Goal: Task Accomplishment & Management: Complete application form

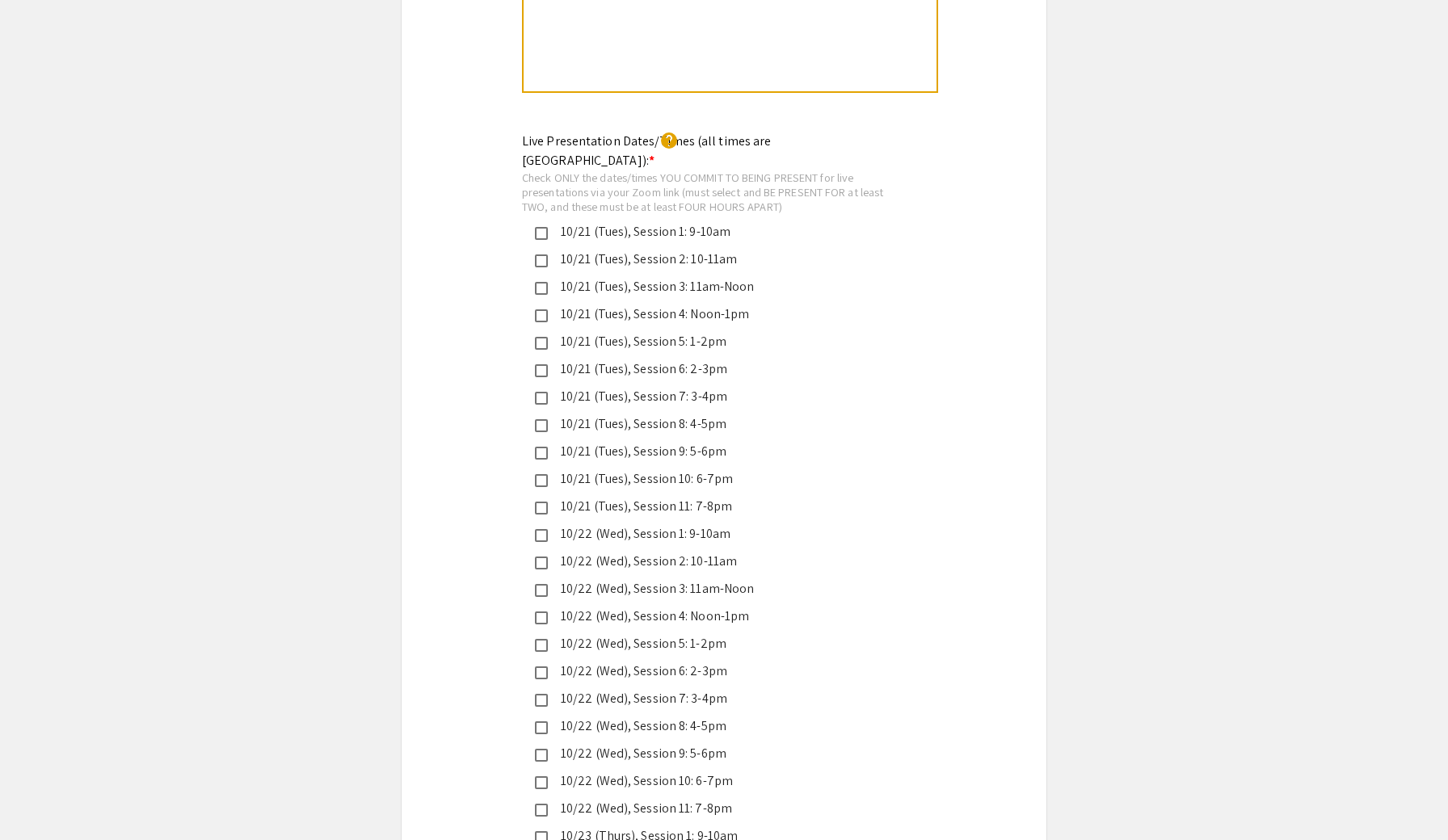
scroll to position [3732, 0]
click at [655, 466] on div "10/21 (Tues), Session 10: 6-7pm" at bounding box center [717, 475] width 339 height 20
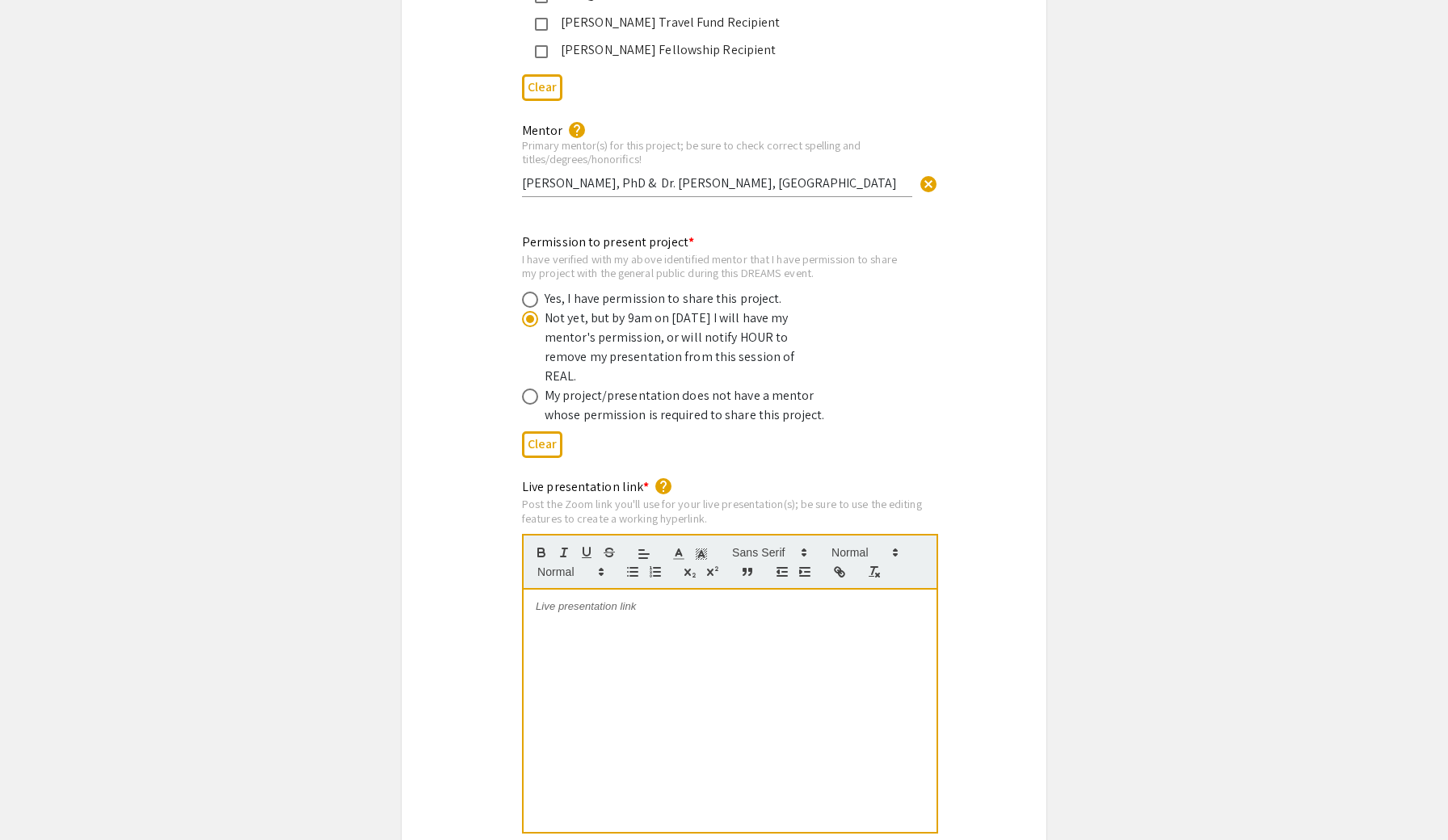
scroll to position [2649, 0]
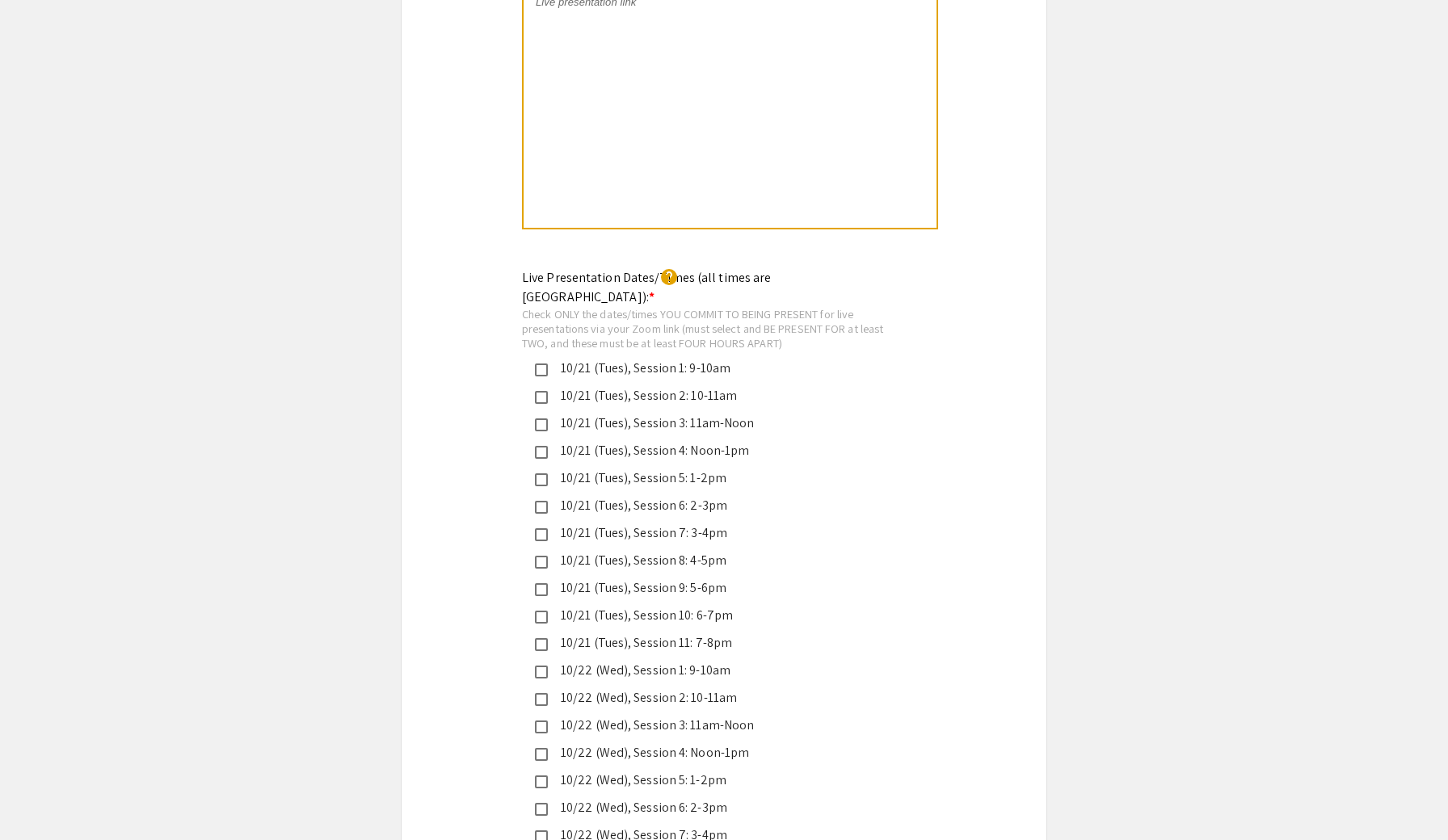
scroll to position [3277, 0]
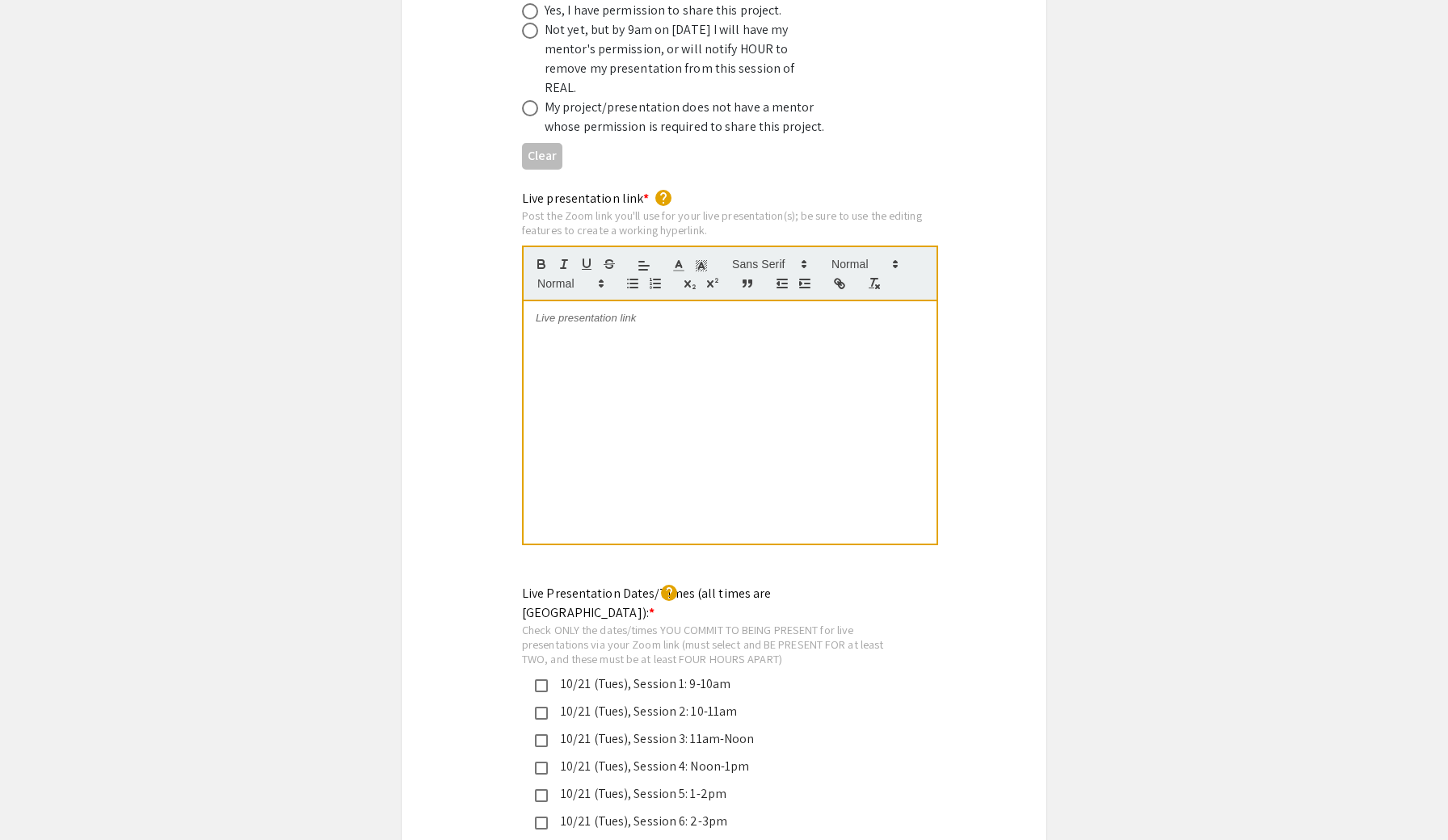
click at [688, 303] on div at bounding box center [730, 422] width 413 height 242
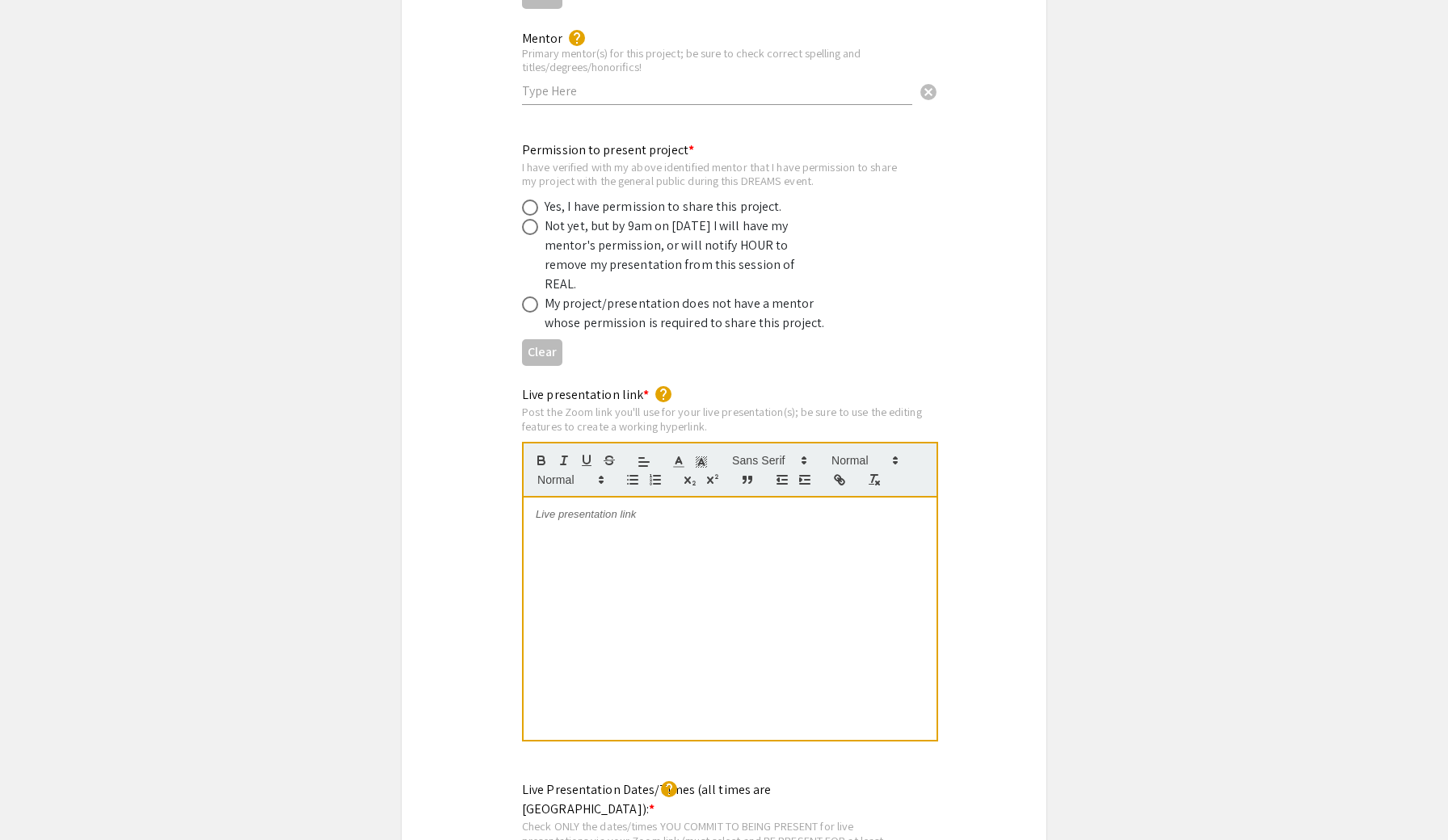
click at [708, 216] on div "Not yet, but by 9am on October 20 I will have my mentor's permission, or will n…" at bounding box center [685, 255] width 282 height 77
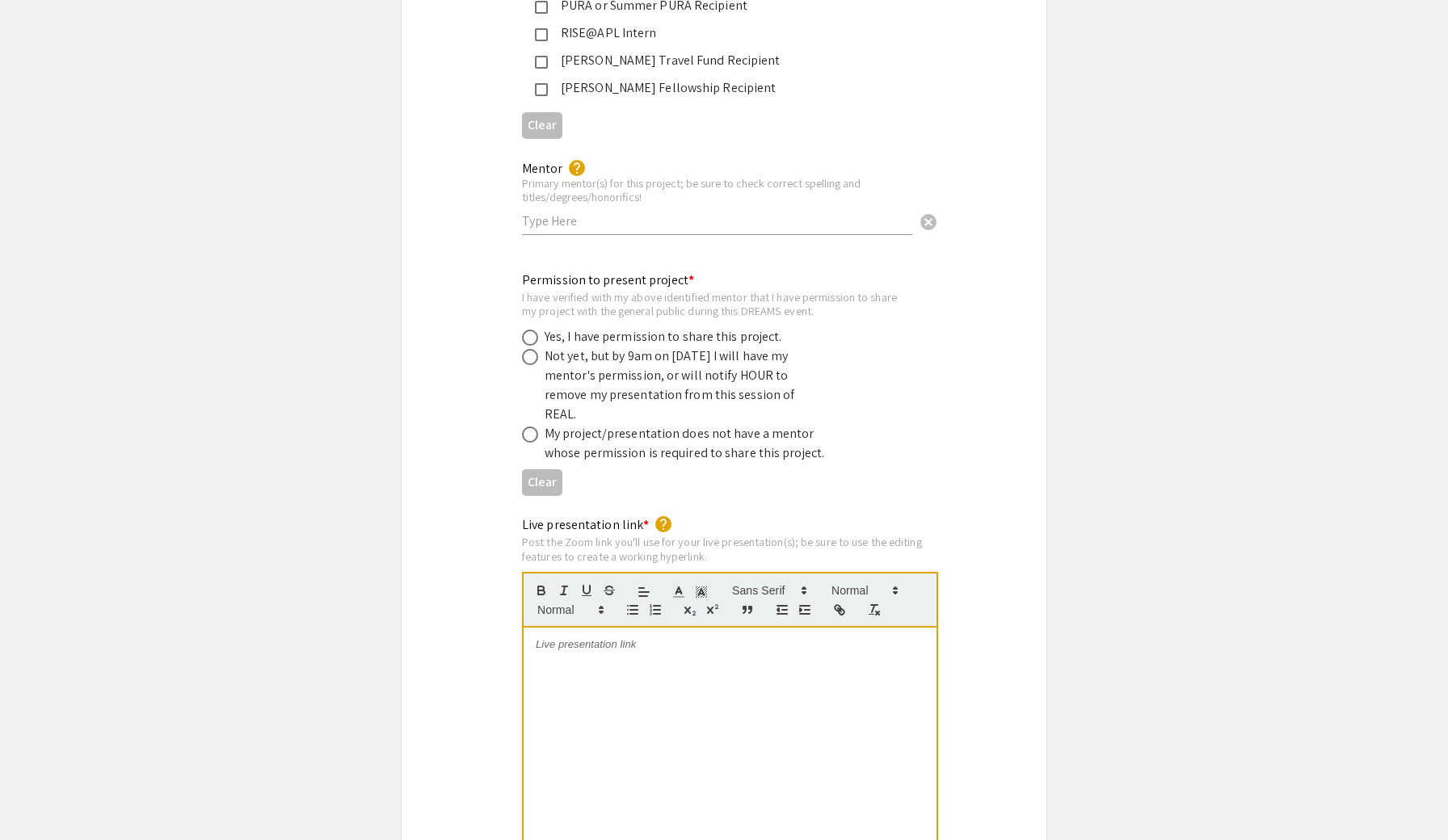
scroll to position [2932, 0]
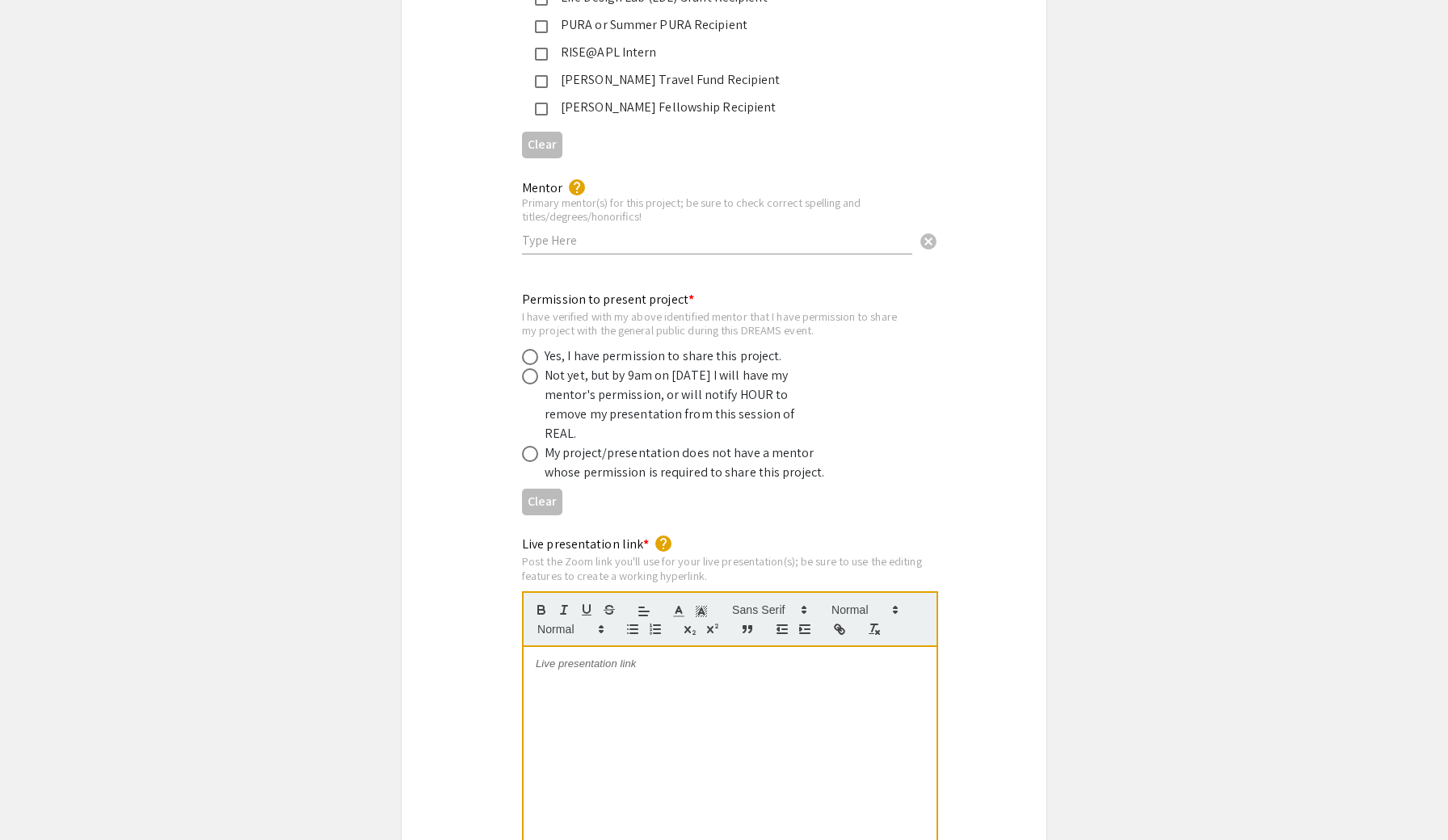
click at [533, 368] on span at bounding box center [530, 376] width 16 height 16
click at [533, 368] on input "radio" at bounding box center [530, 376] width 16 height 16
radio input "true"
click at [592, 232] on input "text" at bounding box center [717, 240] width 391 height 17
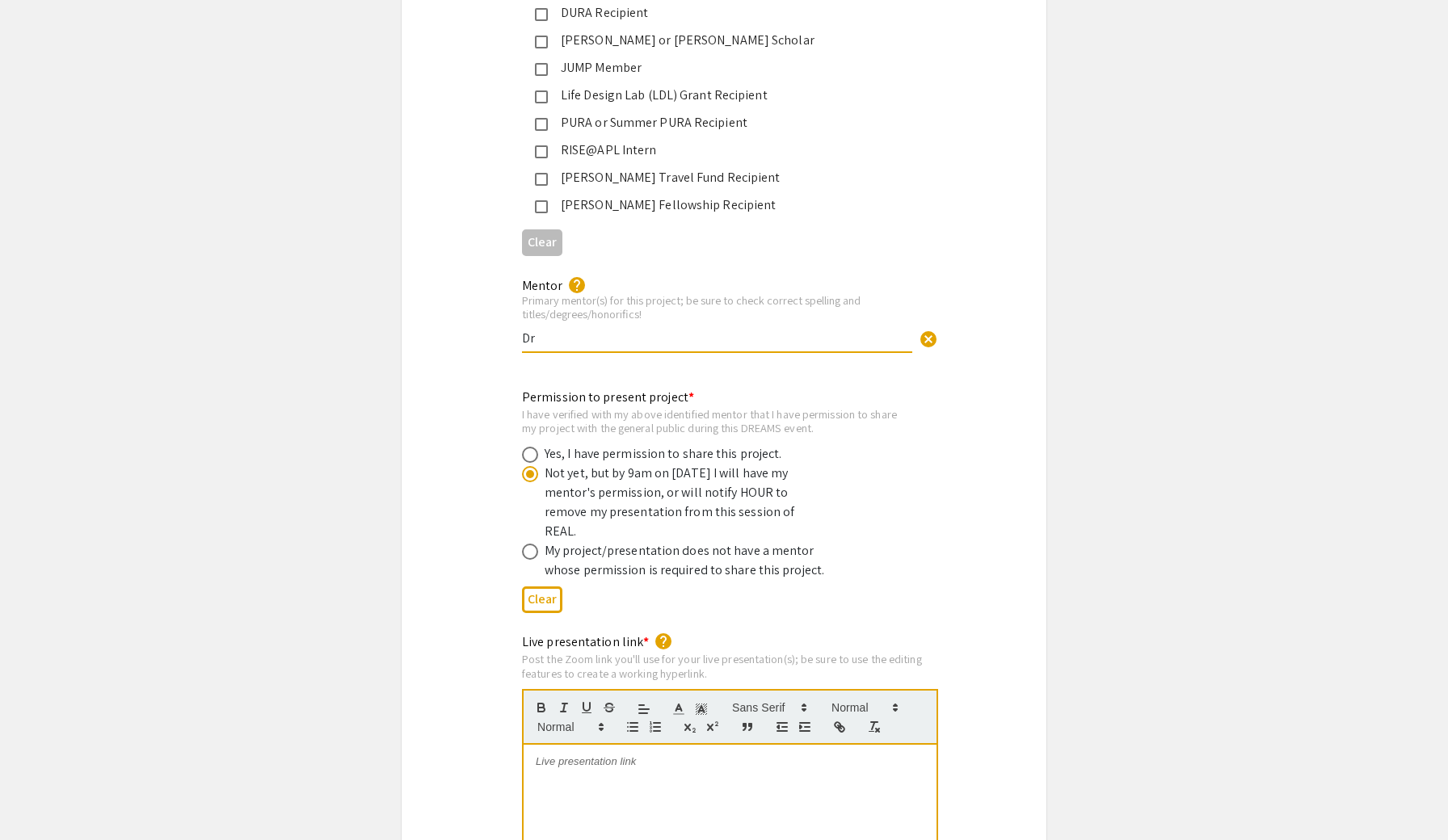
type input "D"
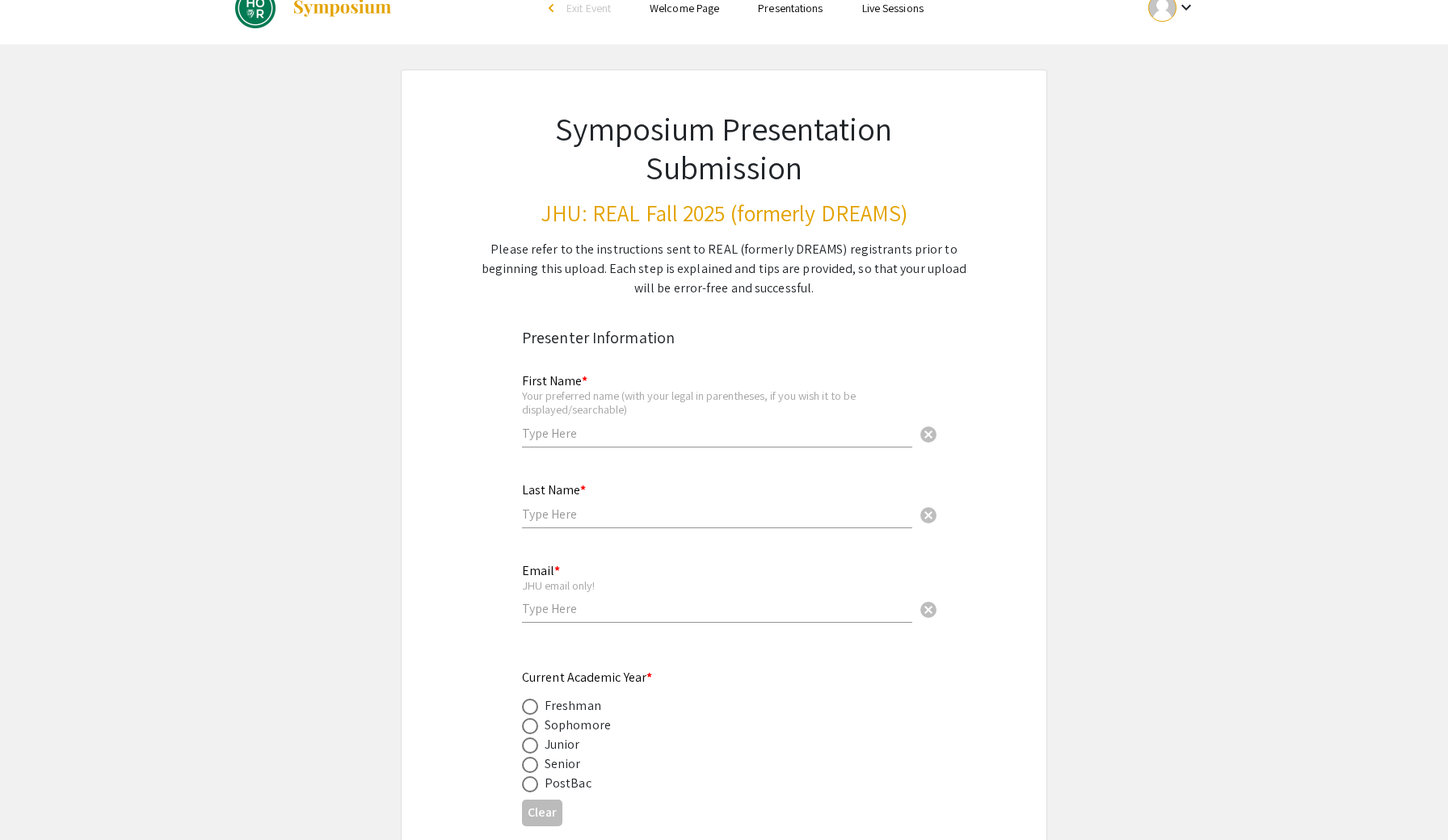
scroll to position [0, 0]
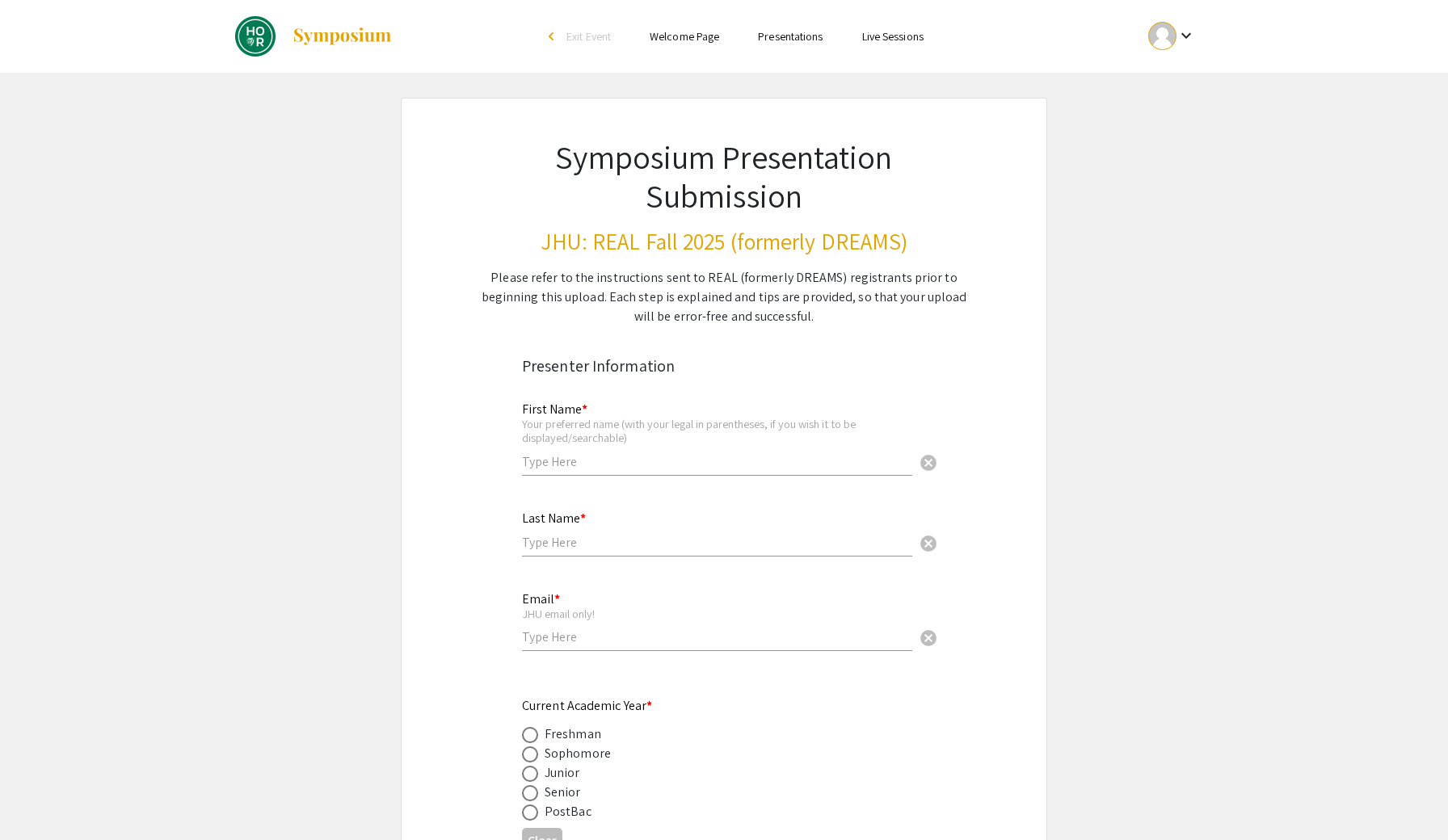
click at [548, 483] on div "First Name * Your preferred name (with your legal in parentheses, if you wish i…" at bounding box center [717, 438] width 391 height 106
click at [586, 458] on input "text" at bounding box center [717, 462] width 391 height 17
type input "Jonathan (Jinghan)"
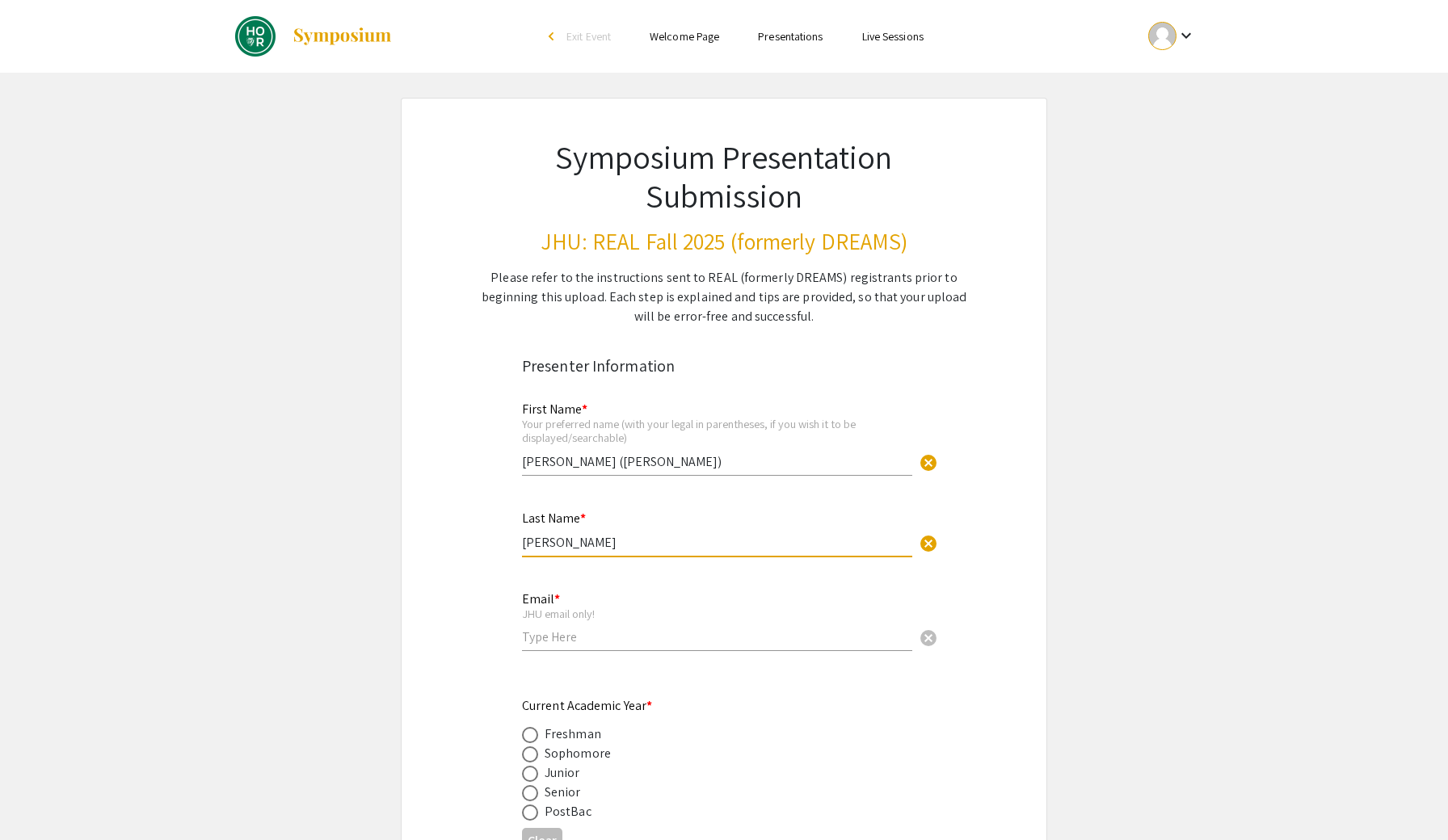
type input "Xiao"
click at [691, 651] on div "Email * JHU email only! cancel" at bounding box center [717, 621] width 391 height 91
click at [732, 618] on div "JHU email only!" at bounding box center [717, 613] width 391 height 15
type input "Jxiao30@jh.edu"
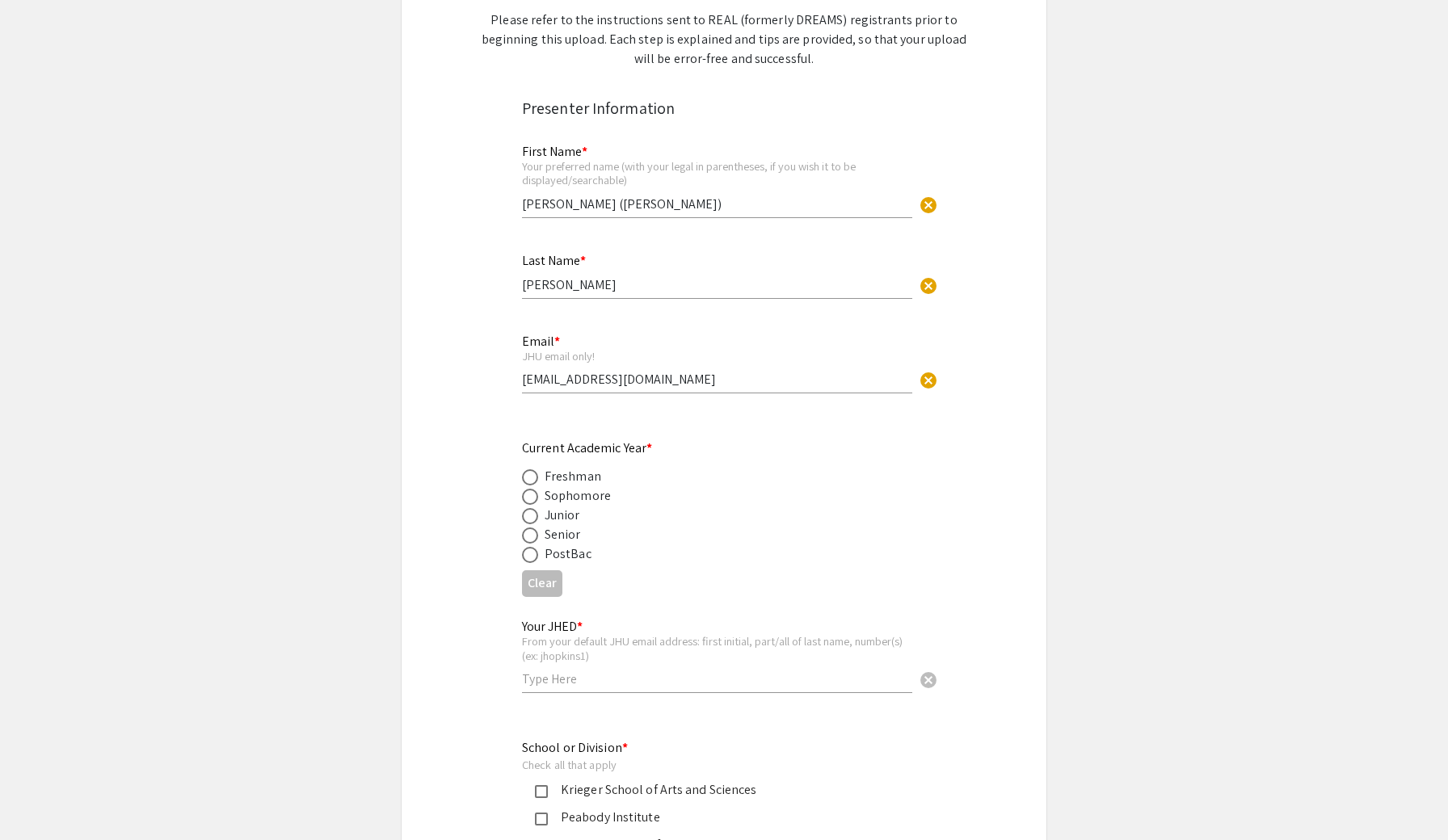
scroll to position [347, 0]
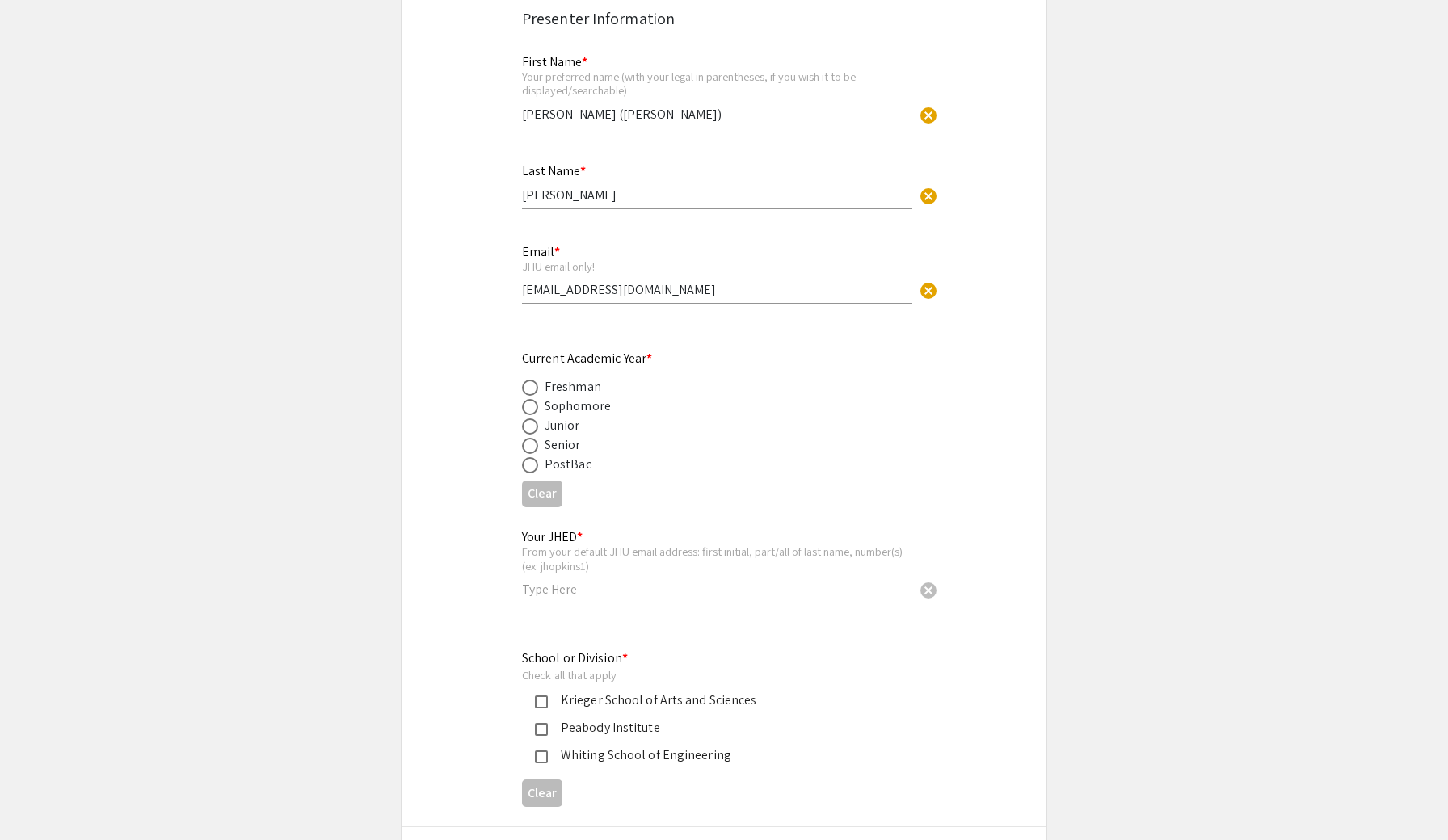
click at [585, 419] on div "Junior" at bounding box center [711, 426] width 378 height 20
click at [544, 384] on div "Freshman" at bounding box center [573, 387] width 57 height 20
click at [542, 406] on label at bounding box center [533, 407] width 22 height 16
click at [538, 406] on input "radio" at bounding box center [530, 407] width 16 height 16
radio input "true"
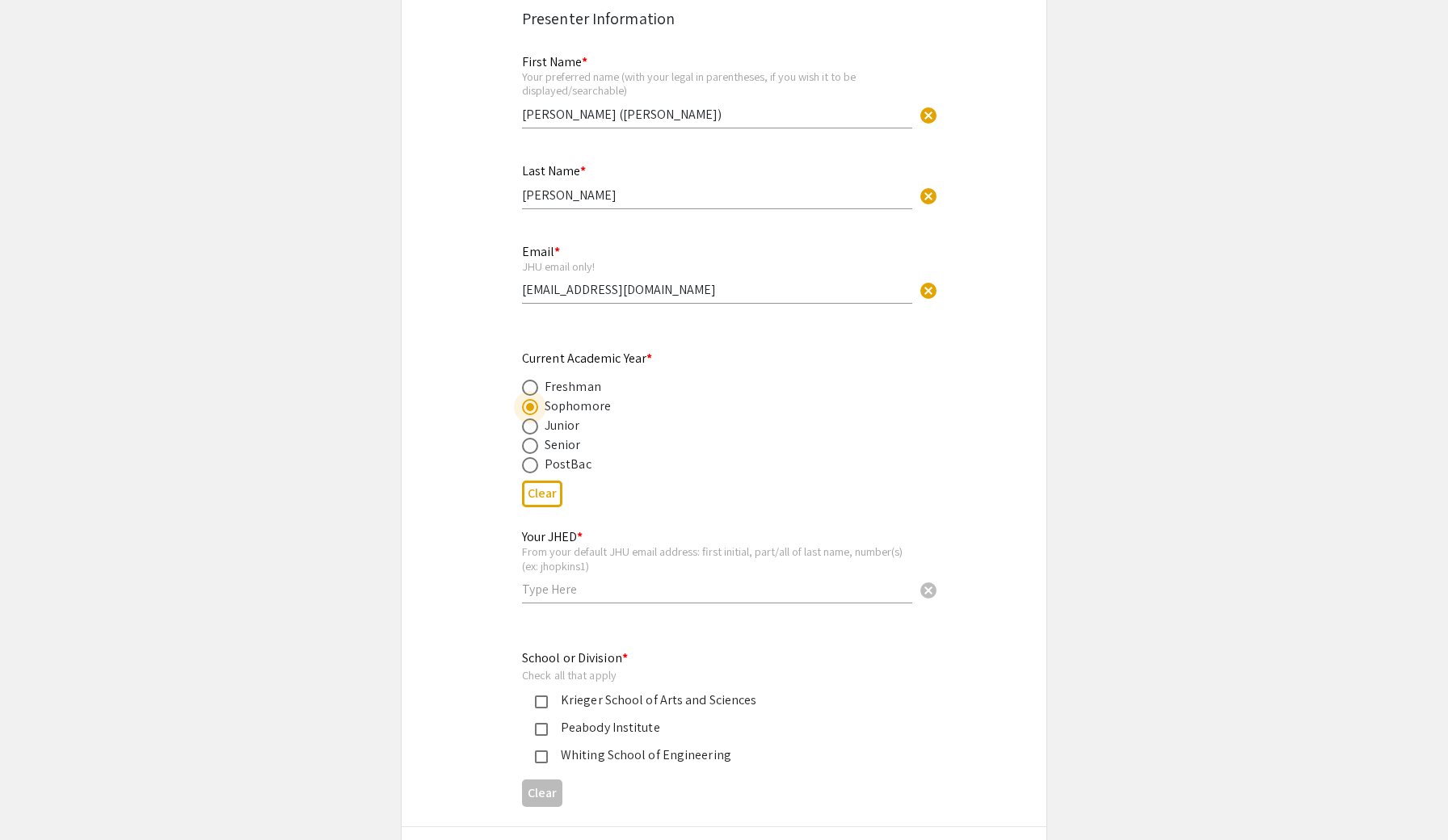
click at [615, 605] on div "Your JHED * From your default JHU email address: first initial, part/all of las…" at bounding box center [717, 566] width 391 height 106
click at [626, 595] on input "text" at bounding box center [717, 589] width 391 height 17
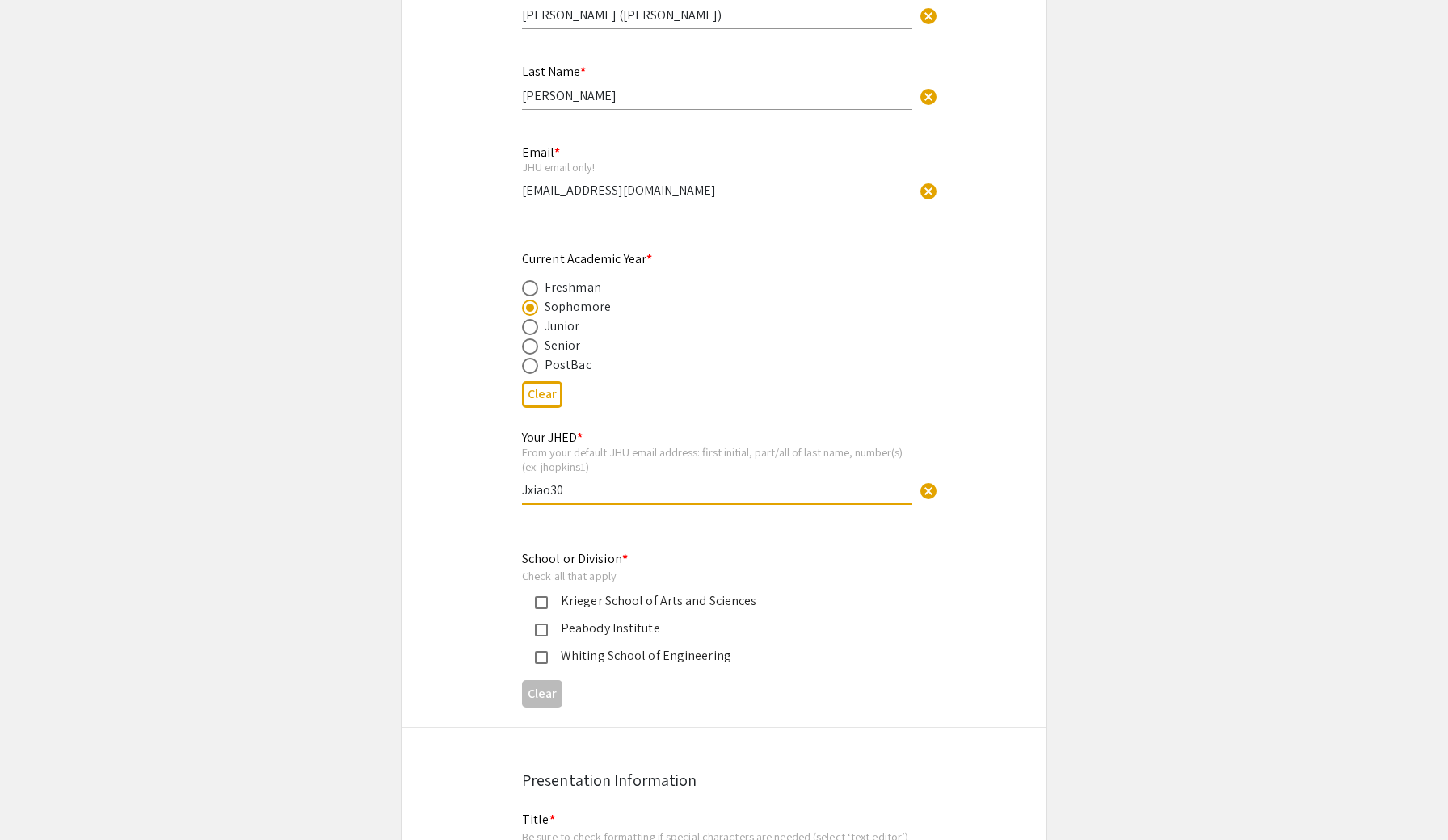
scroll to position [517, 0]
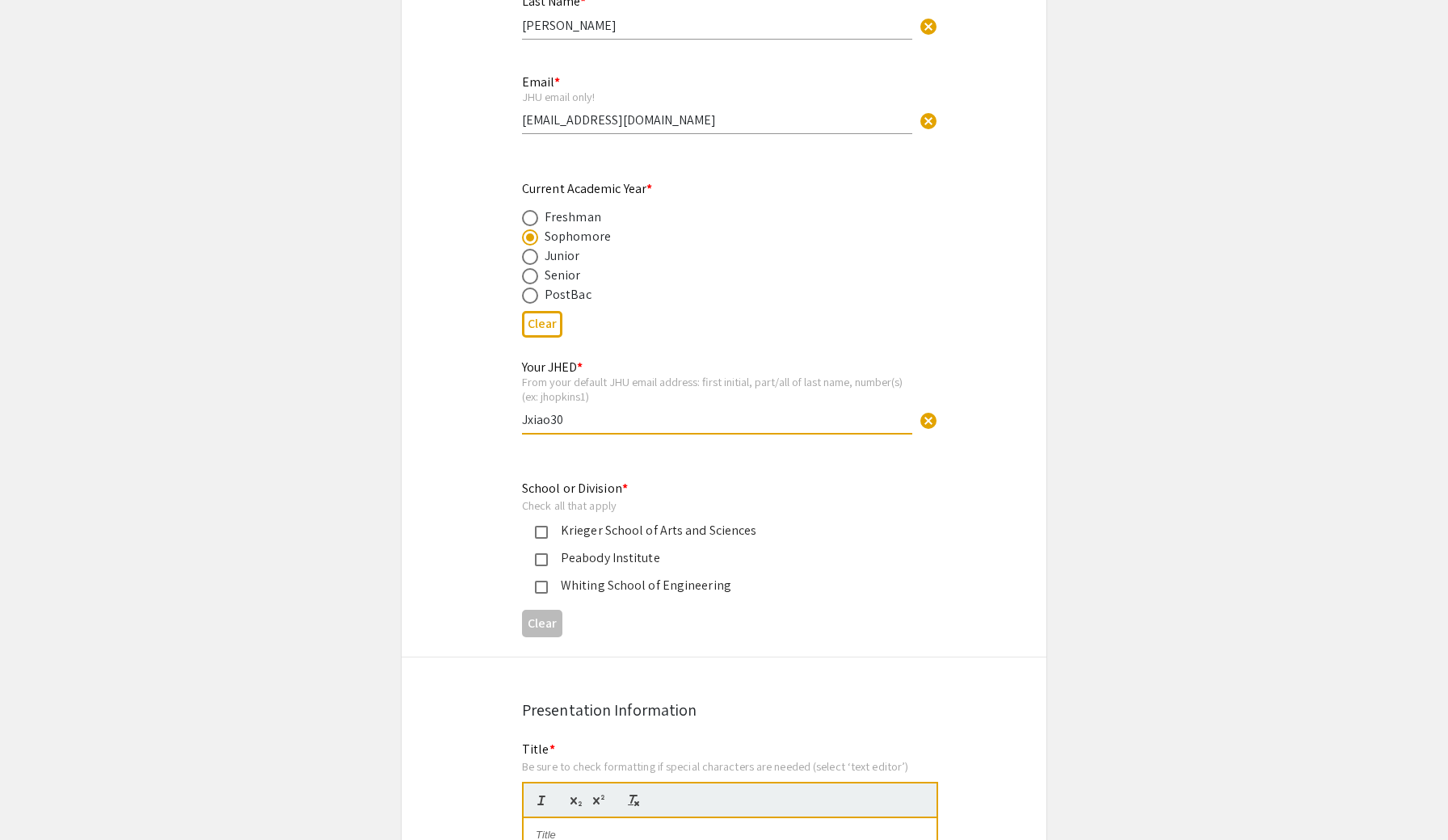
type input "Jxiao30"
click at [667, 526] on div "Krieger School of Arts and Sciences" at bounding box center [717, 530] width 339 height 20
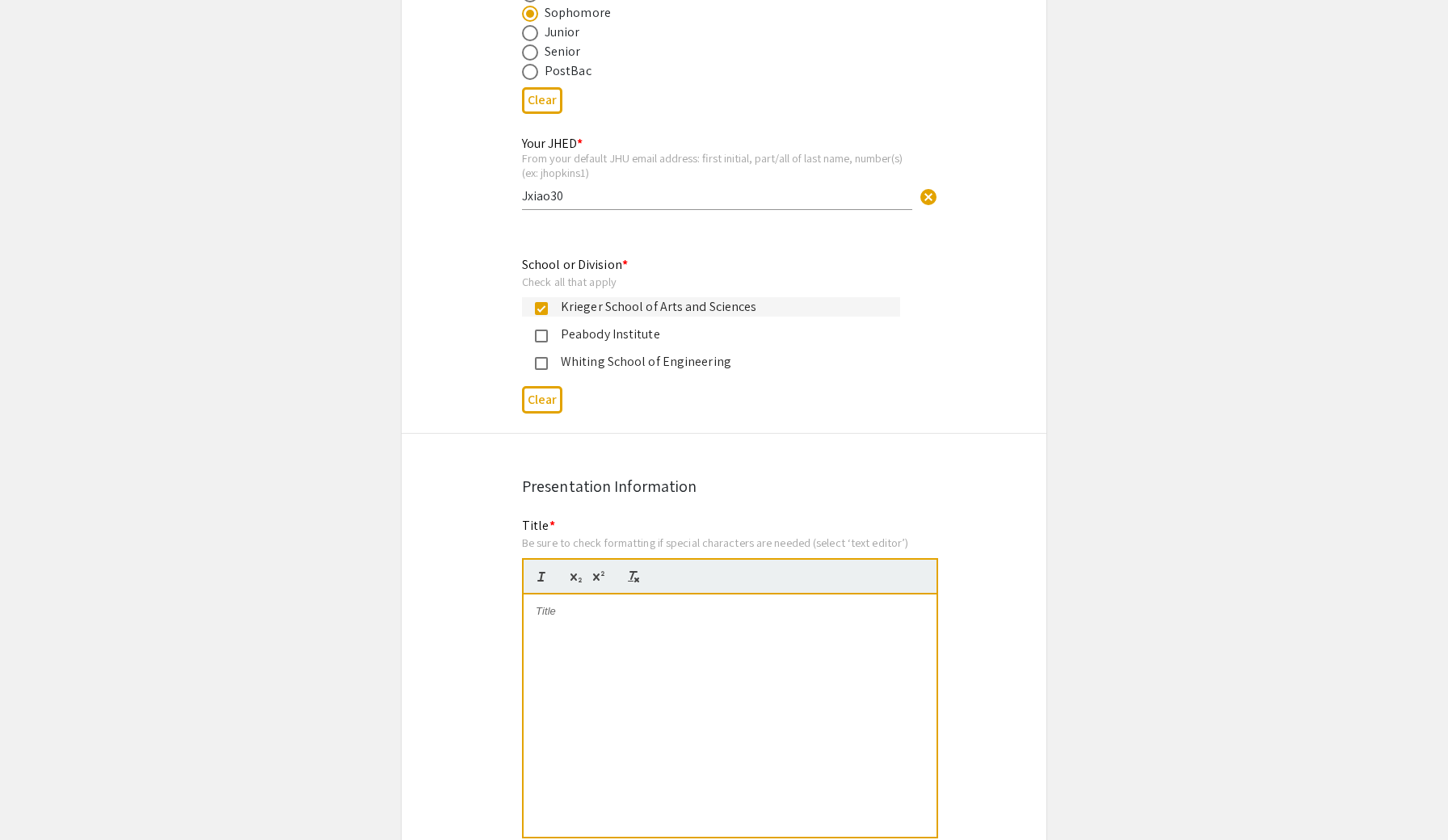
scroll to position [797, 0]
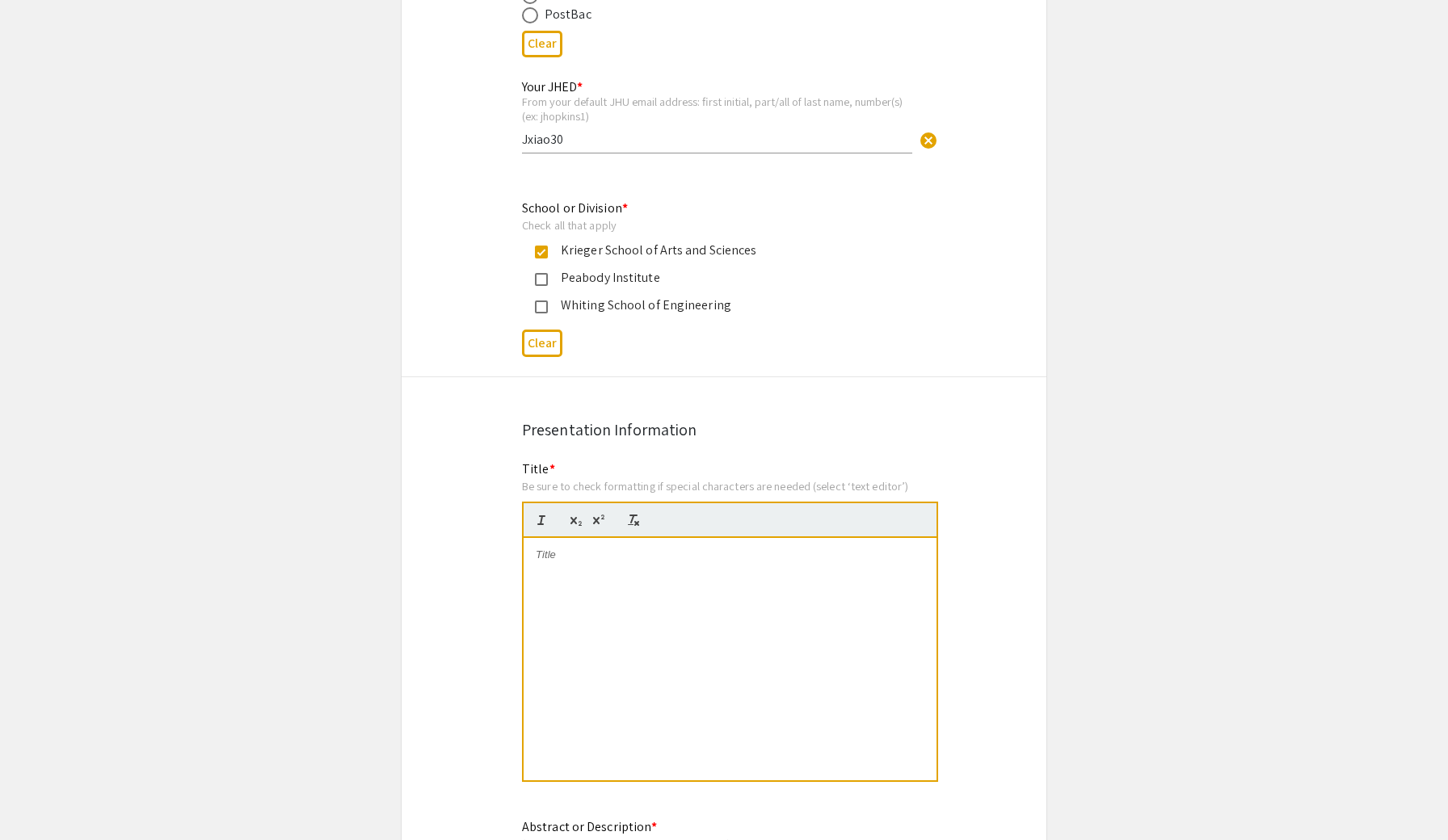
click at [667, 571] on div at bounding box center [730, 659] width 413 height 242
click at [615, 614] on div at bounding box center [730, 659] width 413 height 242
click at [718, 613] on div "Regulatory Profiling of LMNA Identifies Therapeutic Genome Editing Targets for …" at bounding box center [730, 659] width 413 height 242
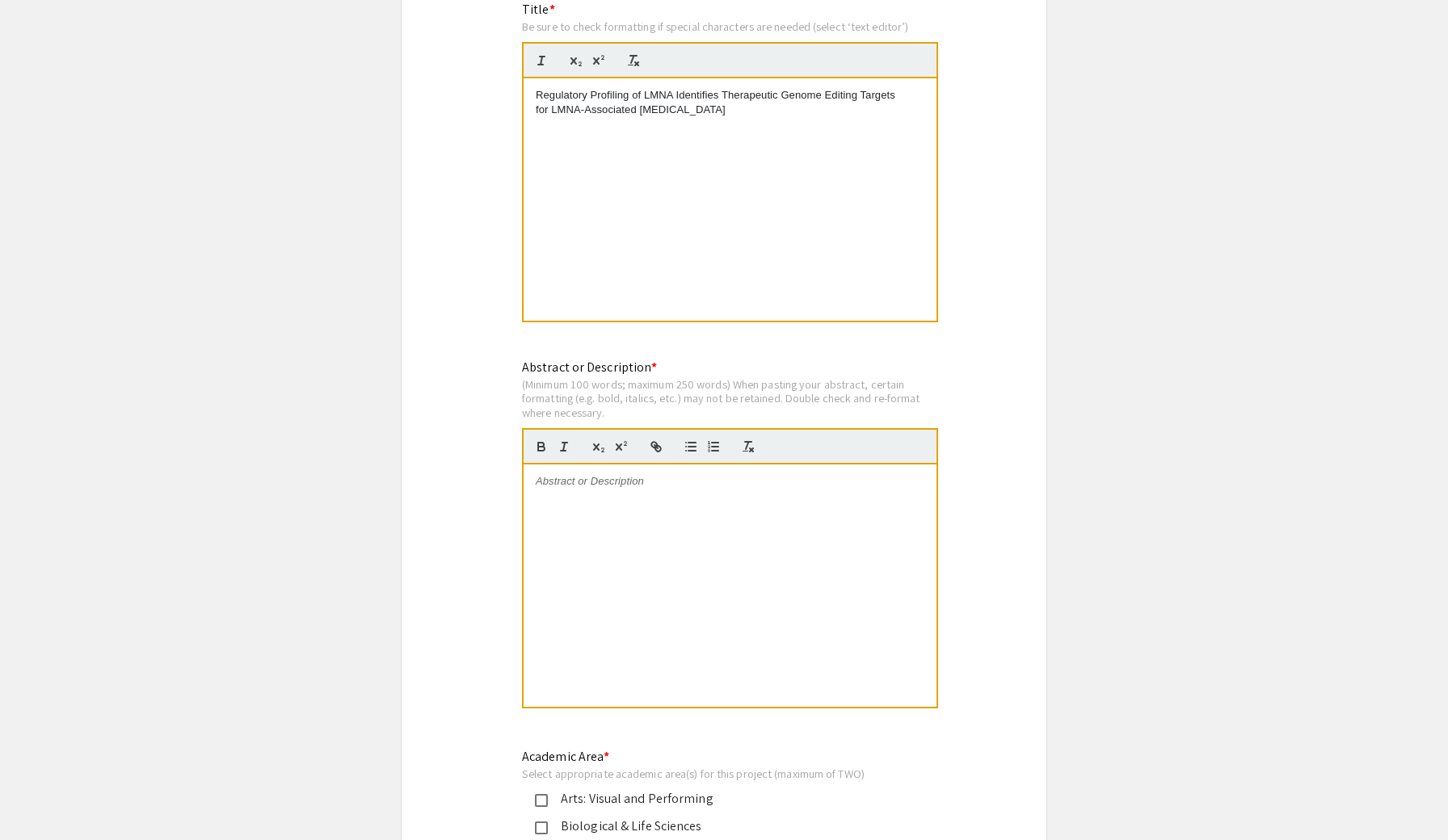
scroll to position [1255, 0]
click at [694, 512] on div at bounding box center [730, 587] width 413 height 242
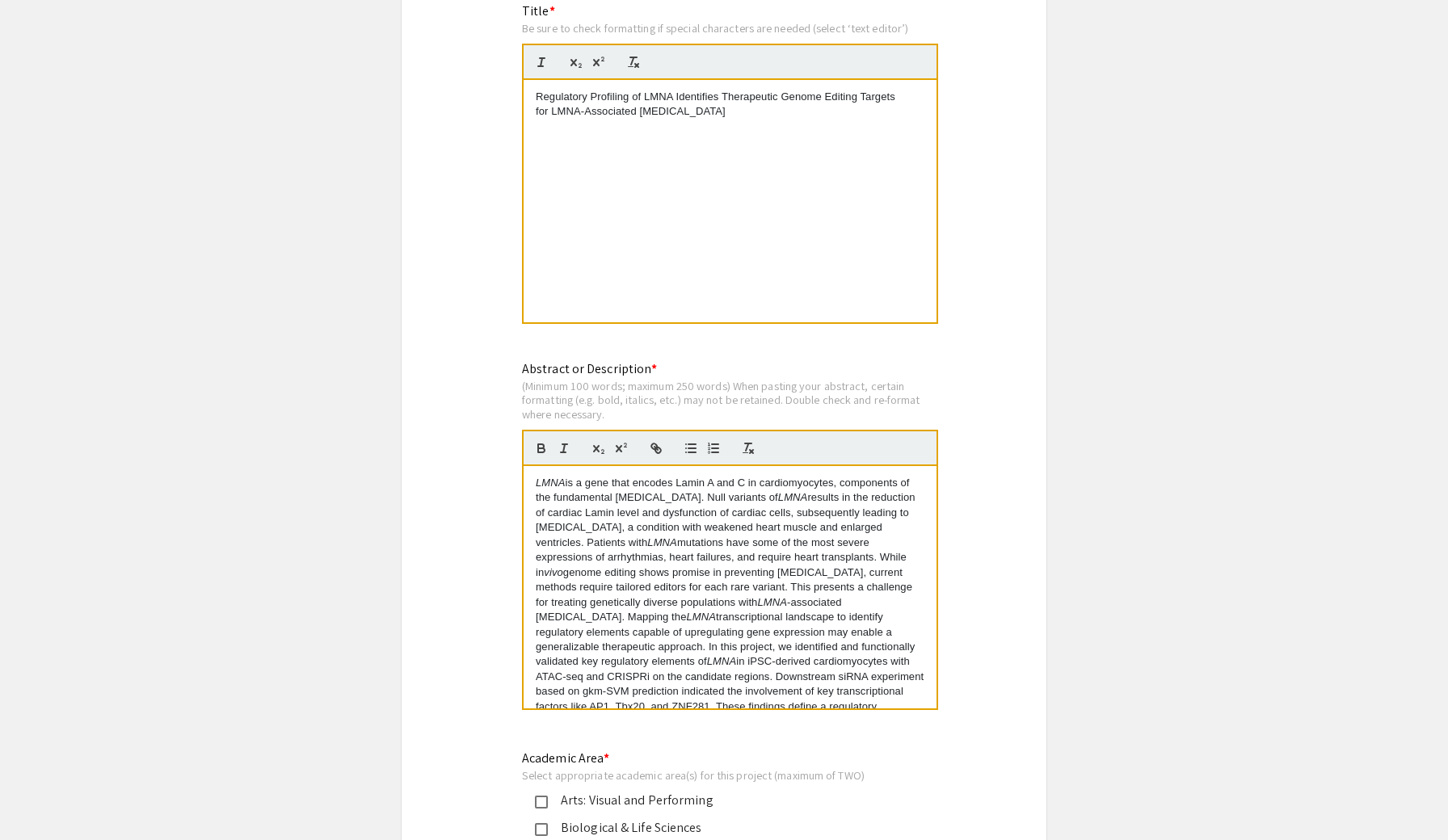
scroll to position [0, 0]
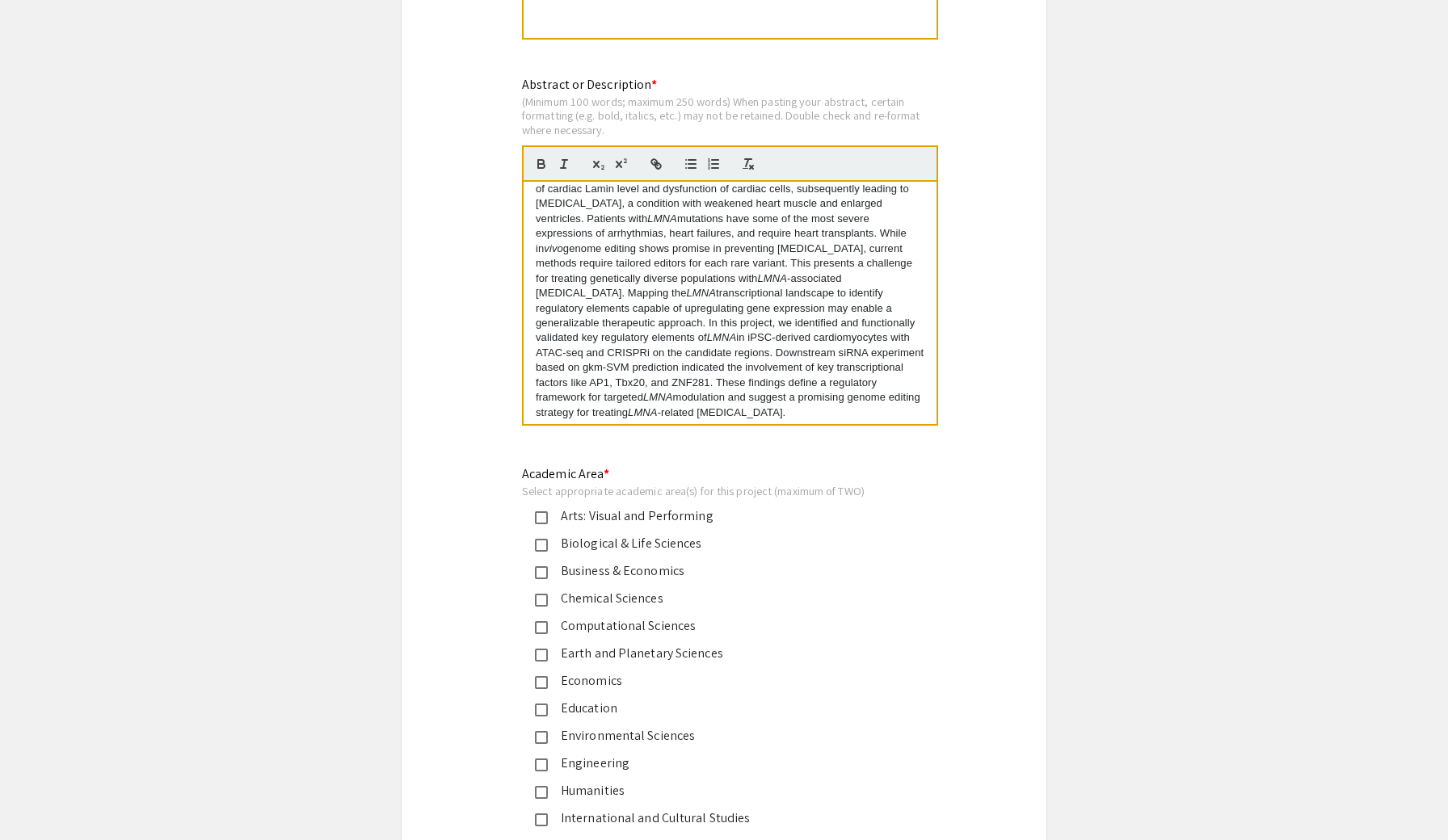
scroll to position [39, 0]
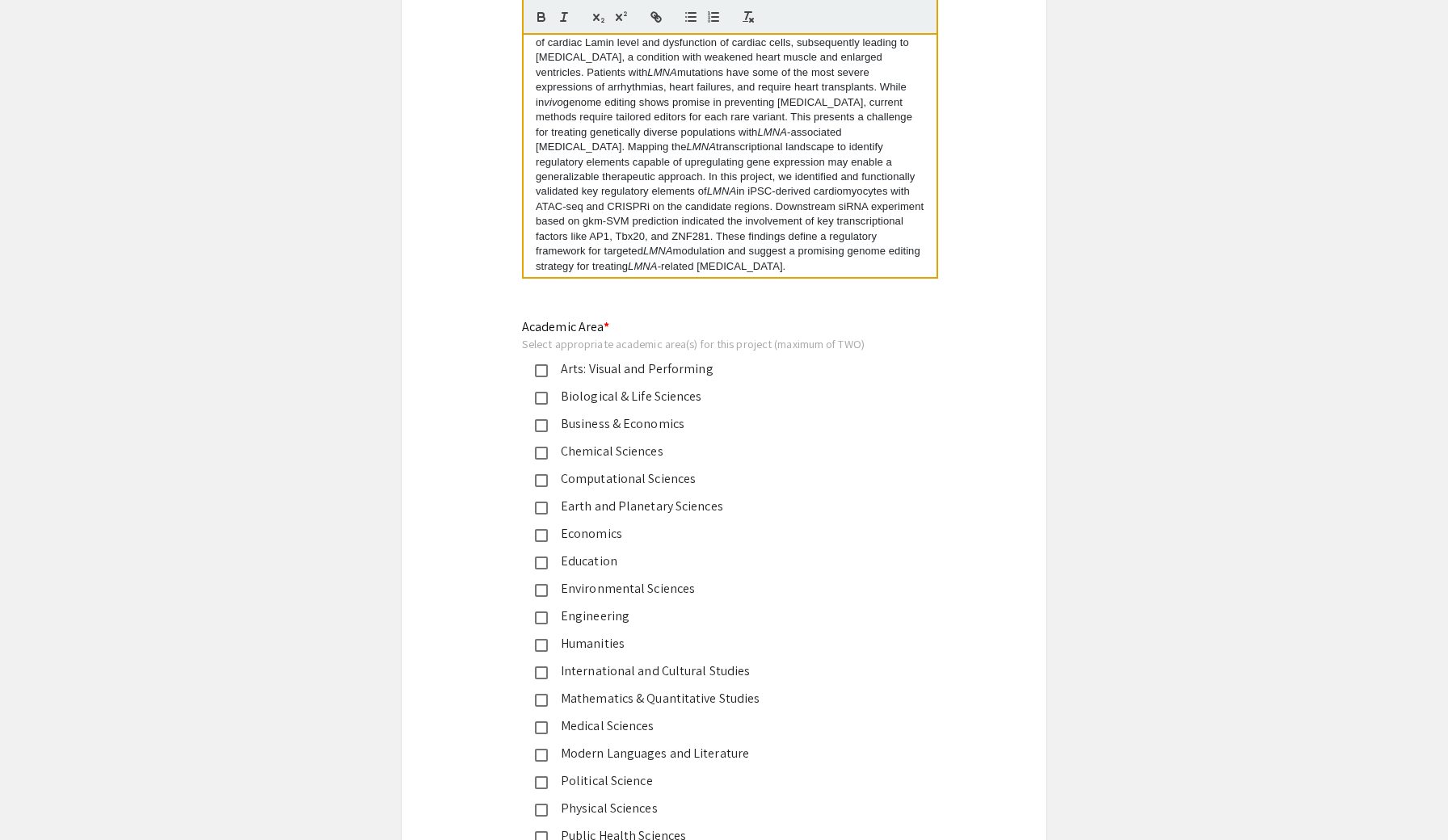
scroll to position [1821, 0]
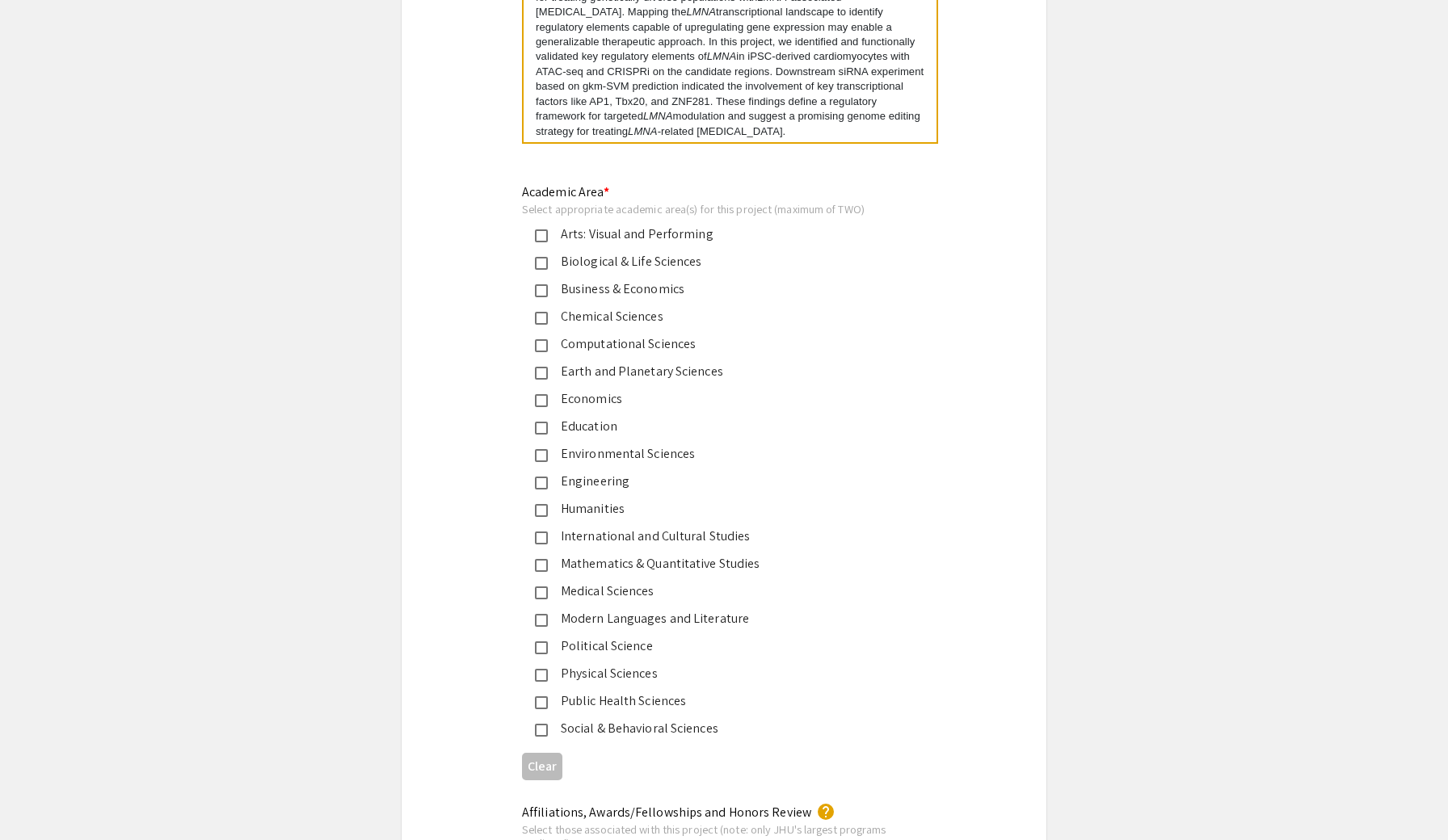
click at [674, 257] on div "Biological & Life Sciences" at bounding box center [717, 262] width 339 height 20
click at [639, 485] on div "Engineering" at bounding box center [717, 481] width 339 height 20
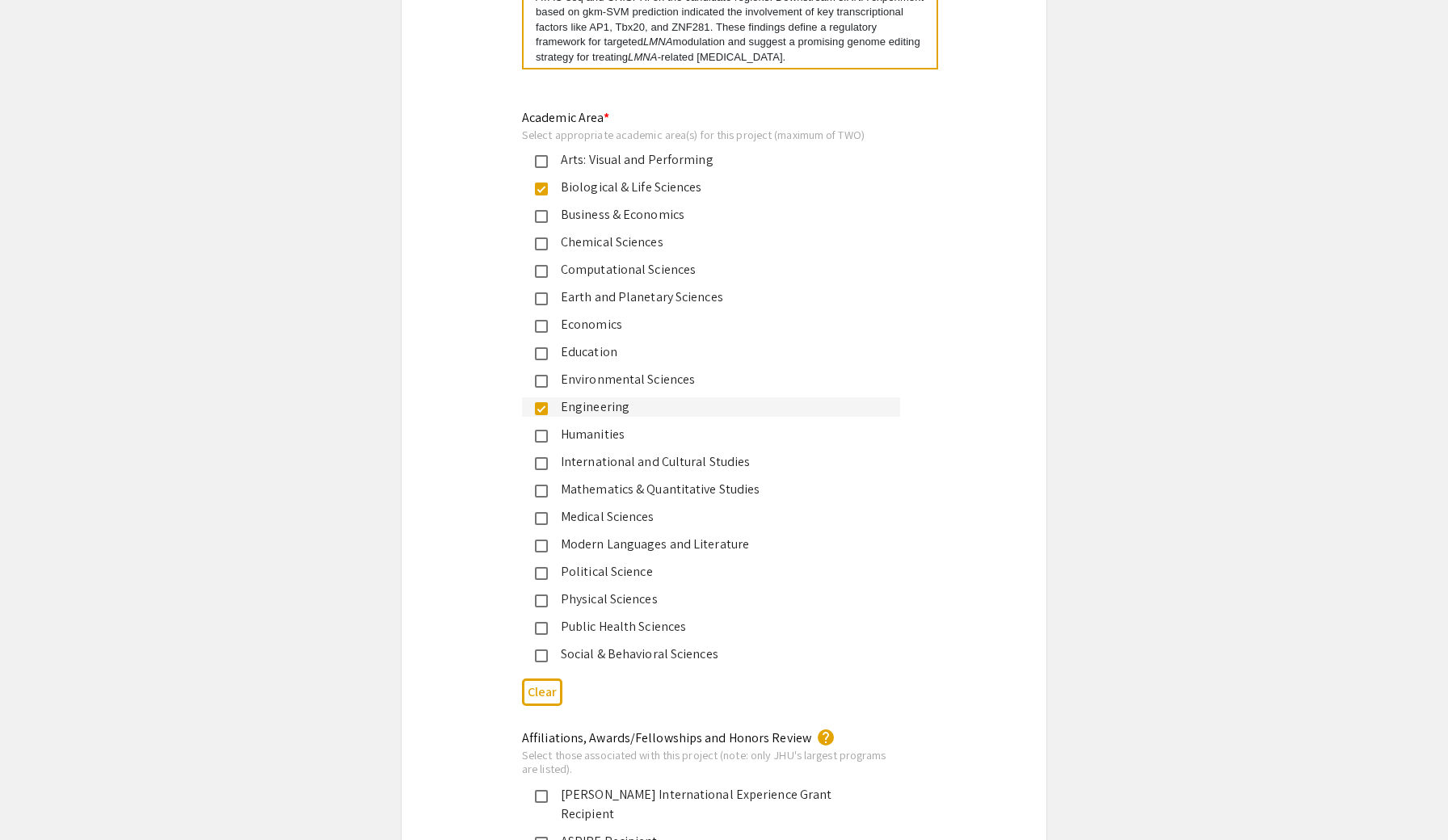
scroll to position [1913, 0]
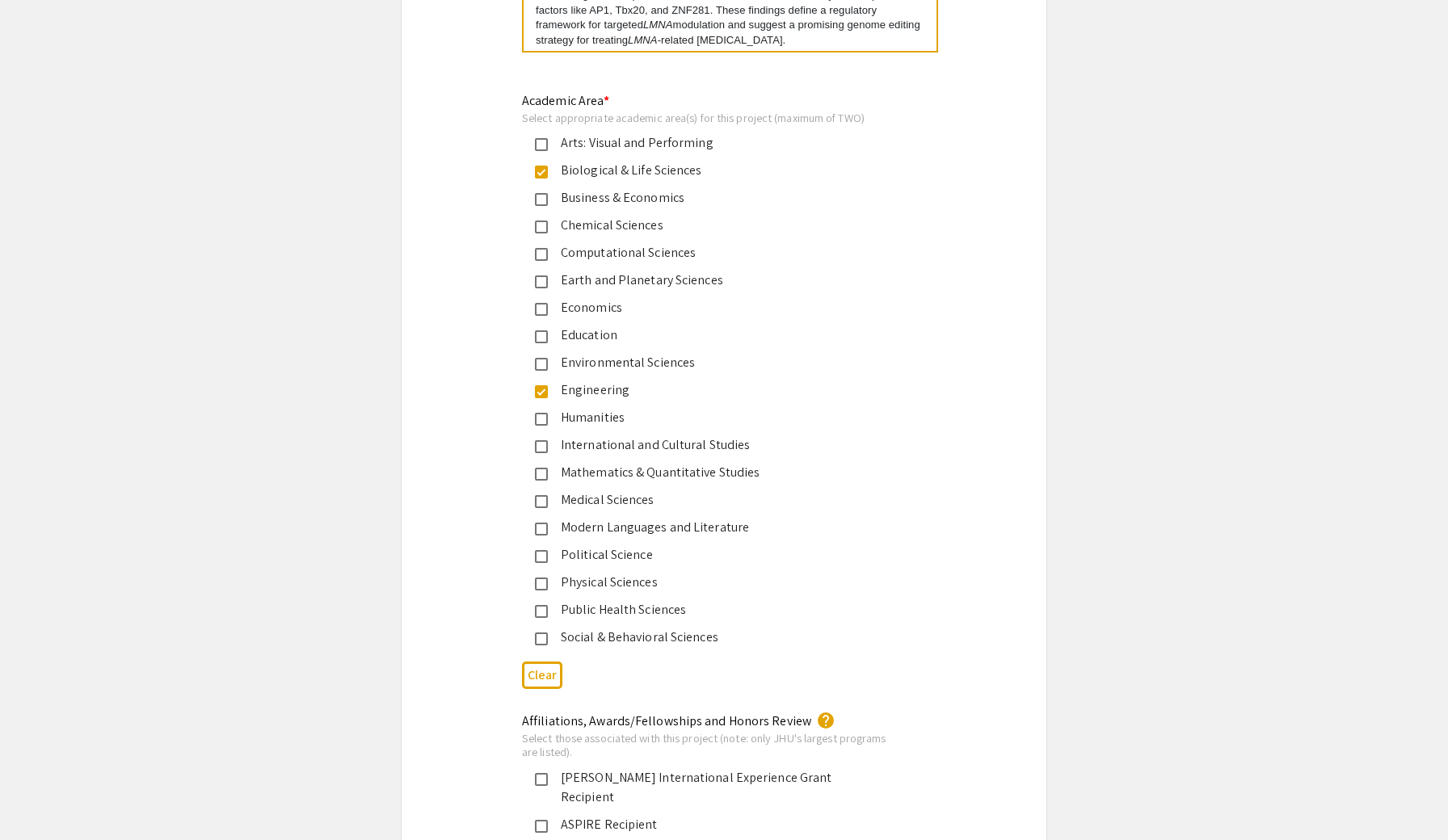
click at [647, 499] on div "Medical Sciences" at bounding box center [717, 499] width 339 height 20
click at [635, 499] on div "Medical Sciences" at bounding box center [717, 499] width 339 height 20
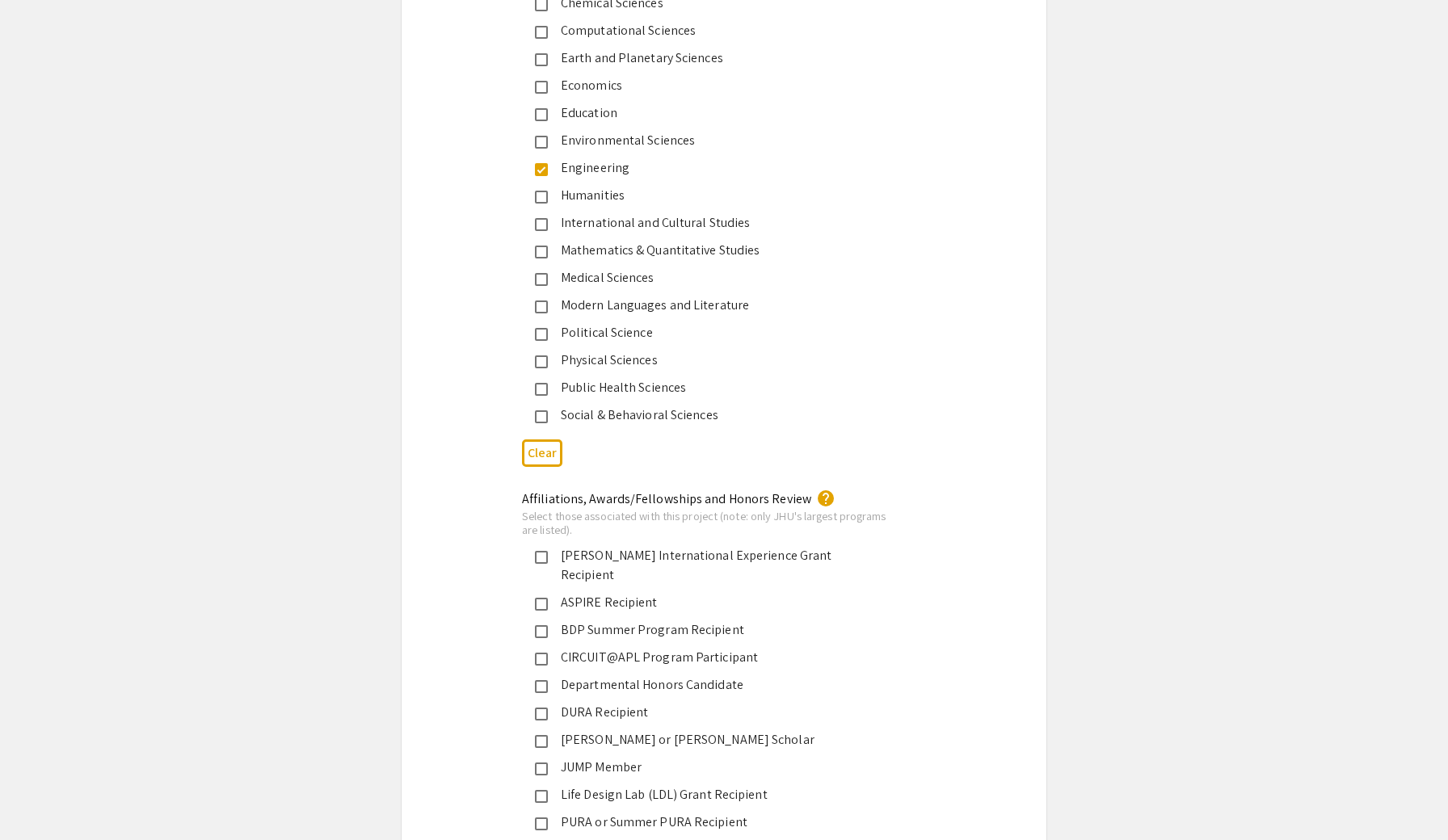
scroll to position [2251, 0]
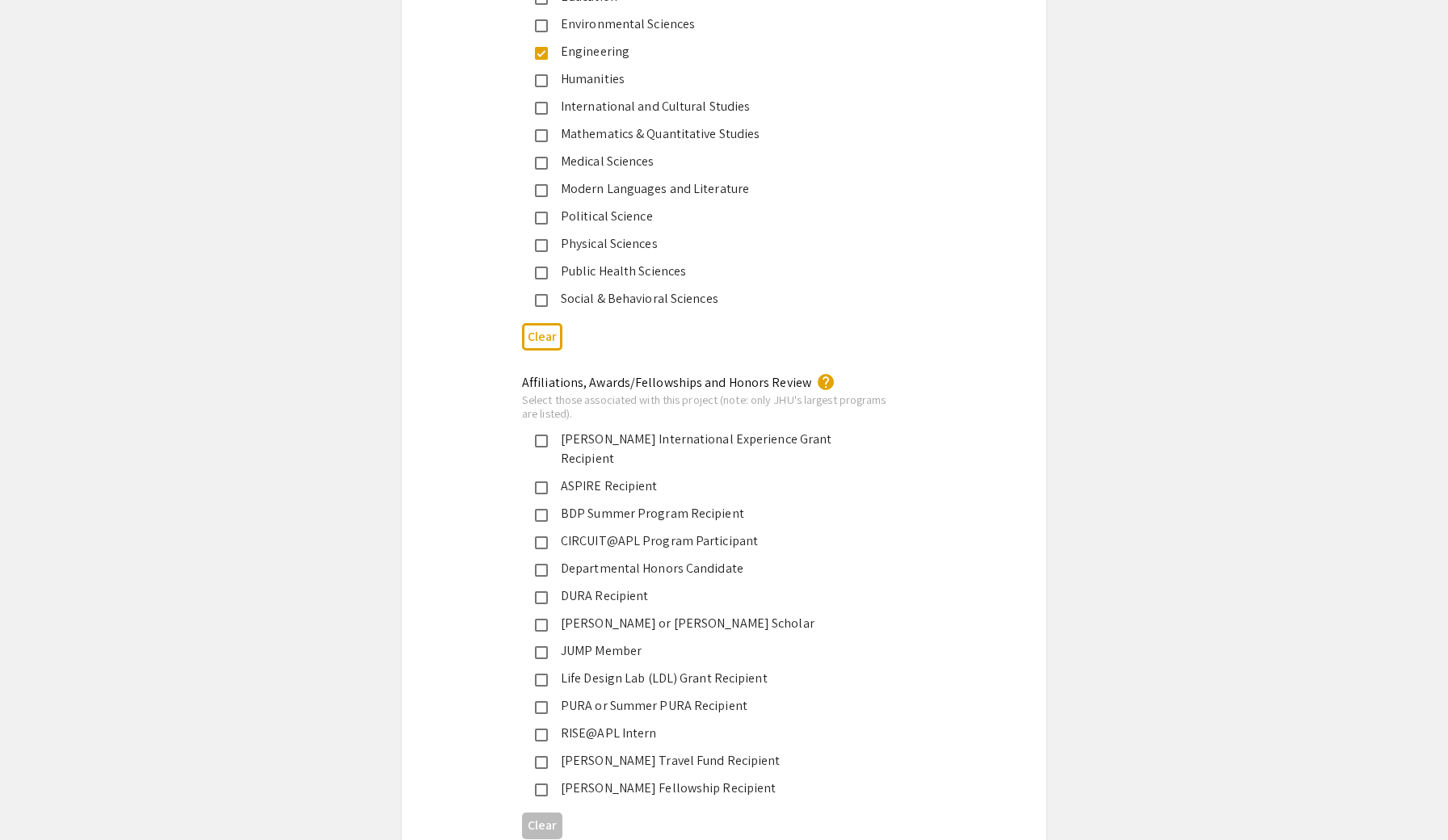
click at [627, 696] on div "PURA or Summer PURA Recipient" at bounding box center [717, 705] width 339 height 20
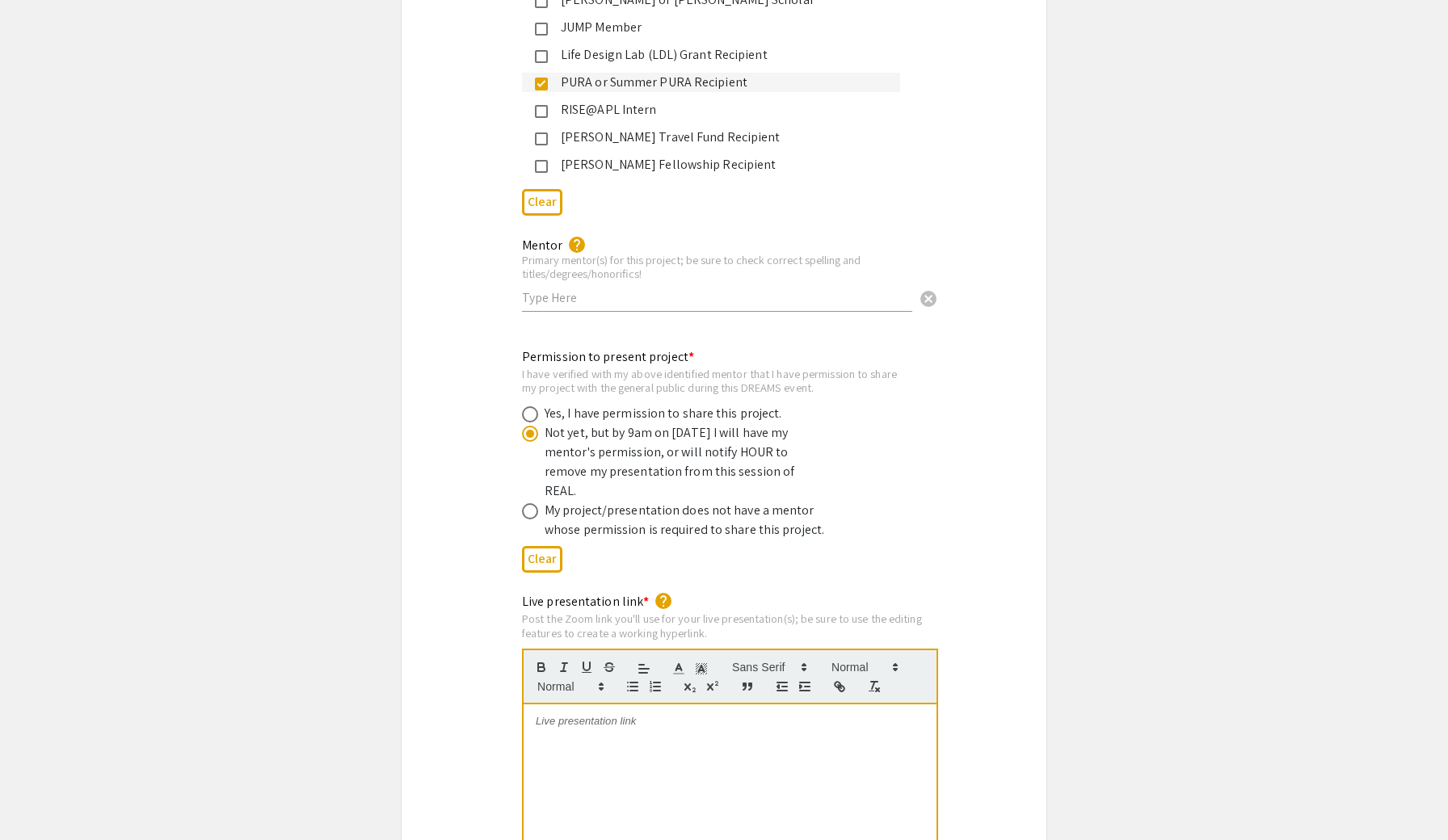
scroll to position [2741, 0]
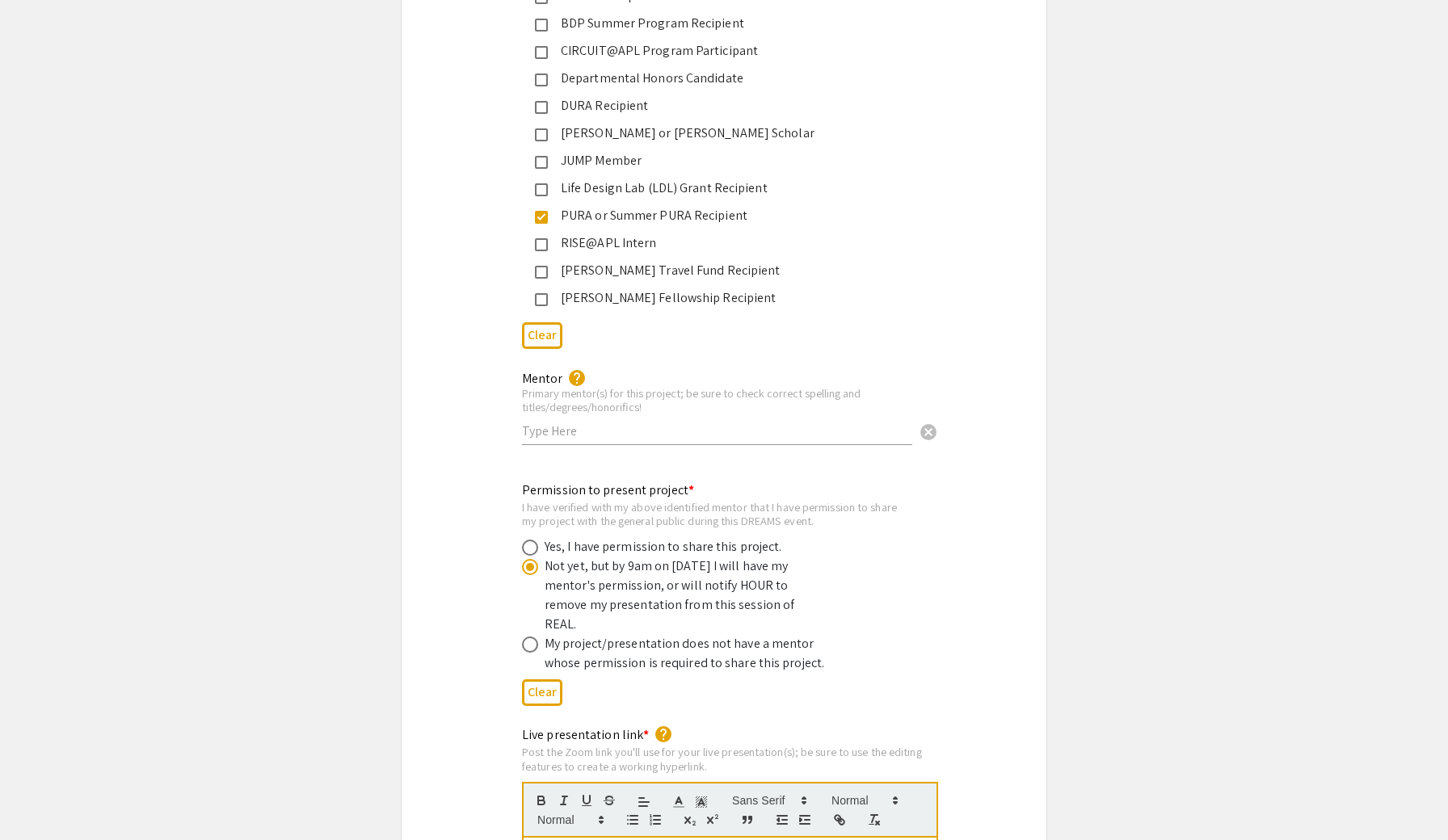
click at [659, 422] on input "text" at bounding box center [717, 431] width 391 height 17
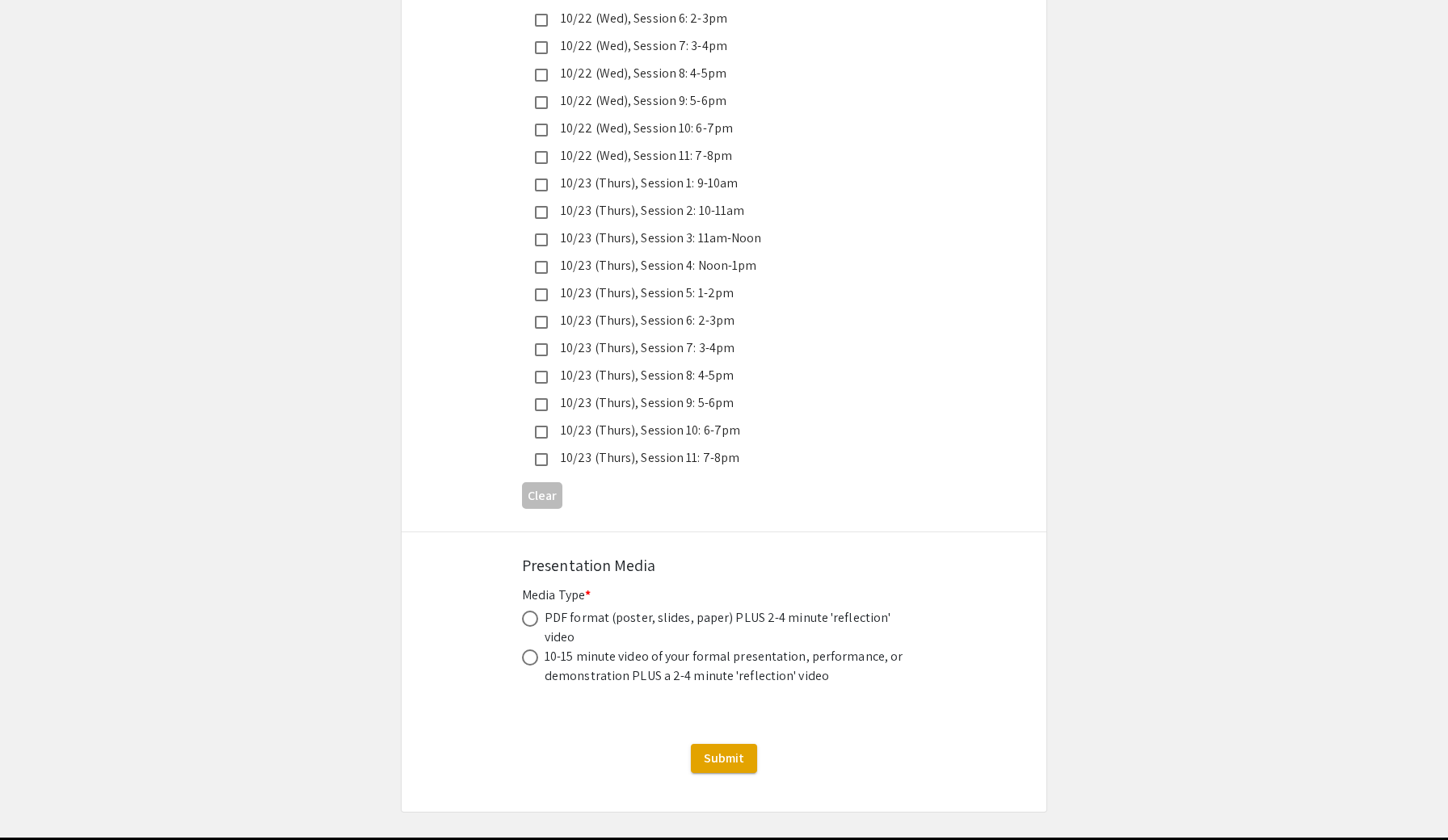
scroll to position [4381, 0]
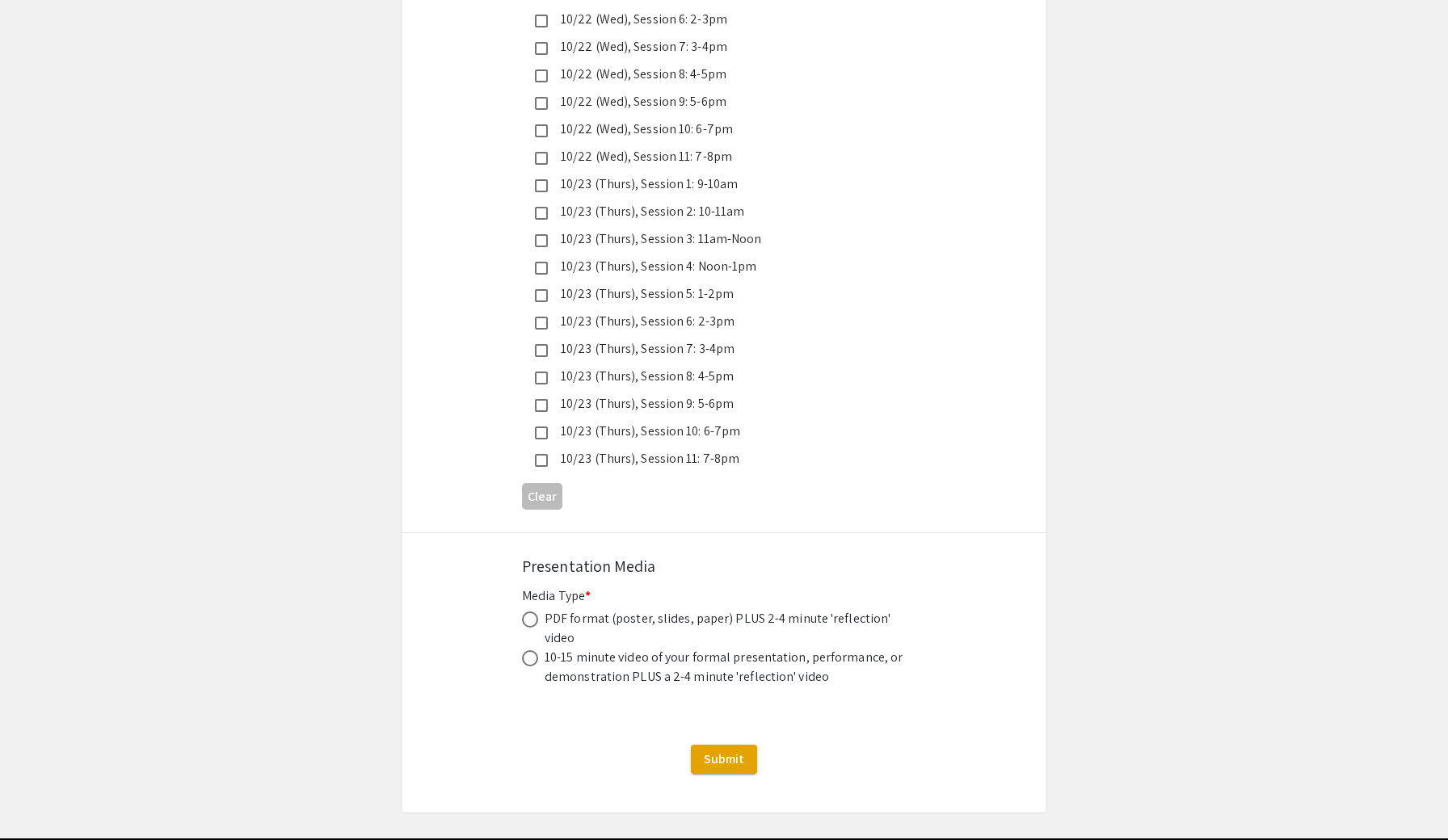
click at [558, 609] on div "PDF format (poster, slides, paper) PLUS 2-4 minute 'reflection' video" at bounding box center [726, 628] width 364 height 39
click at [529, 611] on span at bounding box center [530, 619] width 16 height 16
click at [529, 611] on input "radio" at bounding box center [530, 619] width 16 height 16
radio input "true"
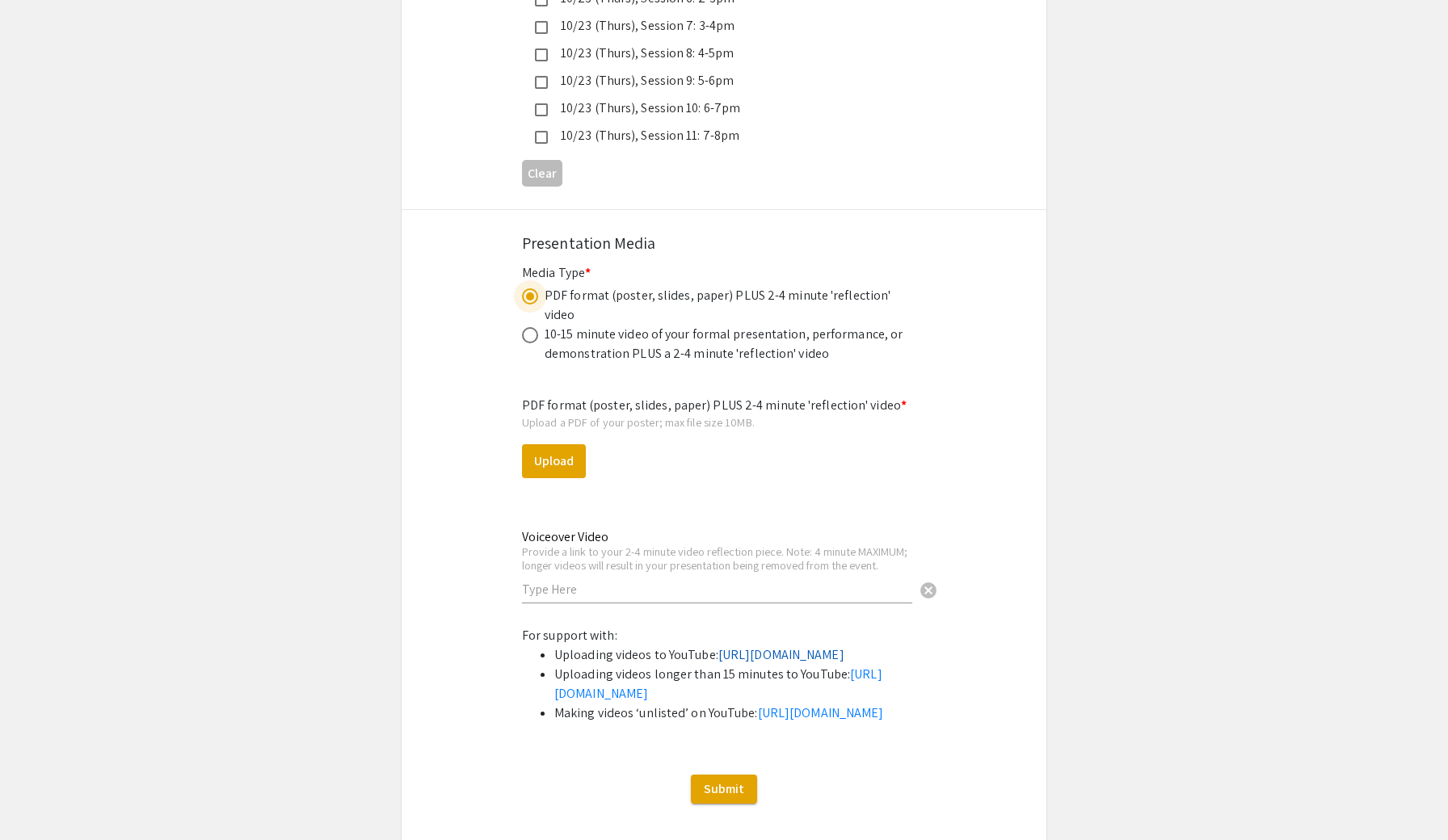
scroll to position [4794, 0]
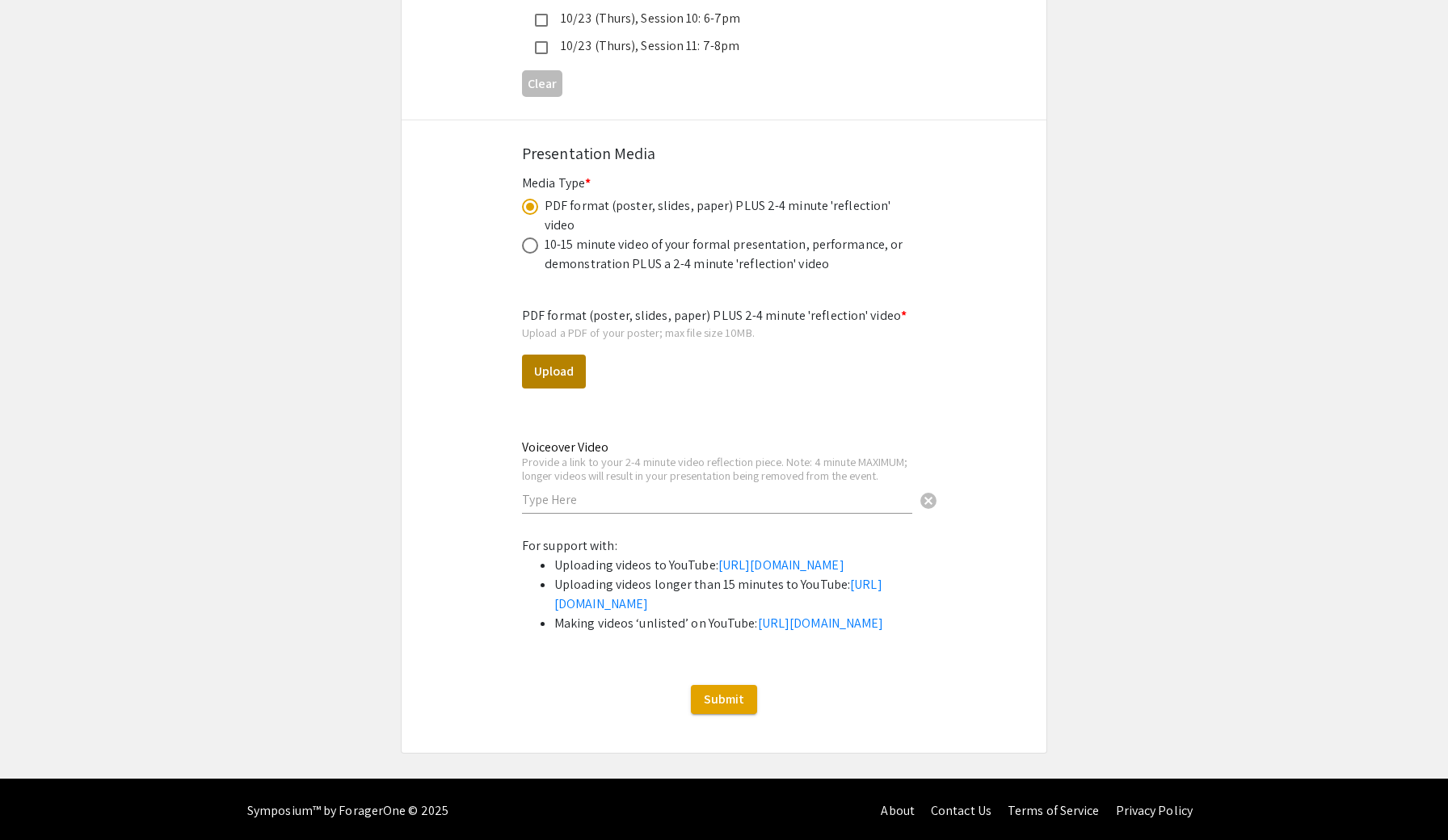
click at [556, 354] on button "Upload" at bounding box center [554, 372] width 64 height 34
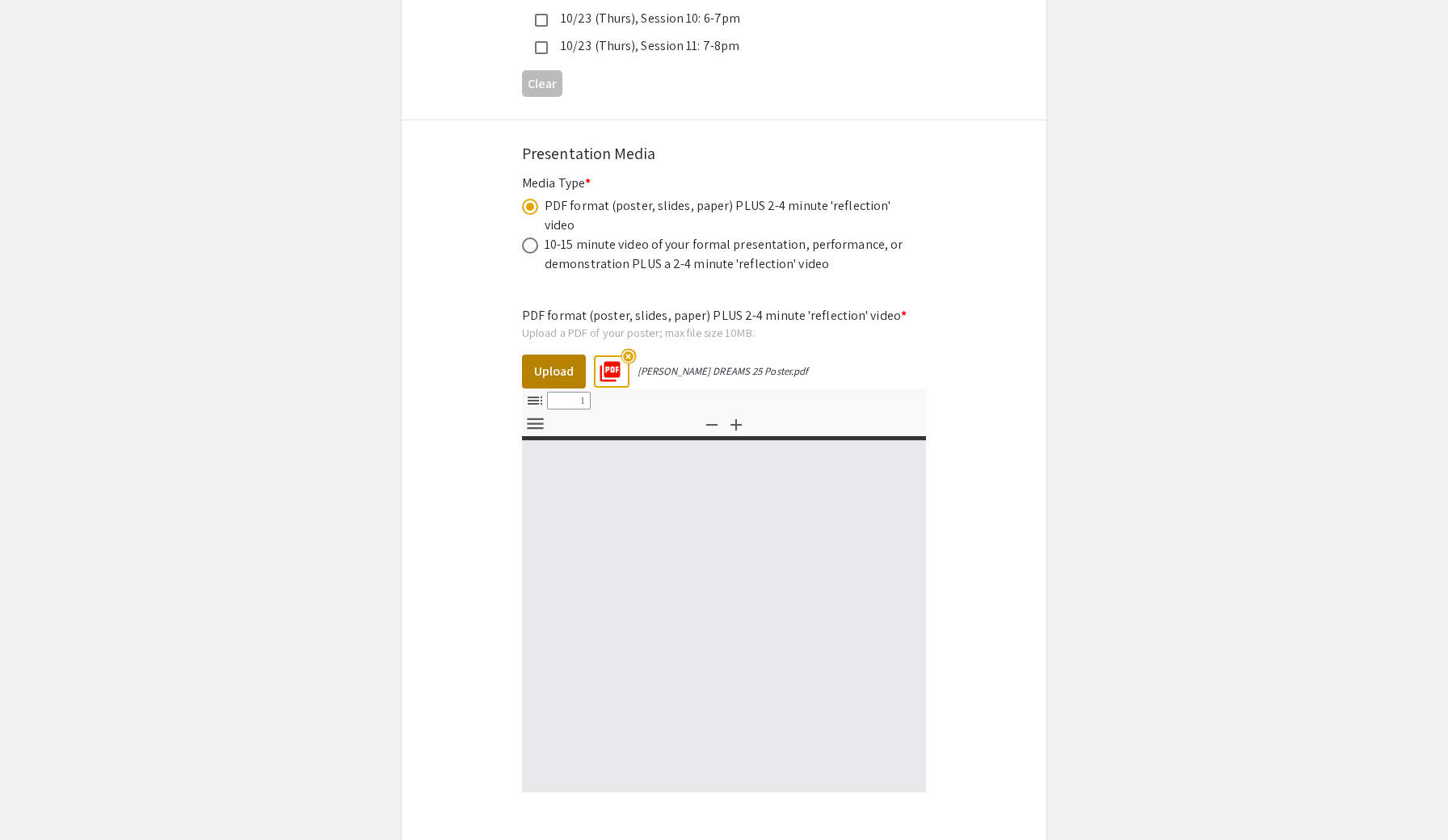
select select "custom"
type input "0"
select select "custom"
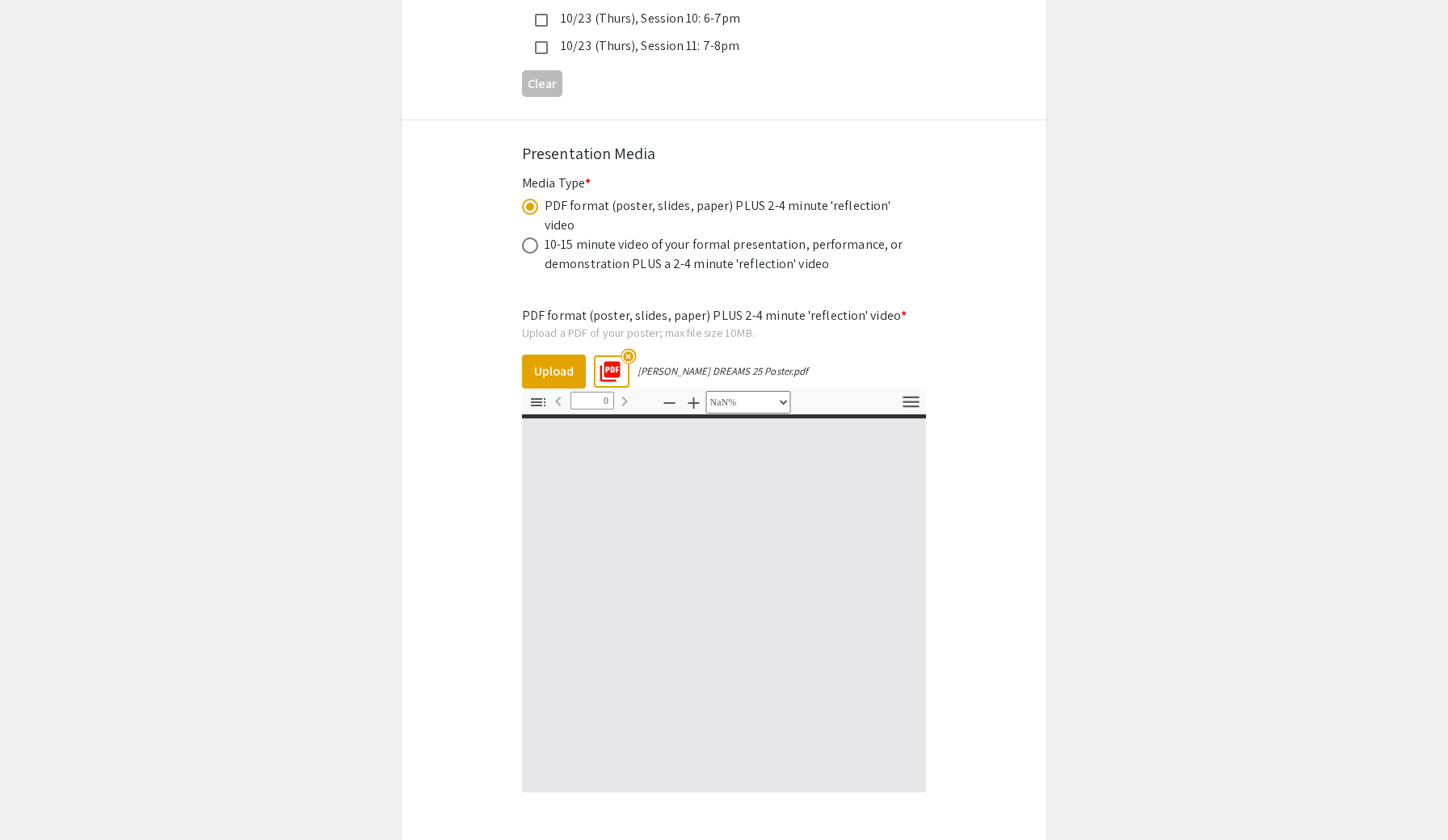
type input "1"
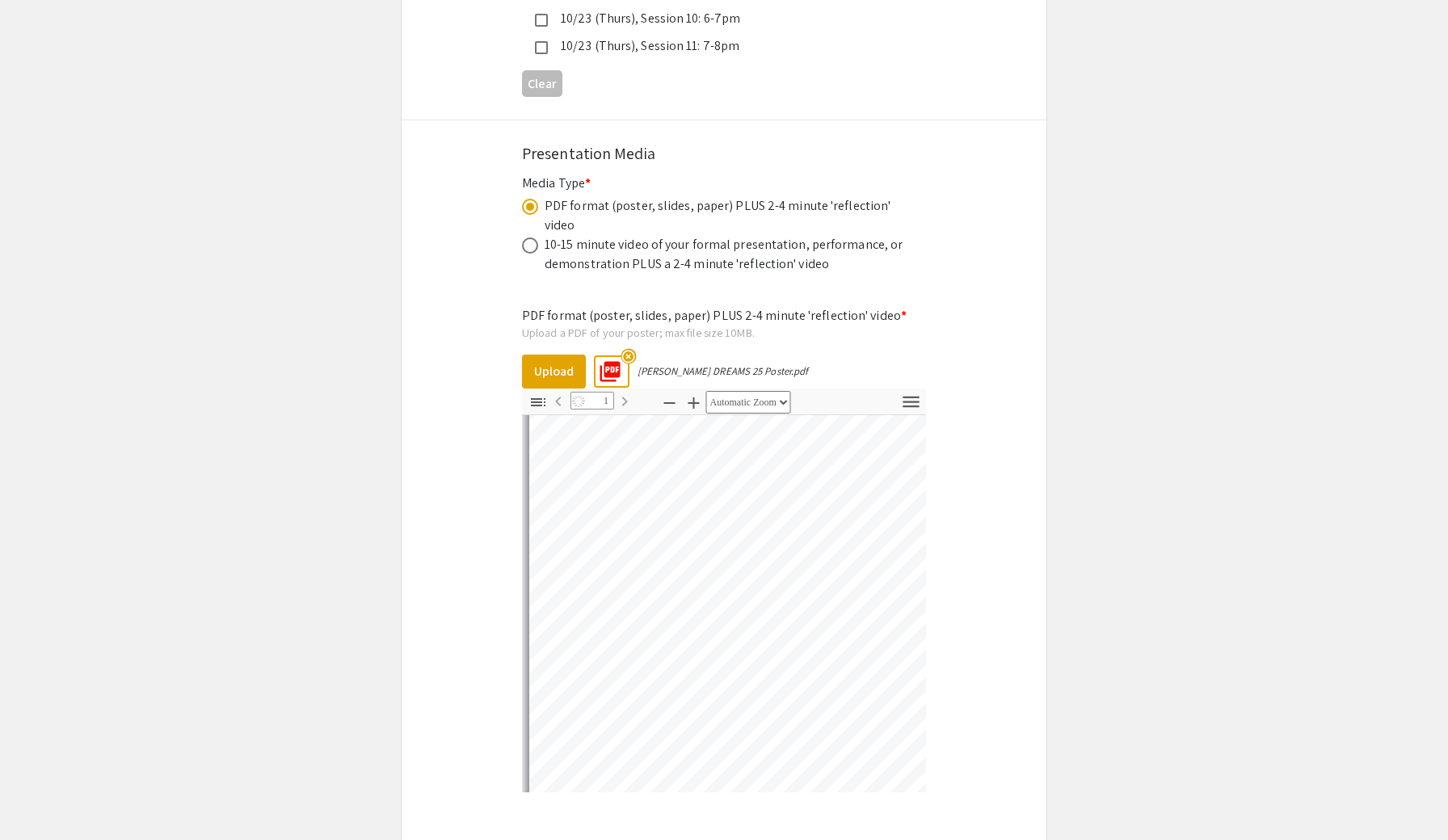
scroll to position [752, 0]
select select "auto"
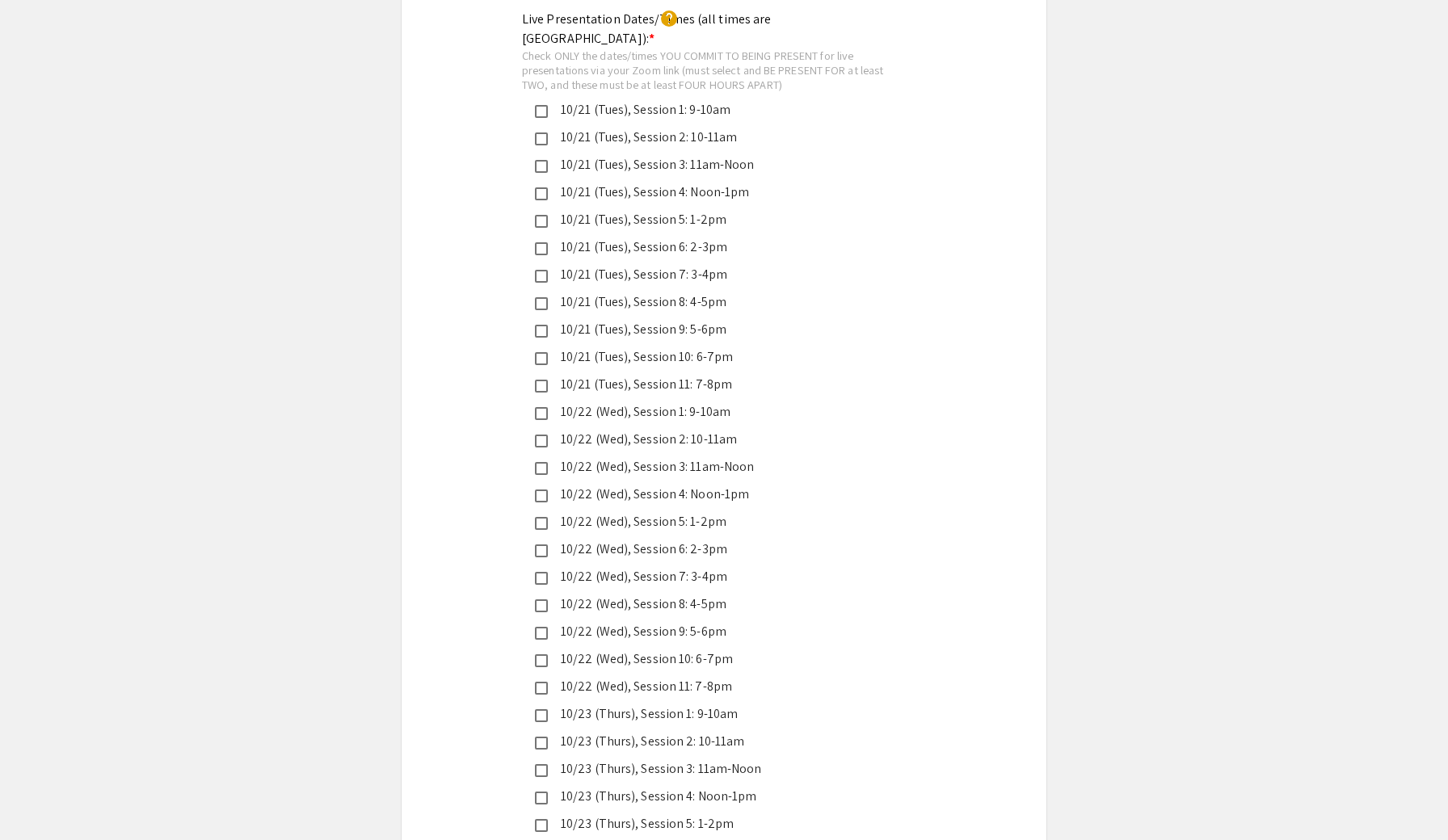
scroll to position [3871, 0]
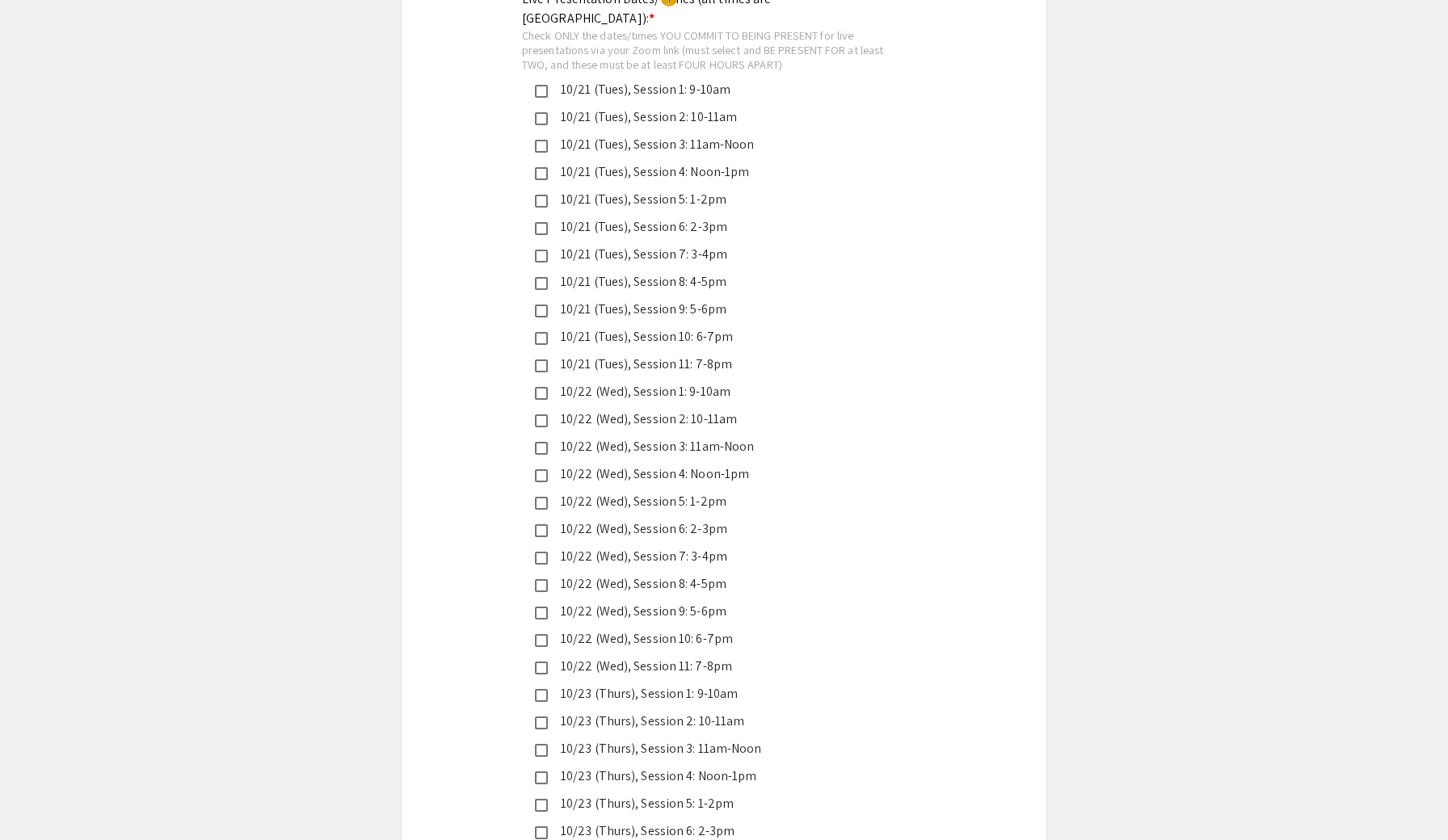
click at [534, 263] on mat-selection-list "10/21 (Tues), Session 1: 9-10am 10/21 (Tues), Session 2: 10-11am 10/21 (Tues), …" at bounding box center [711, 529] width 378 height 898
click at [536, 332] on mat-pseudo-checkbox at bounding box center [541, 338] width 13 height 13
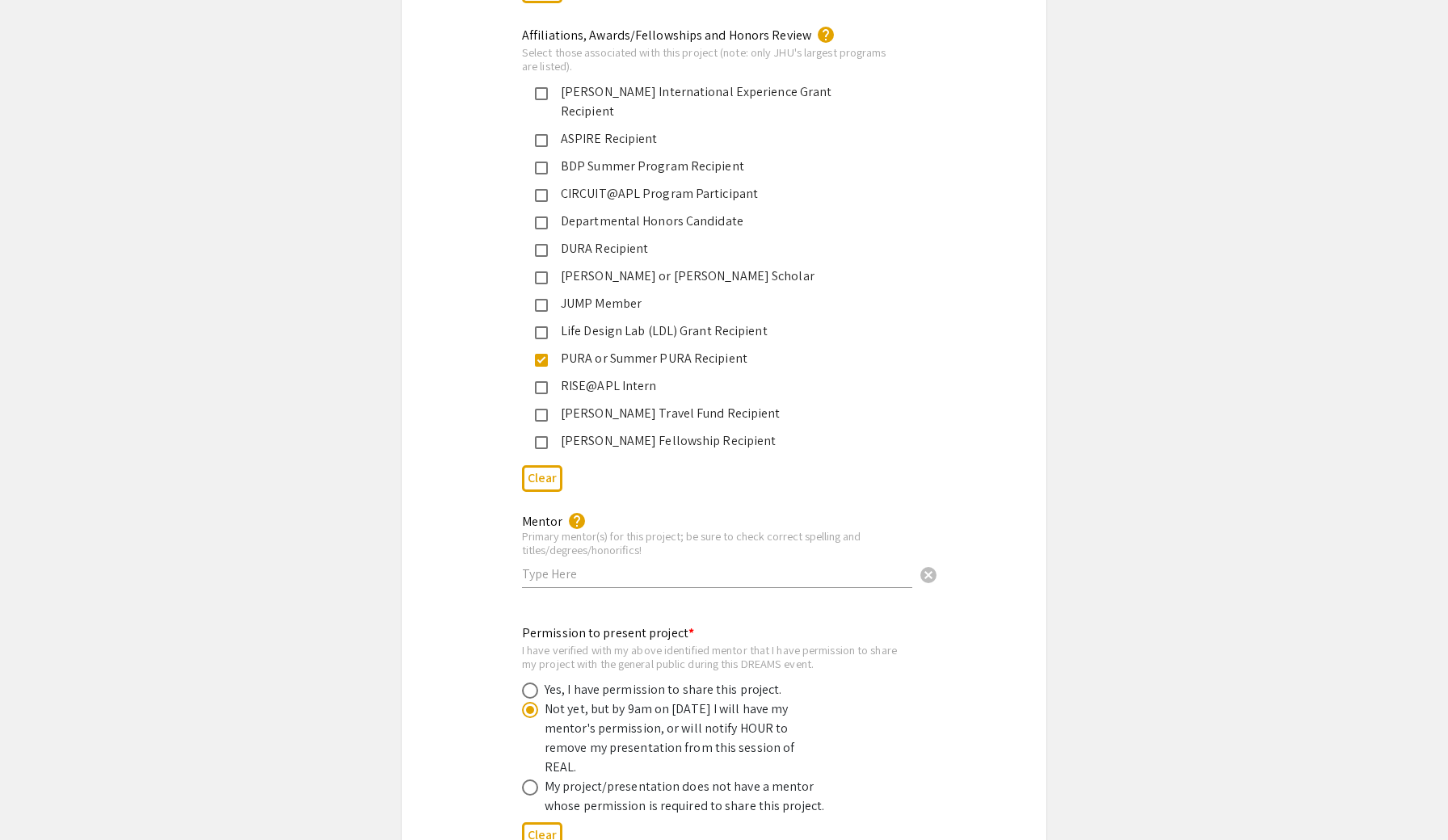
scroll to position [2544, 0]
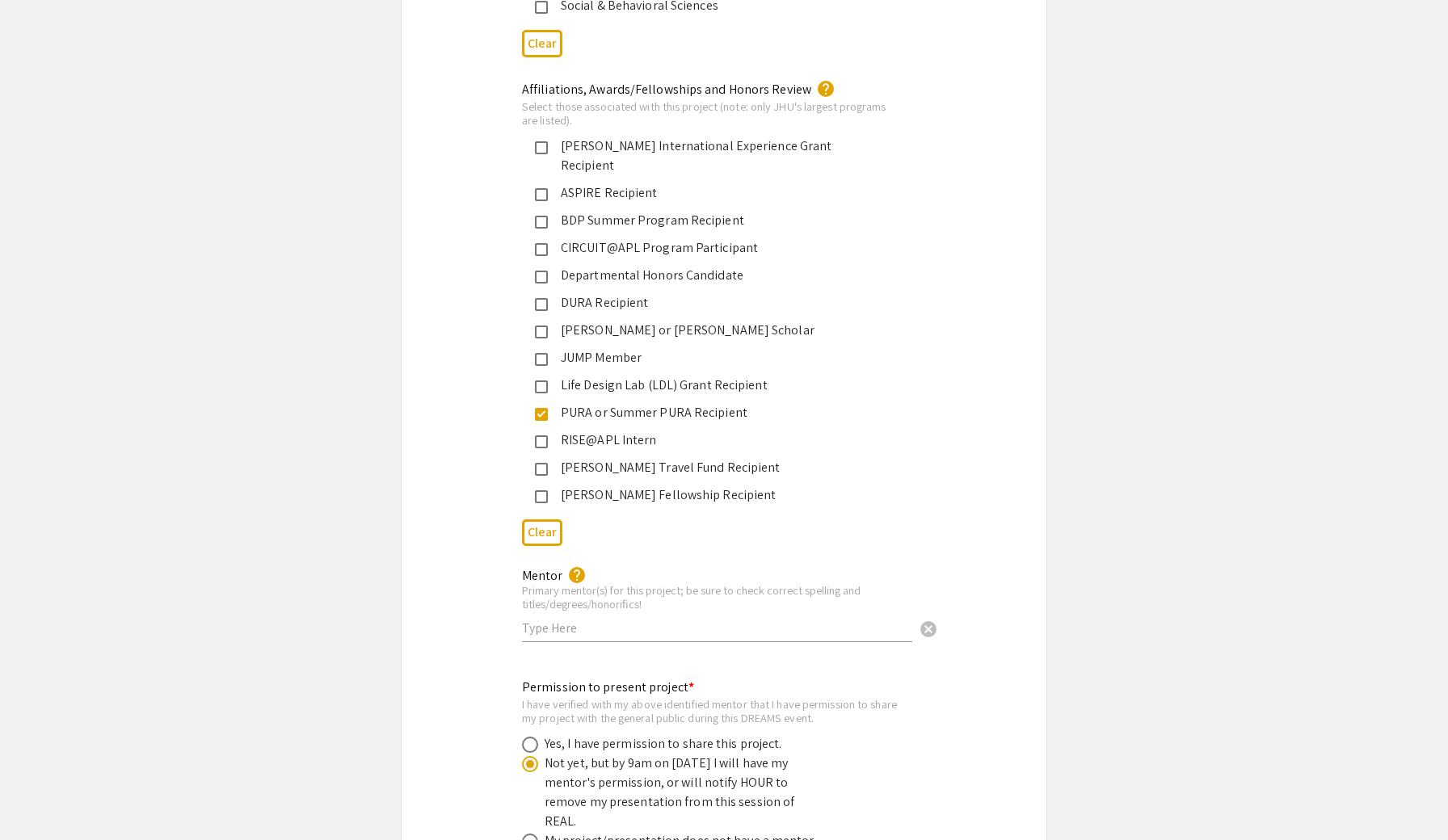
click at [694, 594] on div "Mentor help Primary mentor(s) for this project; be sure to check correct spelli…" at bounding box center [717, 597] width 391 height 89
paste input "Gregory A. Newby"
click at [595, 619] on input "Dr. Gregory A. Newby" at bounding box center [717, 628] width 391 height 17
click at [657, 619] on input "Dr. Gregory Newby" at bounding box center [717, 628] width 391 height 17
click at [531, 619] on input "Dr. Gregory Newby, PhD & Dr" at bounding box center [717, 628] width 391 height 17
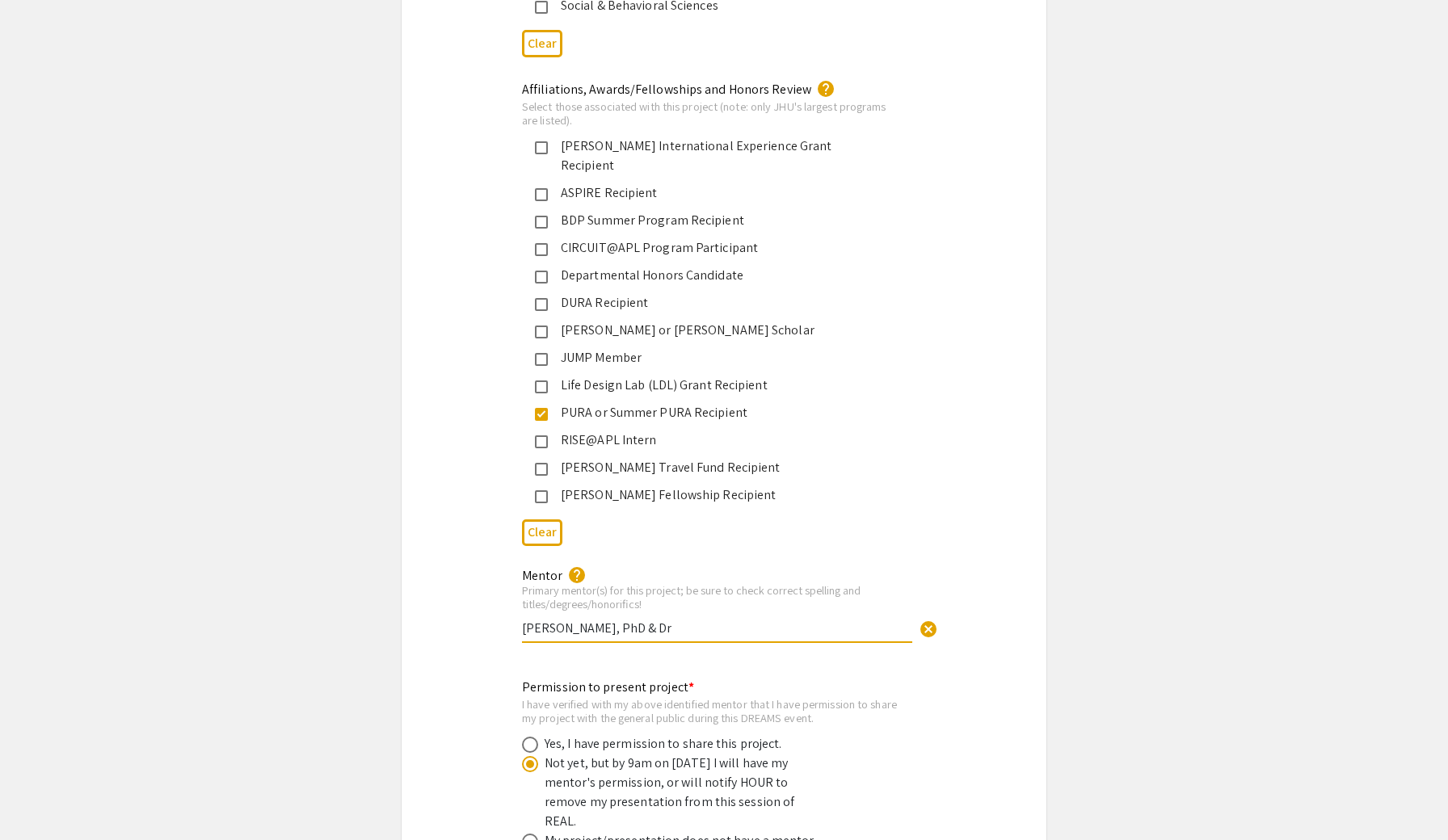
click at [728, 619] on input "Prof. Gregory Newby, PhD & Dr" at bounding box center [717, 628] width 391 height 17
paste input "Maria Viskadourou"
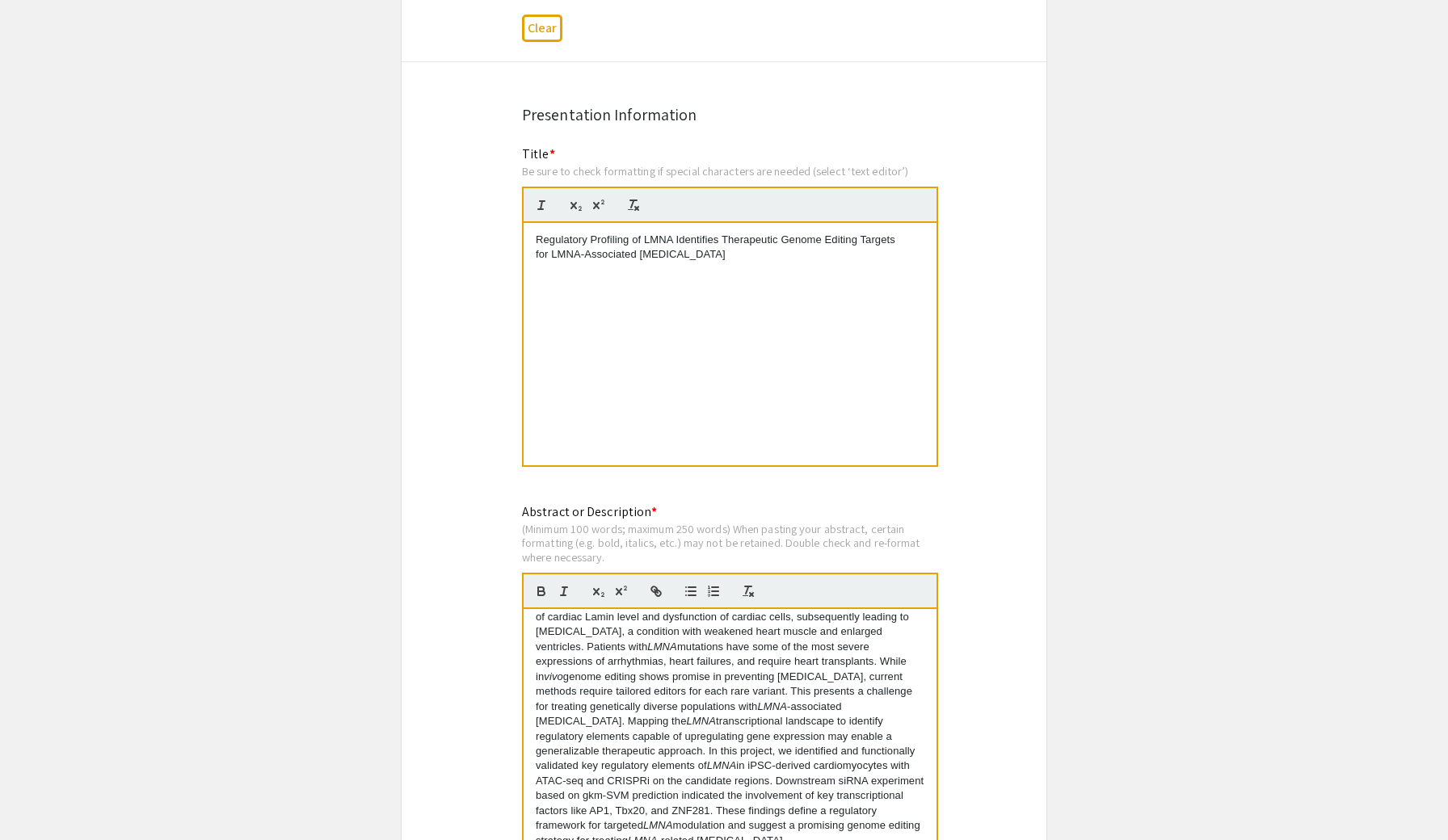
scroll to position [1356, 0]
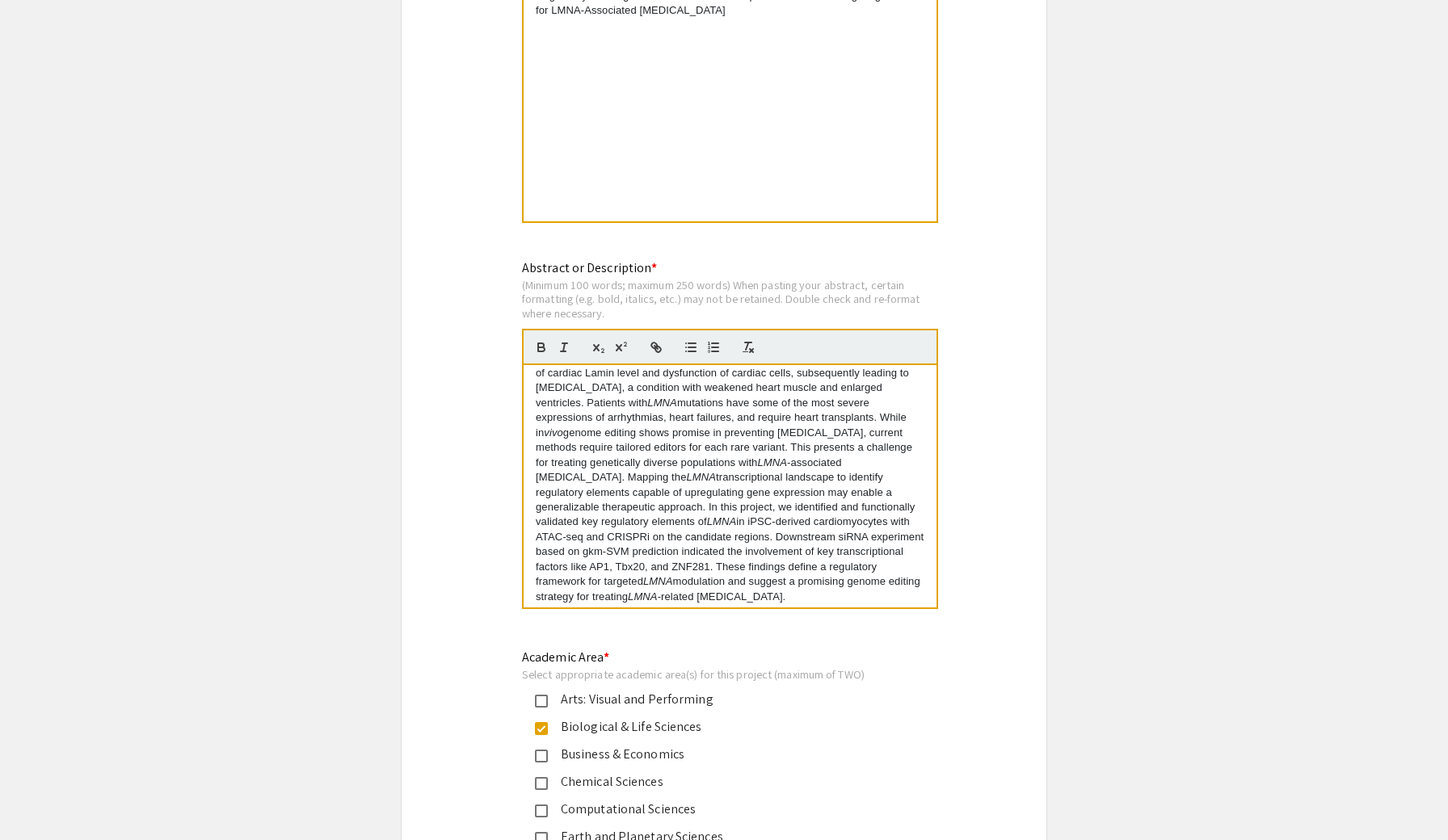
type input "Prof. Gregory Newby, PhD & Dr. Maria Viskadourou, MD"
click at [776, 520] on p "LMNA is a gene that encodes Lamin A and C in cardiomyocytes, components of the …" at bounding box center [730, 470] width 389 height 268
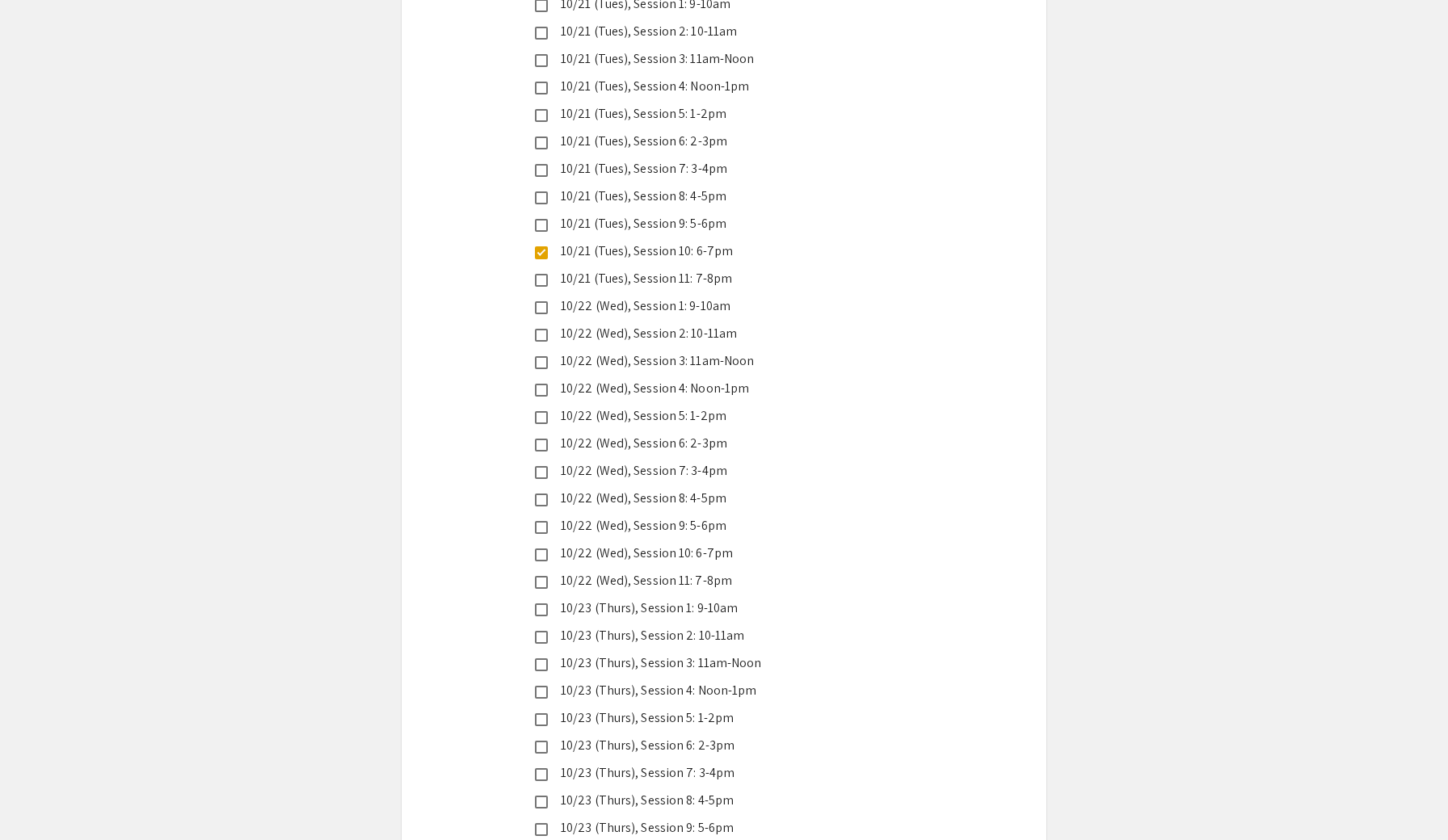
scroll to position [4649, 0]
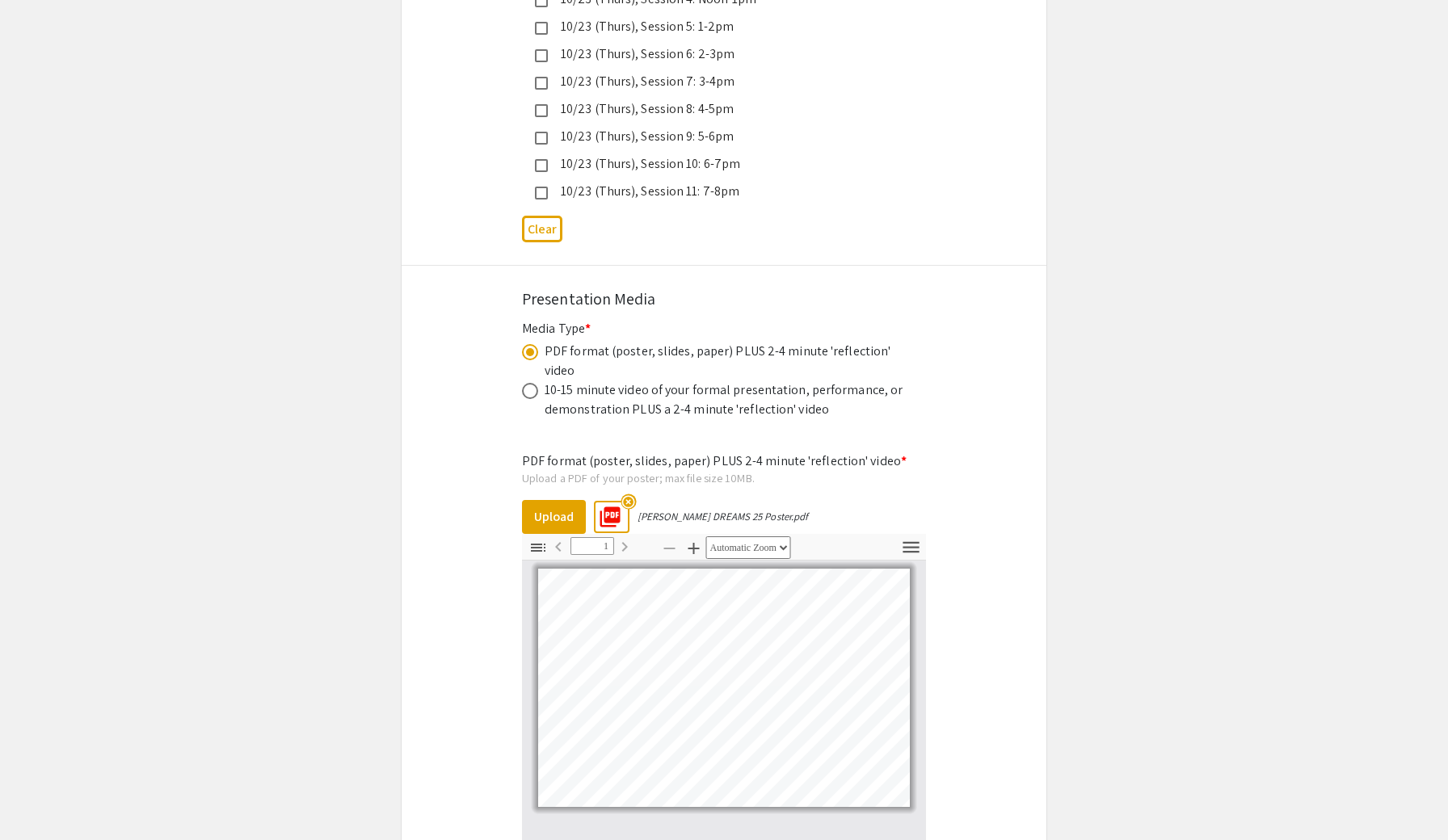
click at [625, 493] on mat-icon "highlight_off" at bounding box center [628, 501] width 15 height 15
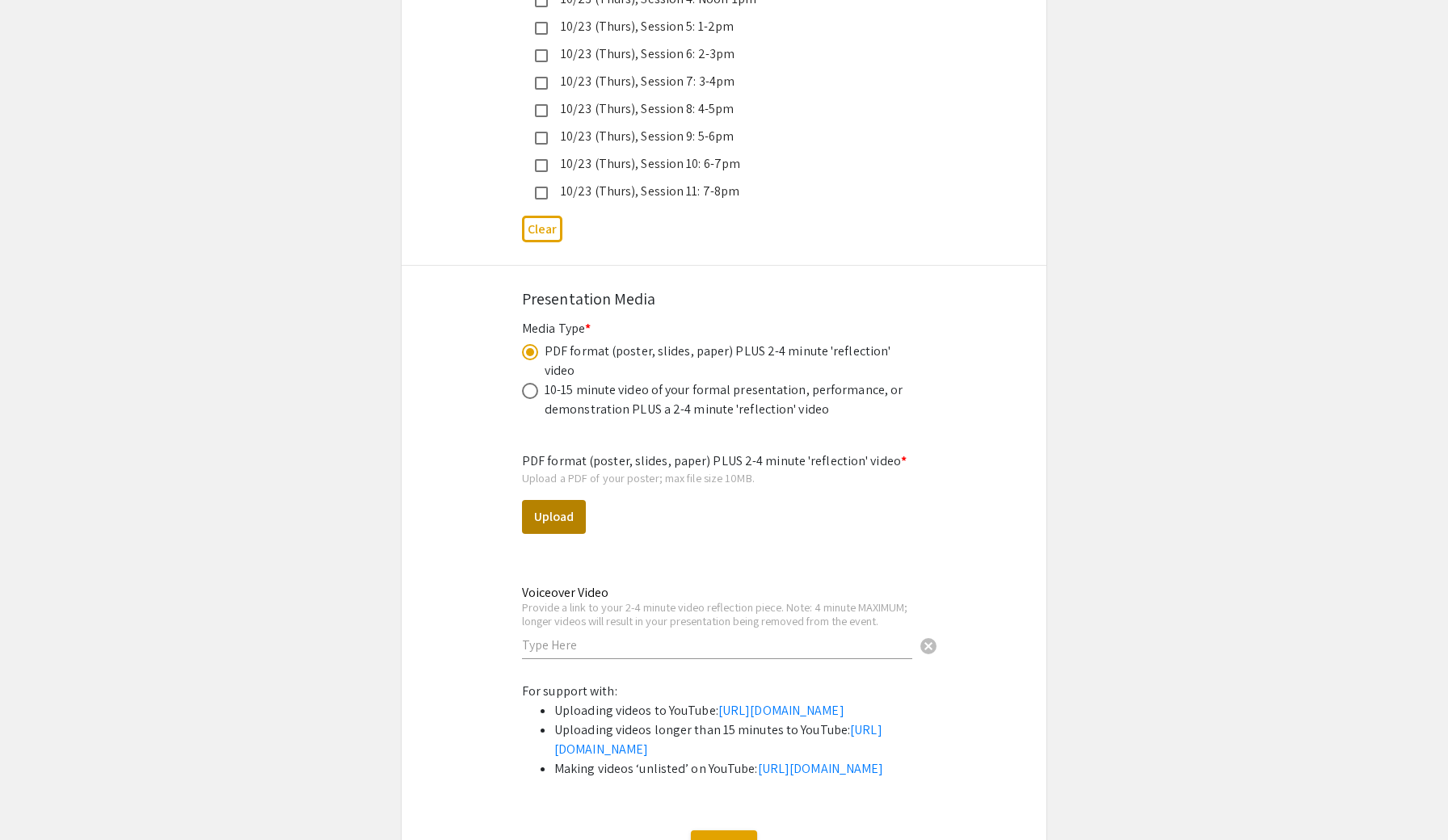
click at [575, 500] on button "Upload" at bounding box center [554, 517] width 64 height 34
select select "custom"
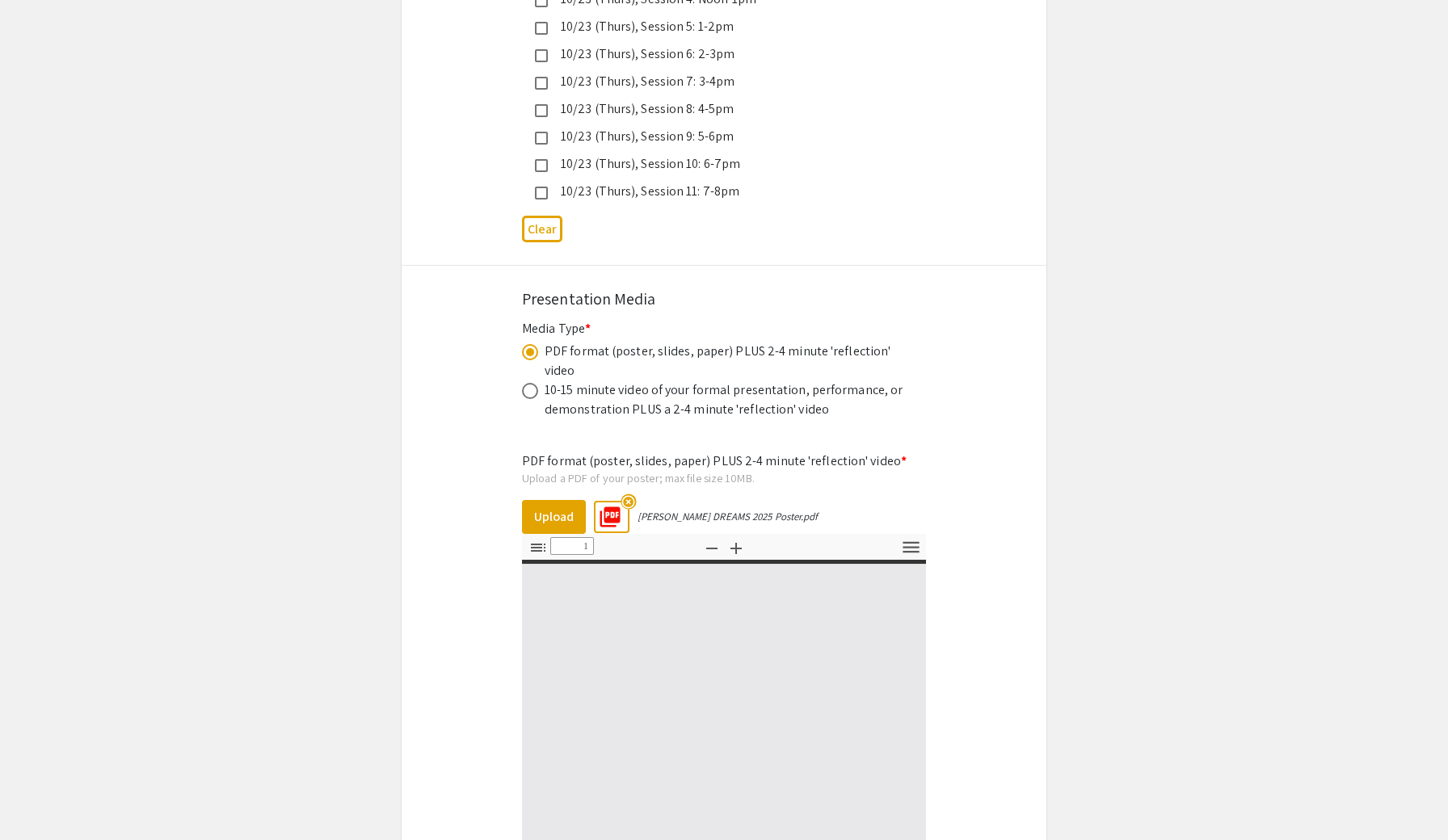
type input "0"
select select "custom"
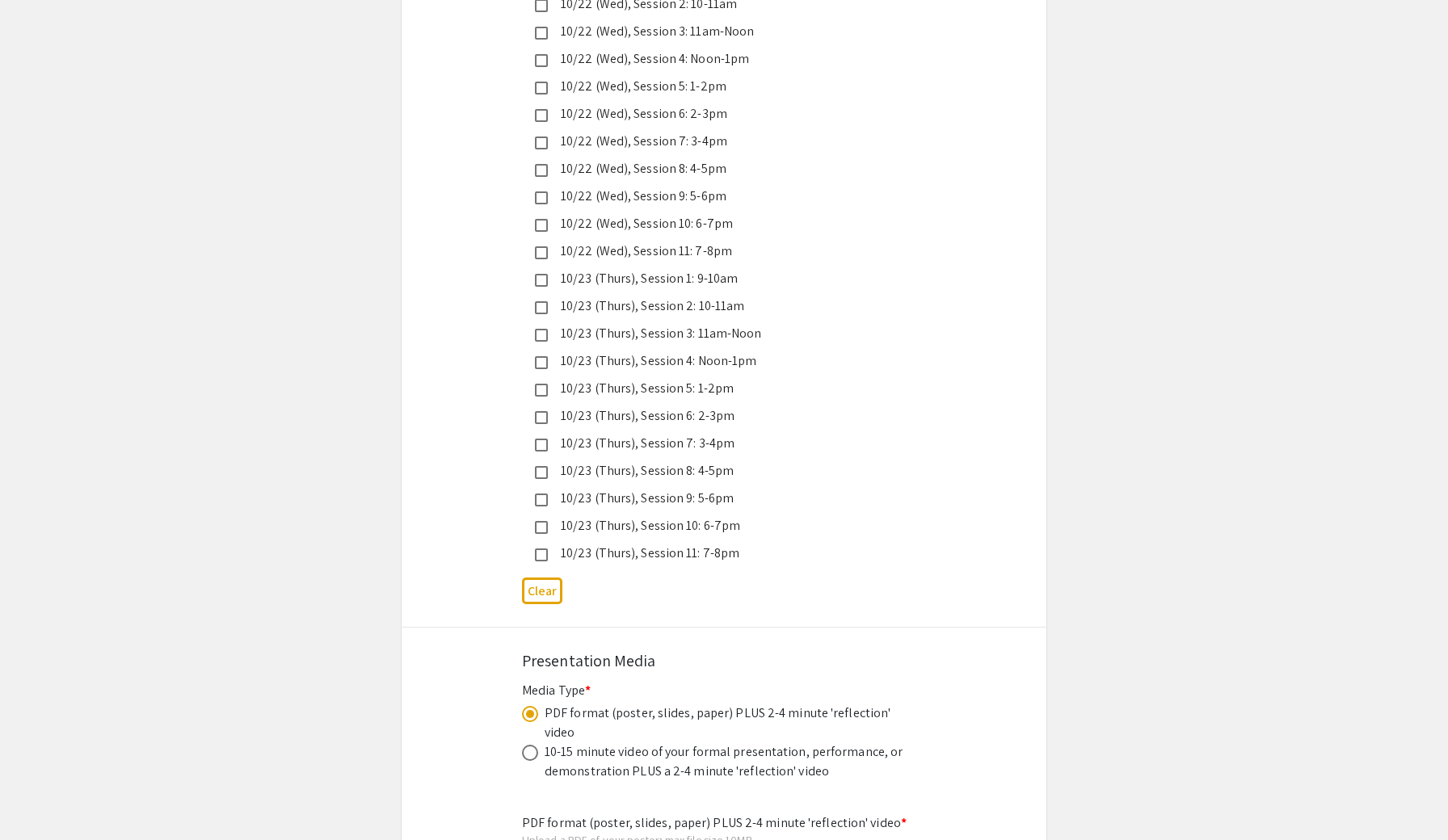
type input "1"
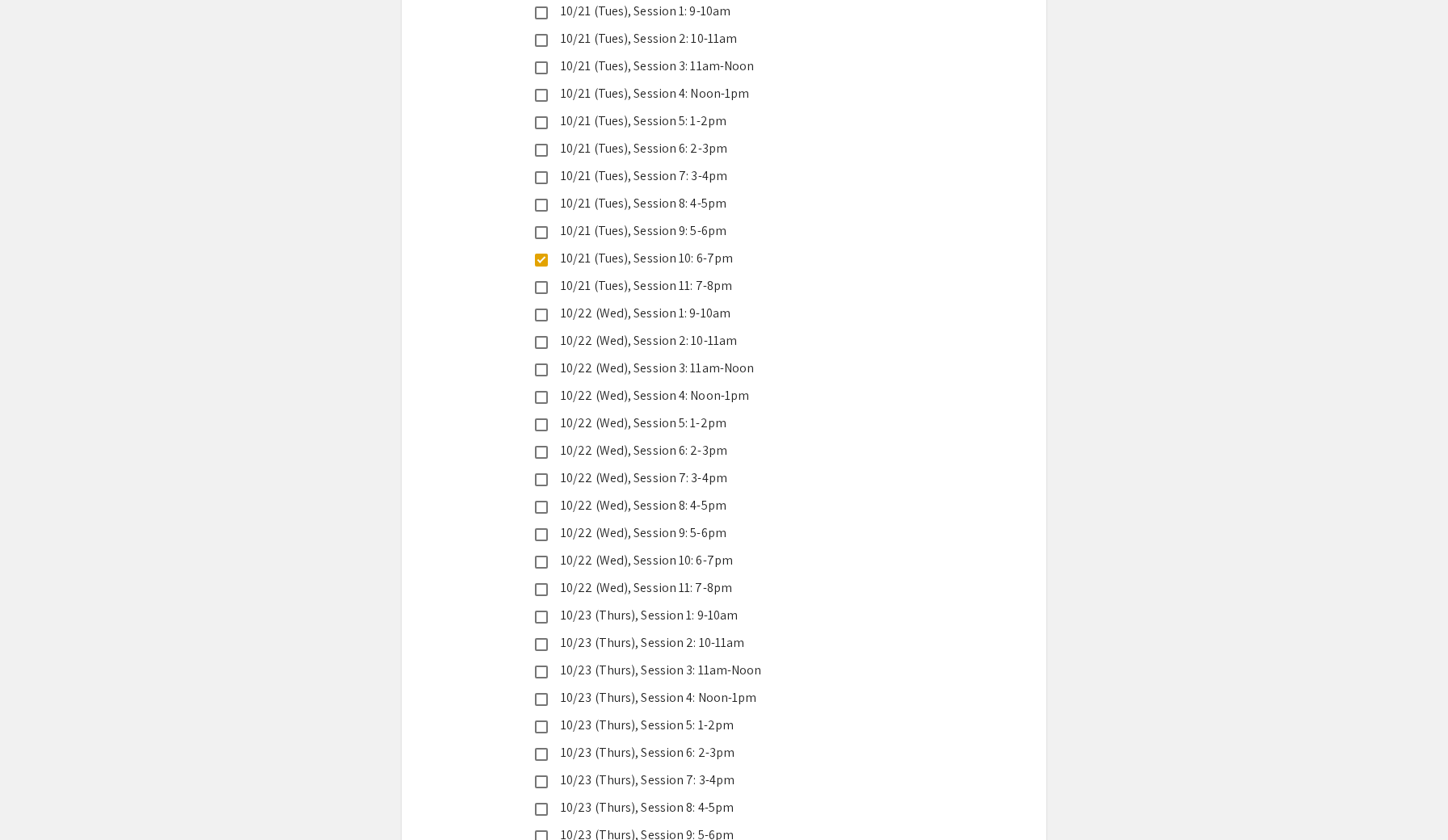
scroll to position [3834, 0]
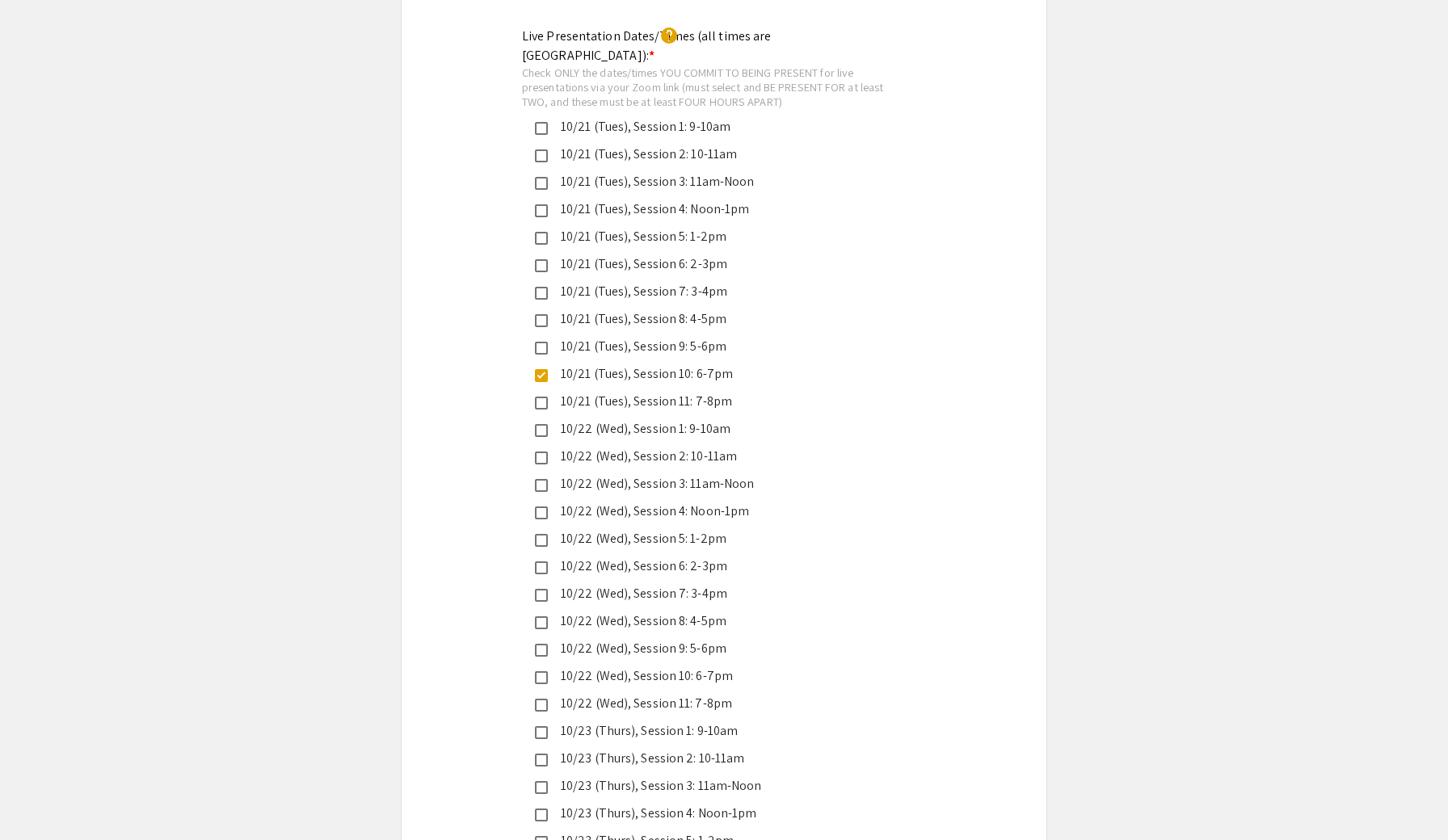
select select "auto"
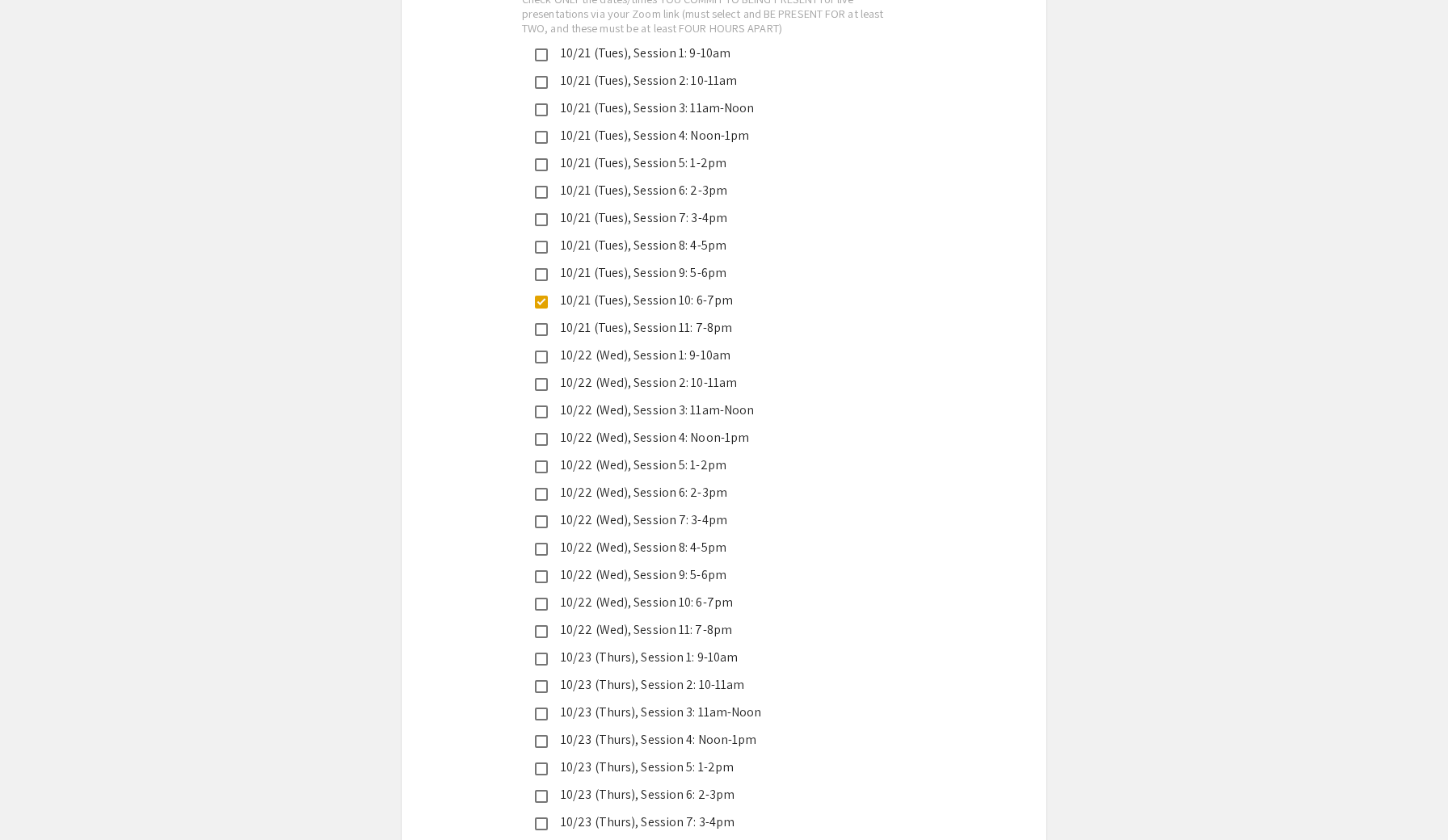
scroll to position [3911, 0]
click at [701, 260] on div "10/21 (Tues), Session 9: 5-6pm" at bounding box center [717, 269] width 339 height 20
click at [729, 287] on div "10/21 (Tues), Session 10: 6-7pm" at bounding box center [717, 297] width 339 height 20
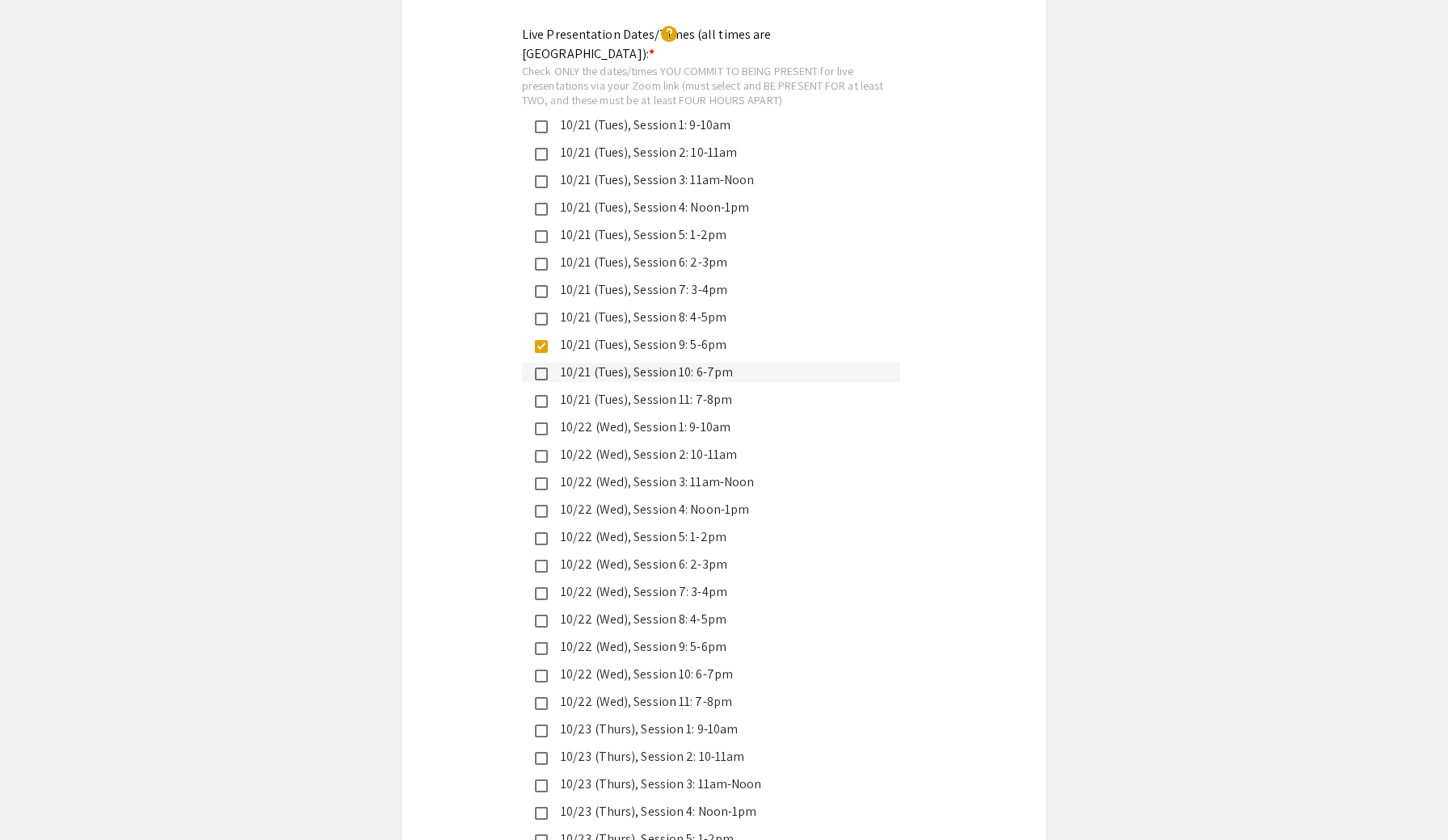
scroll to position [3867, 0]
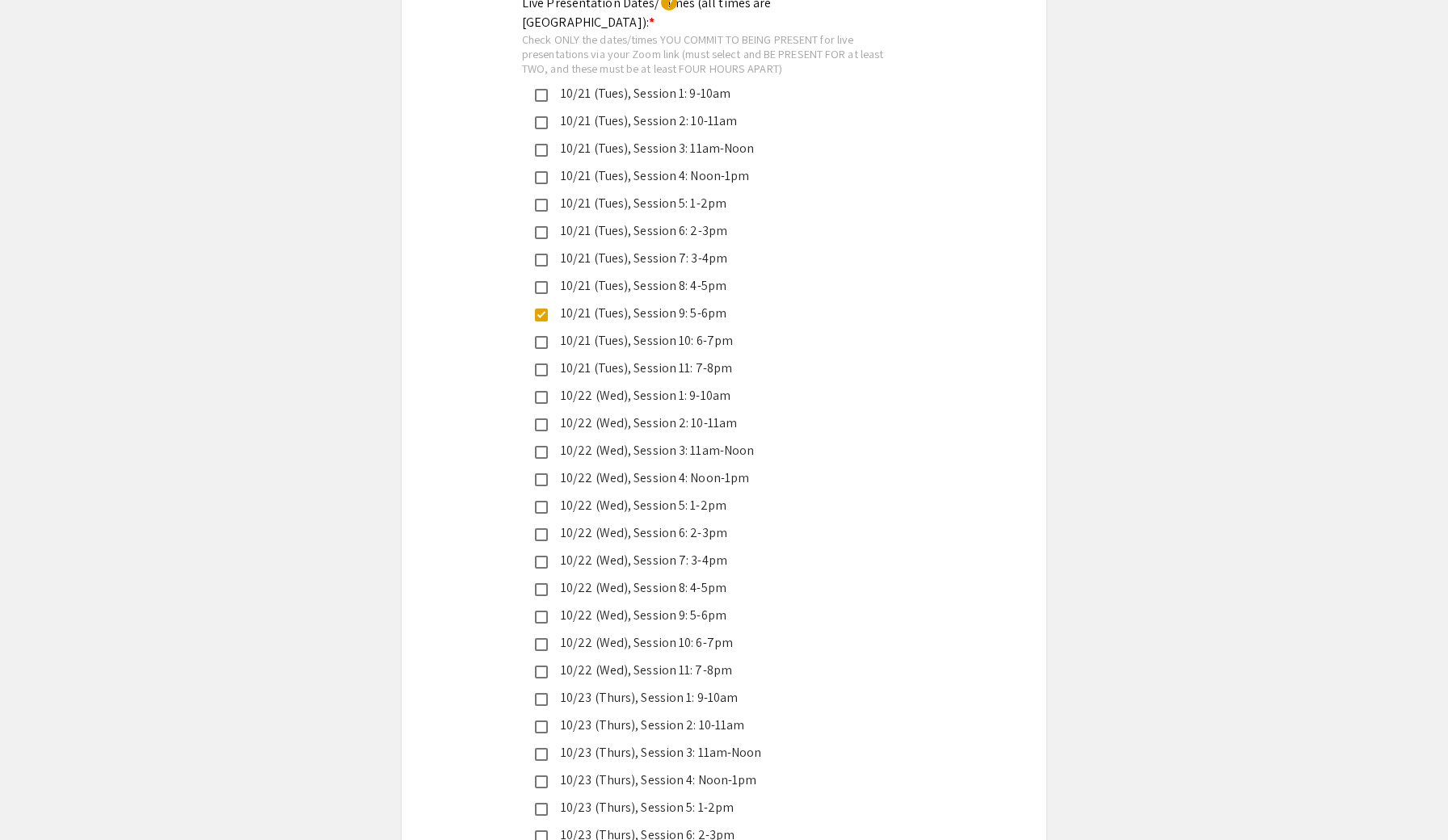
click at [714, 606] on div "10/22 (Wed), Session 9: 5-6pm" at bounding box center [717, 615] width 339 height 20
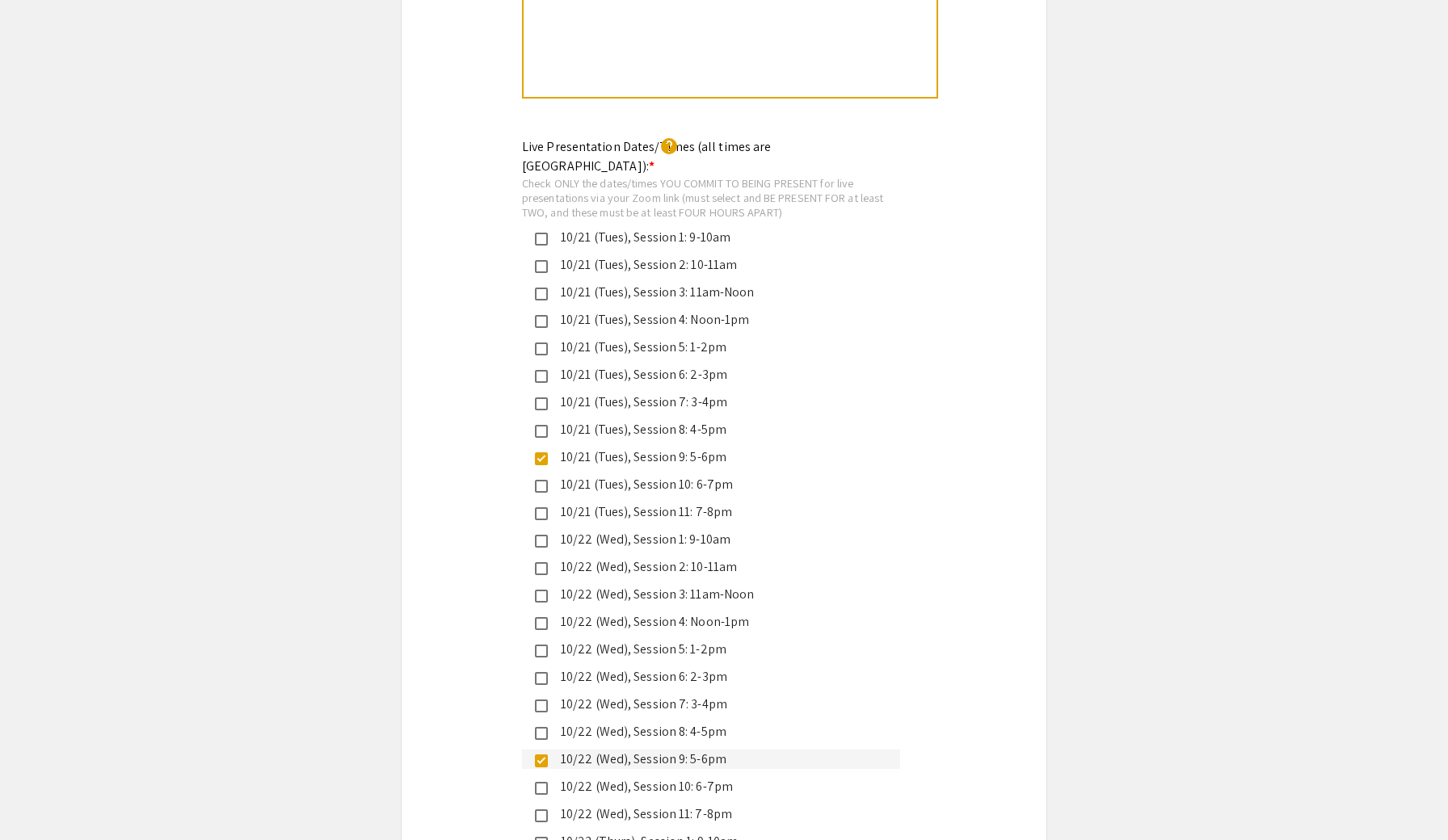
scroll to position [3733, 0]
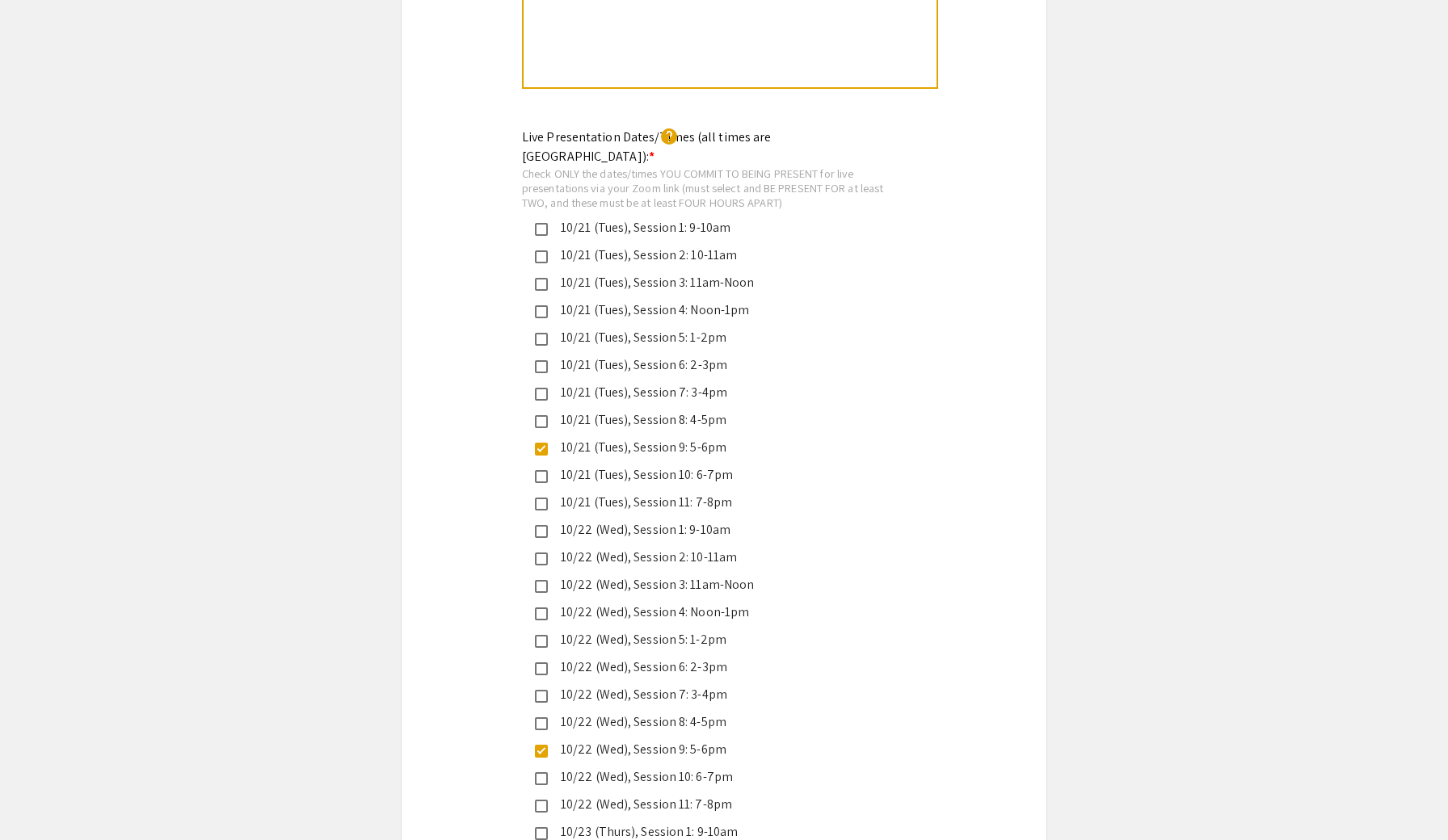
copy div "10/21 (Tues), Session 9: 5-6pm"
drag, startPoint x: 723, startPoint y: 386, endPoint x: 566, endPoint y: 386, distance: 157.0
click at [566, 438] on div "10/21 (Tues), Session 9: 5-6pm" at bounding box center [717, 447] width 339 height 20
click at [539, 438] on div "10/21 (Tues), Session 9: 5-6pm" at bounding box center [711, 447] width 378 height 20
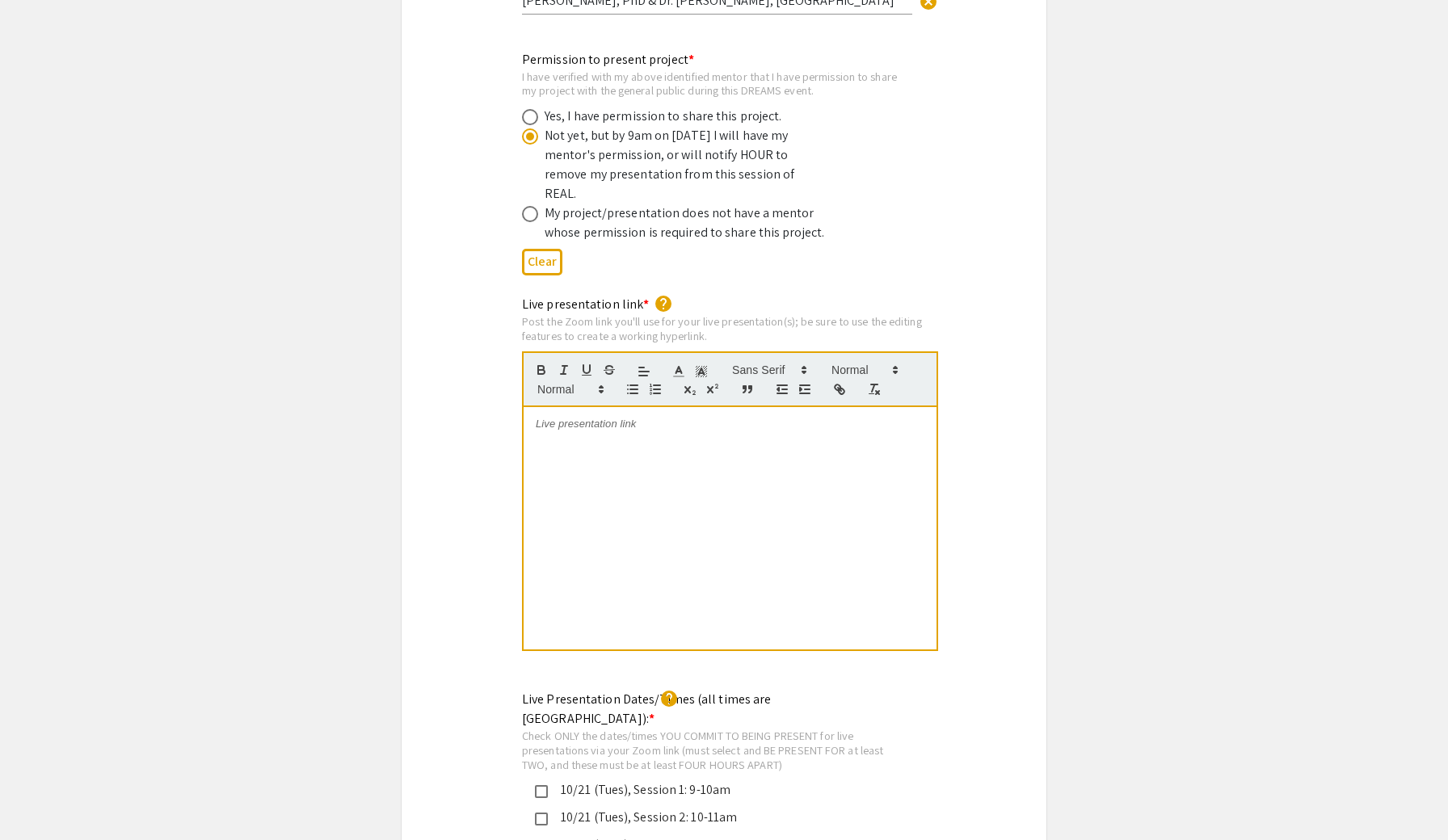
scroll to position [3176, 0]
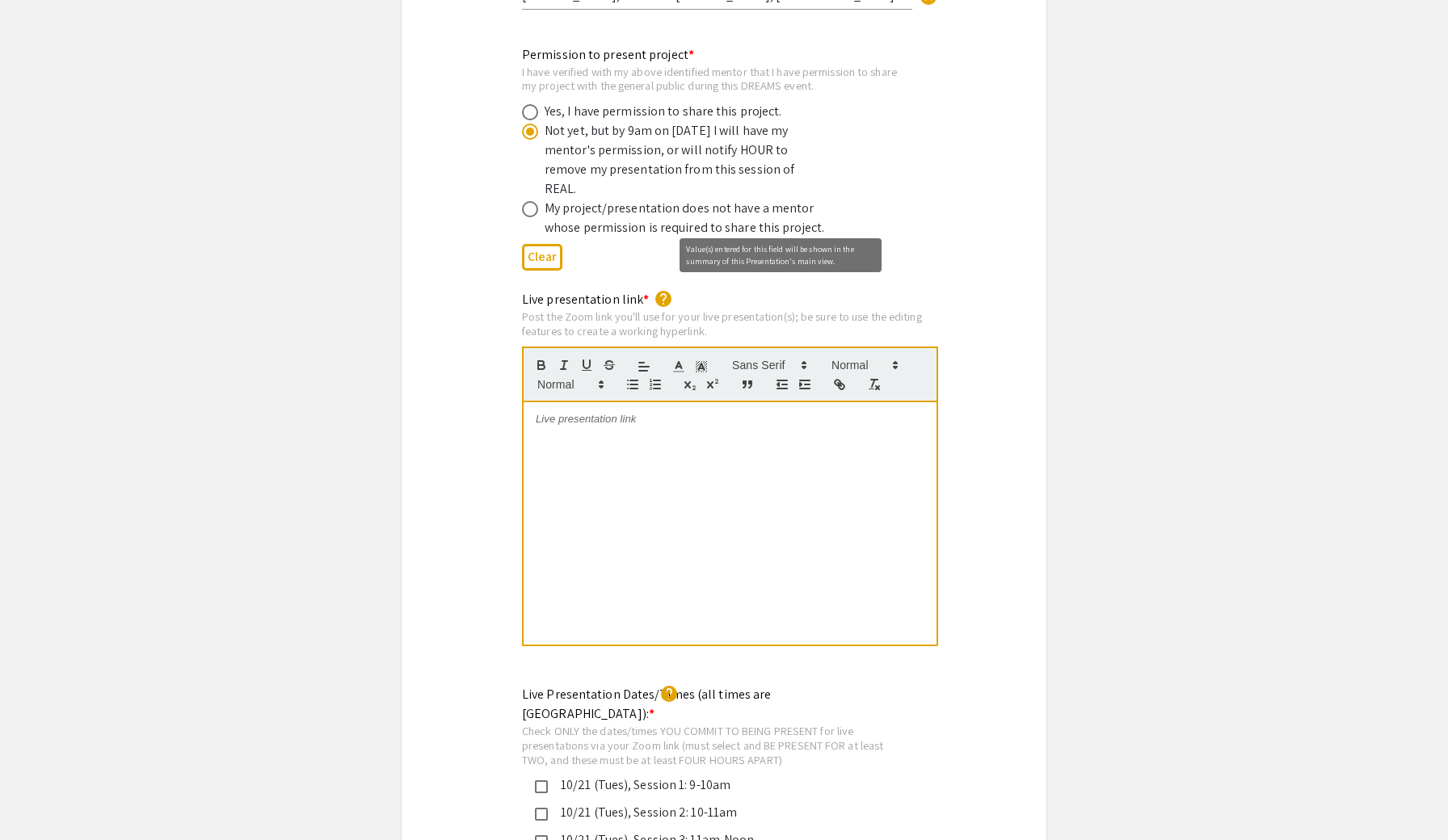
click at [658, 289] on mat-icon "help" at bounding box center [663, 299] width 20 height 20
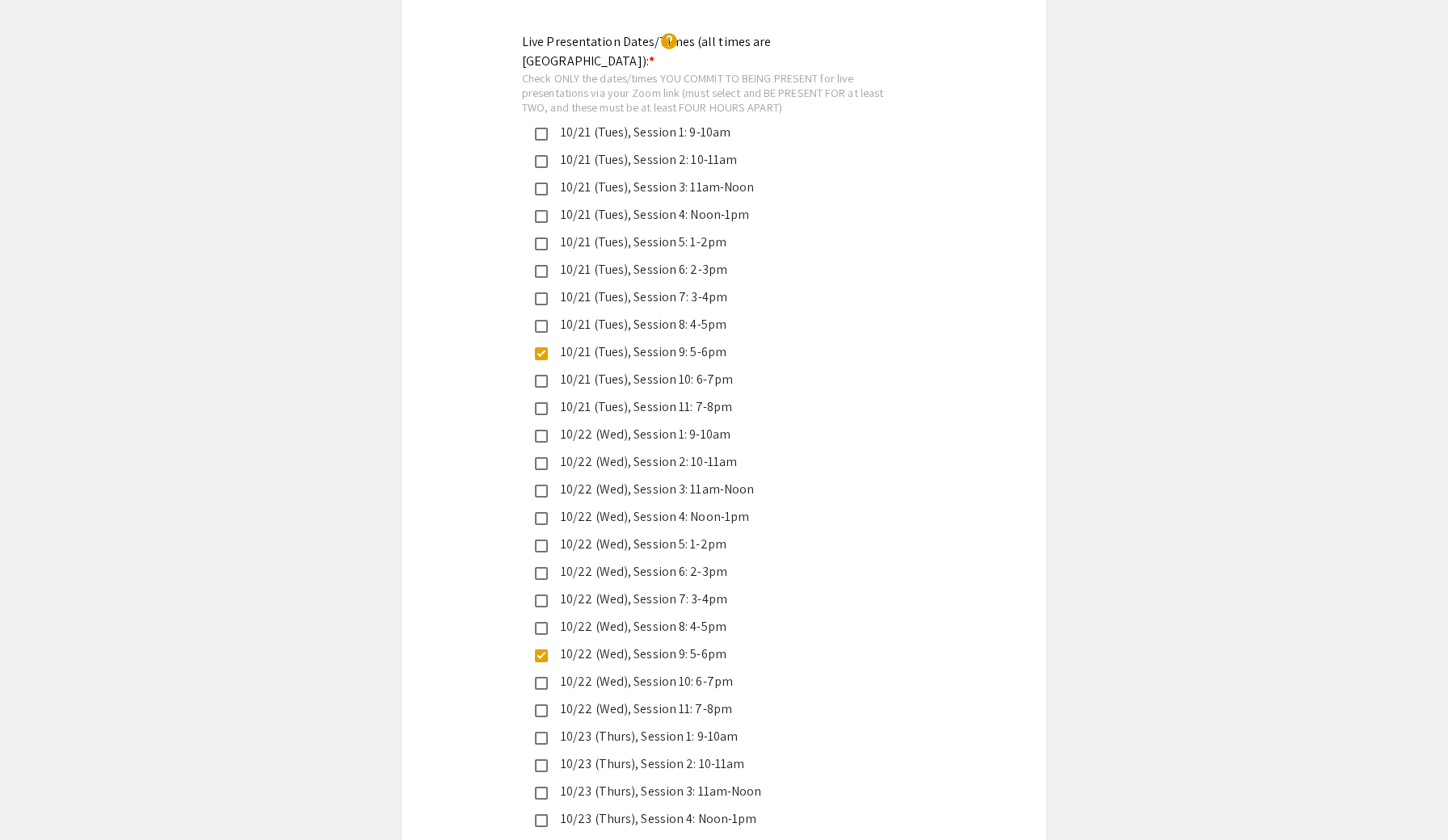
scroll to position [3828, 0]
click at [542, 704] on mat-pseudo-checkbox at bounding box center [541, 710] width 13 height 13
click at [542, 650] on mat-pseudo-checkbox at bounding box center [541, 656] width 13 height 13
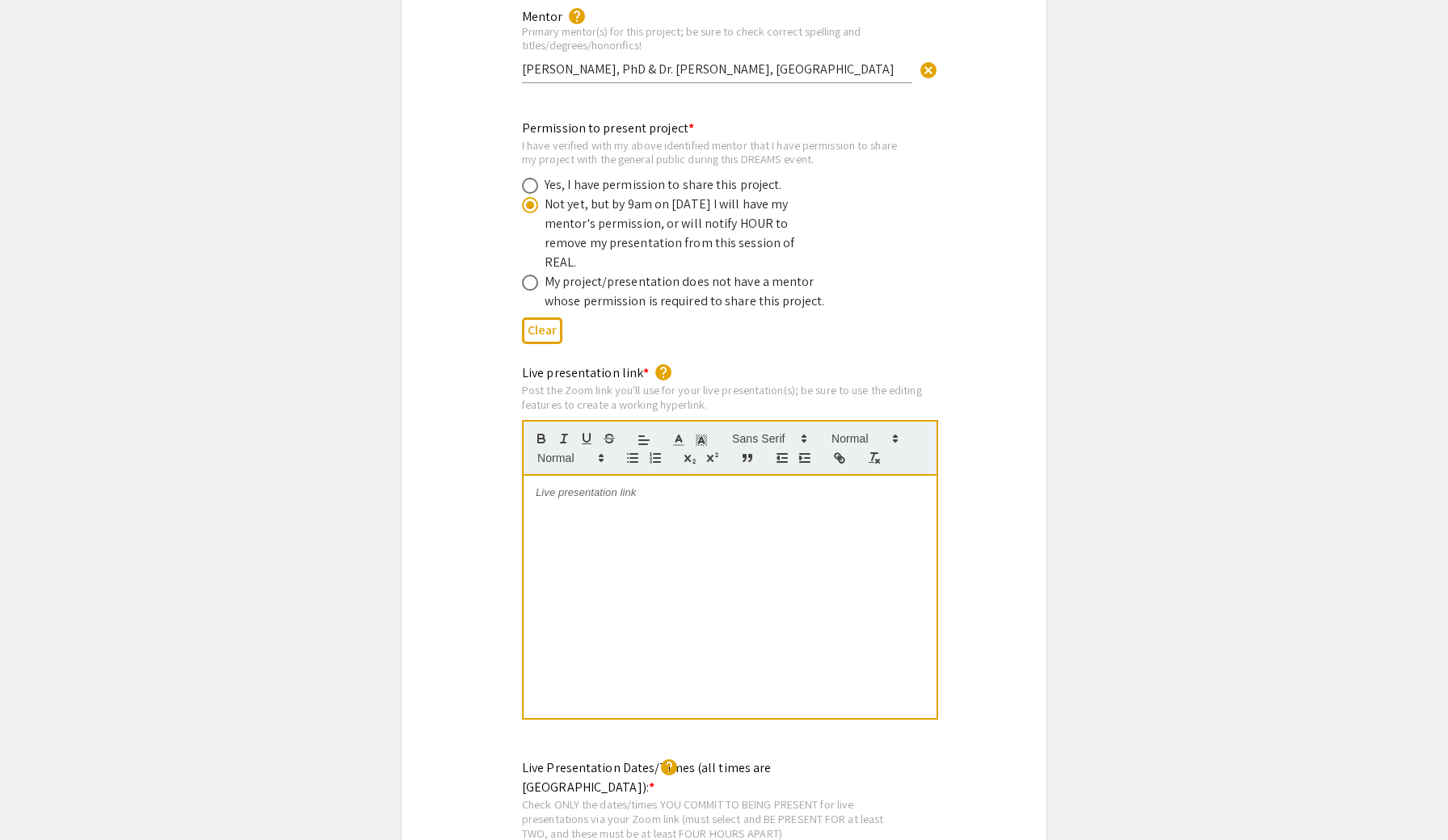
scroll to position [3296, 0]
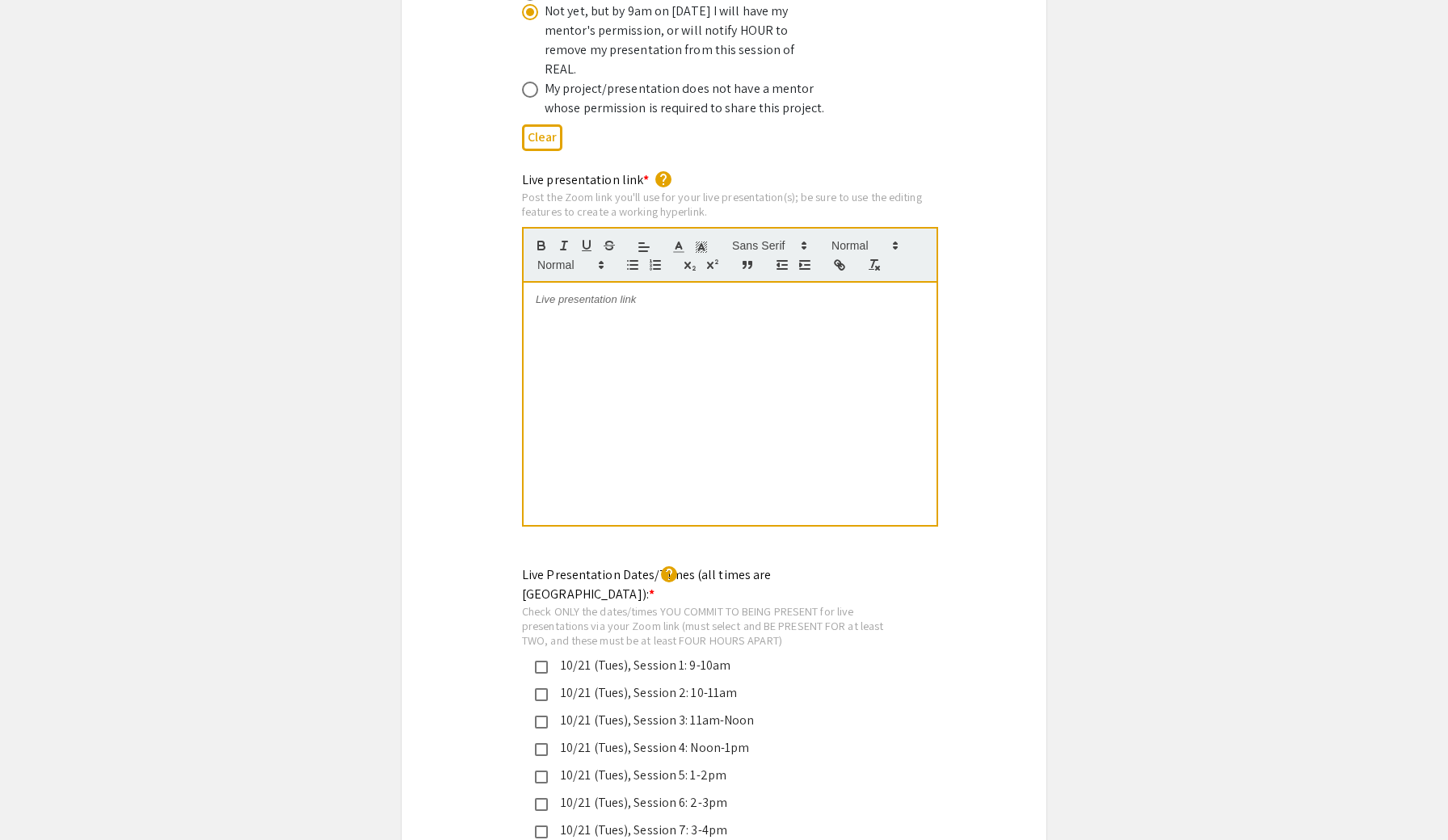
click at [779, 390] on div at bounding box center [730, 403] width 413 height 242
click at [533, 320] on div "Tuesday: Wednesday: https://us05web.zoom.us/j/86822304191?pwd=Xo5ZnpJOIg3WvV8aw…" at bounding box center [730, 403] width 413 height 242
click at [797, 452] on div "Tuesday: Wednesday: https://us05web.zoom.us/j/86822304191?pwd=Xo5ZnpJOIg3WvV8aw…" at bounding box center [730, 403] width 413 height 242
click at [605, 338] on link "https://us05web.zoom.us/j/86822304191?pwd=Xo5ZnpJOIg3WvV8awmlMBAqbYcR9Mg.1" at bounding box center [638, 344] width 204 height 12
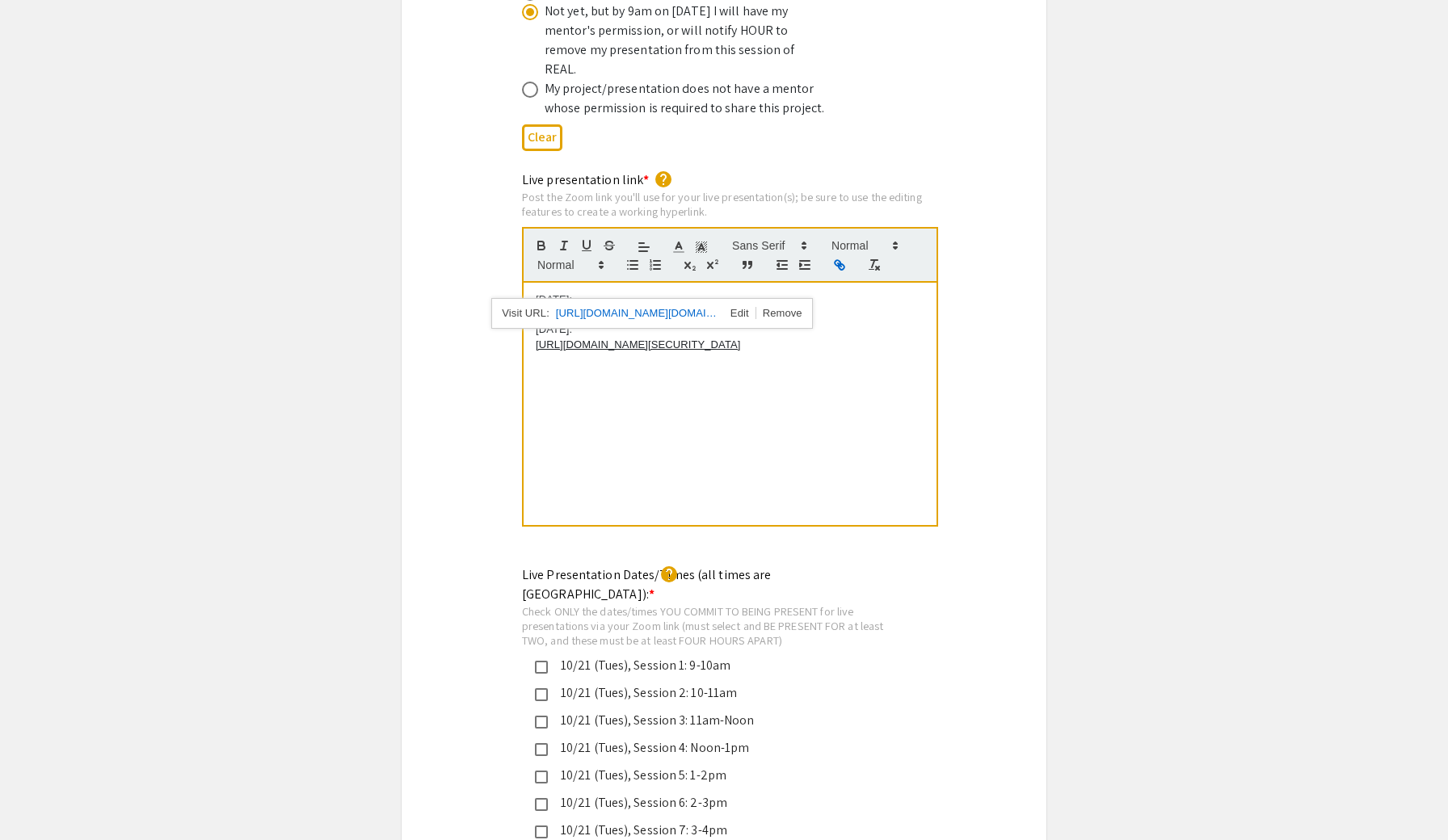
click at [650, 303] on link "https://www.google.com/url?q=https://us05web.zoom.us/j/86822304191?pwd%3DXo5Znp…" at bounding box center [637, 313] width 161 height 21
click at [841, 405] on div "Tuesday: Wednesday: https://us05web.zoom.us/j/86822304191?pwd=Xo5ZnpJOIg3WvV8aw…" at bounding box center [730, 403] width 413 height 242
click at [614, 282] on div "Tuesday: Wednesday: https://us05web.zoom.us/j/86822304191?pwd=Xo5ZnpJOIg3WvV8aw…" at bounding box center [730, 403] width 413 height 242
click at [603, 293] on p "Tuesday:" at bounding box center [730, 299] width 389 height 15
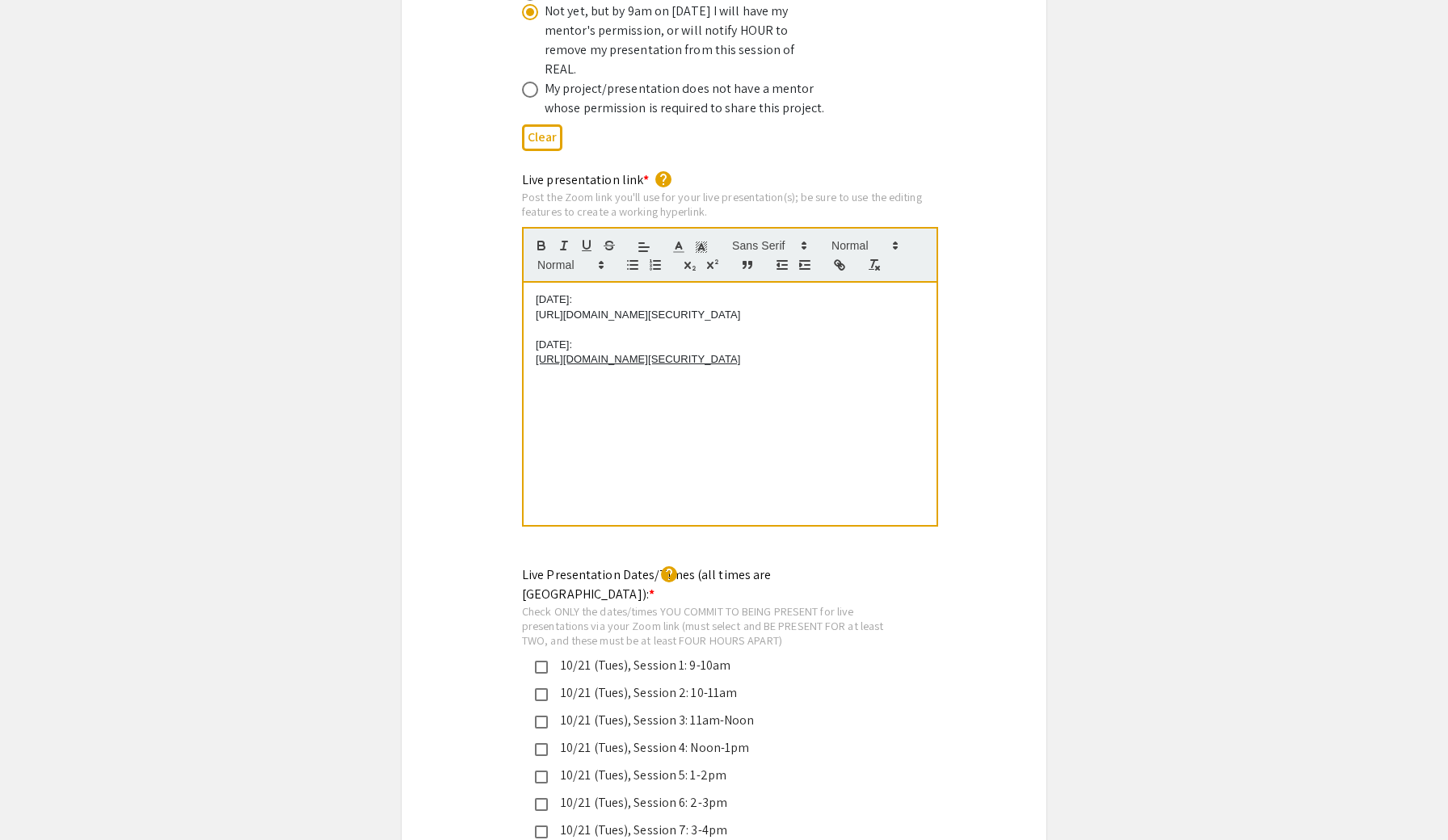
drag, startPoint x: 774, startPoint y: 293, endPoint x: 528, endPoint y: 268, distance: 247.3
click at [528, 282] on div "Tuesday: https://us05web.zoom.us/j/83927671789?pwd=PoxWsxVLVwkDZ43kQ5yfDSgXEJy6…" at bounding box center [730, 403] width 413 height 242
click at [766, 364] on div "Tuesday: https://us05web.zoom.us/j/83927671789?pwd=PoxWsxVLVwkDZ43kQ5yfDSgXEJy6…" at bounding box center [730, 403] width 413 height 242
click at [689, 308] on p "https://us05web.zoom.us/j/83927671789?pwd=PoxWsxVLVwkDZ43kQ5yfDSgXEJy6Bh.1" at bounding box center [730, 315] width 389 height 15
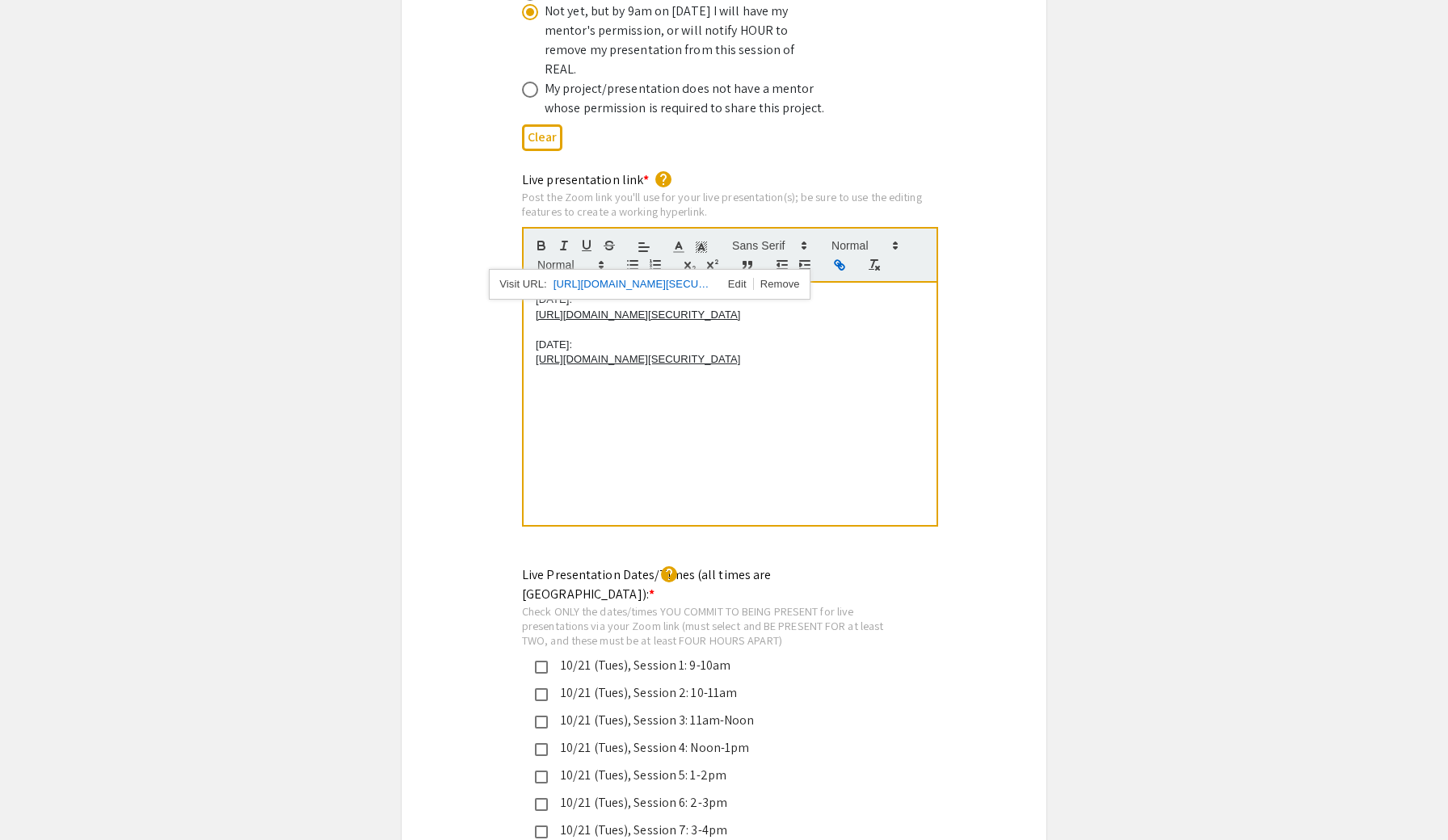
click at [651, 353] on link "https://us05web.zoom.us/j/86822304191?pwd=Xo5ZnpJOIg3WvV8awmlMBAqbYcR9Mg.1" at bounding box center [638, 359] width 204 height 12
click at [760, 370] on div "Tuesday: https://us05web.zoom.us/j/83927671789?pwd=PoxWsxVLVwkDZ43kQ5yfDSgXEJy6…" at bounding box center [730, 403] width 413 height 242
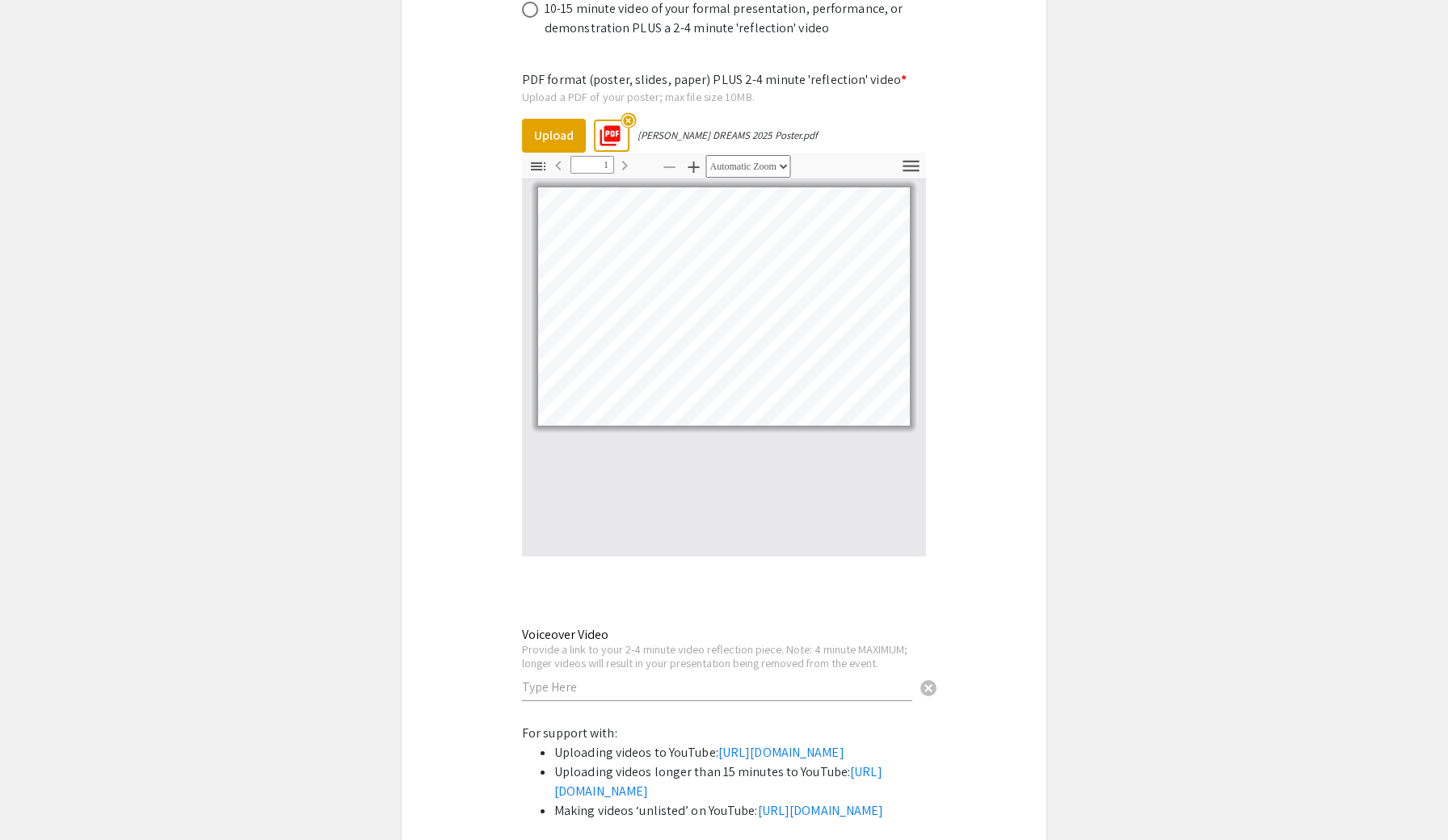
scroll to position [5037, 0]
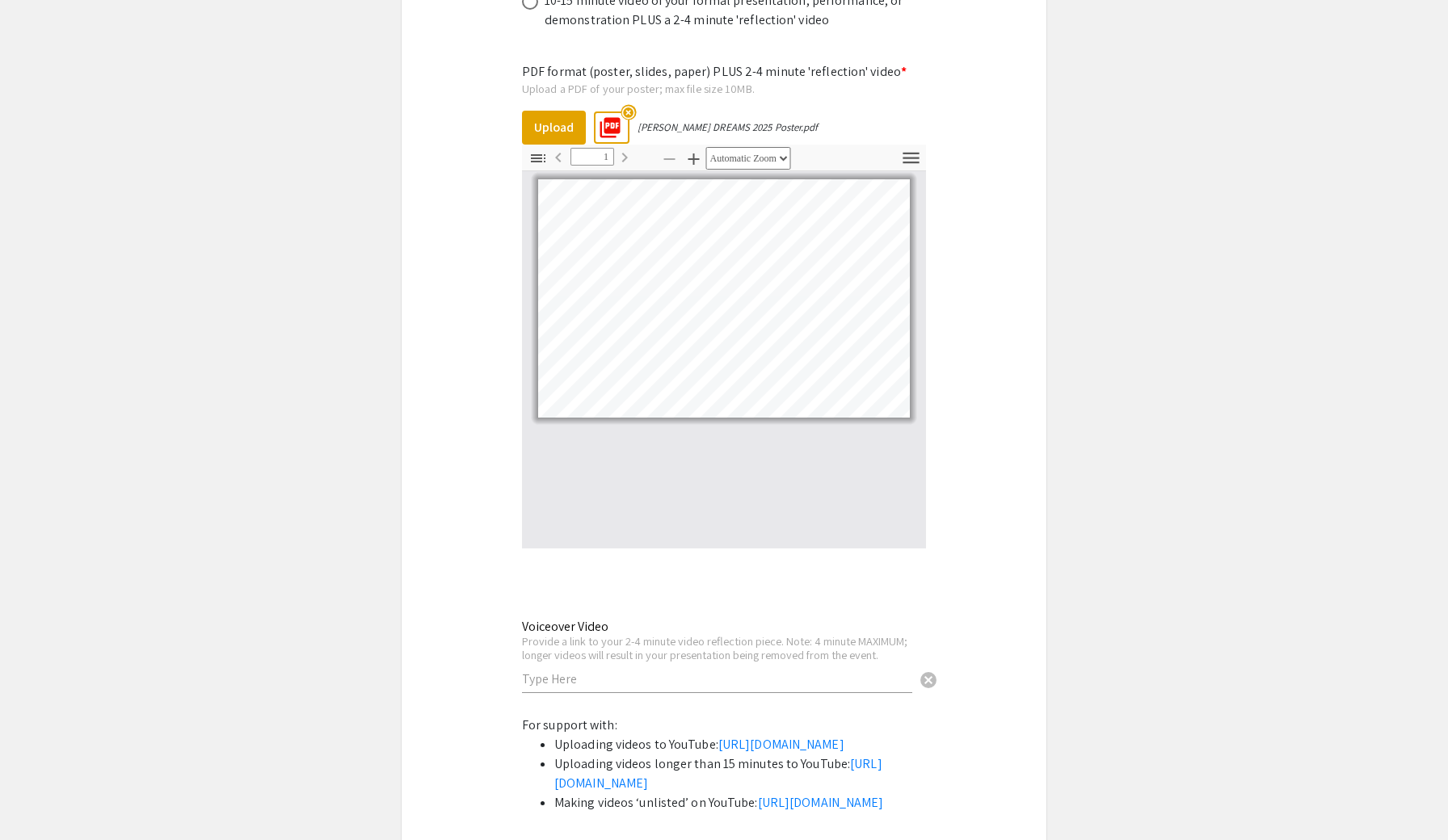
select select "custom"
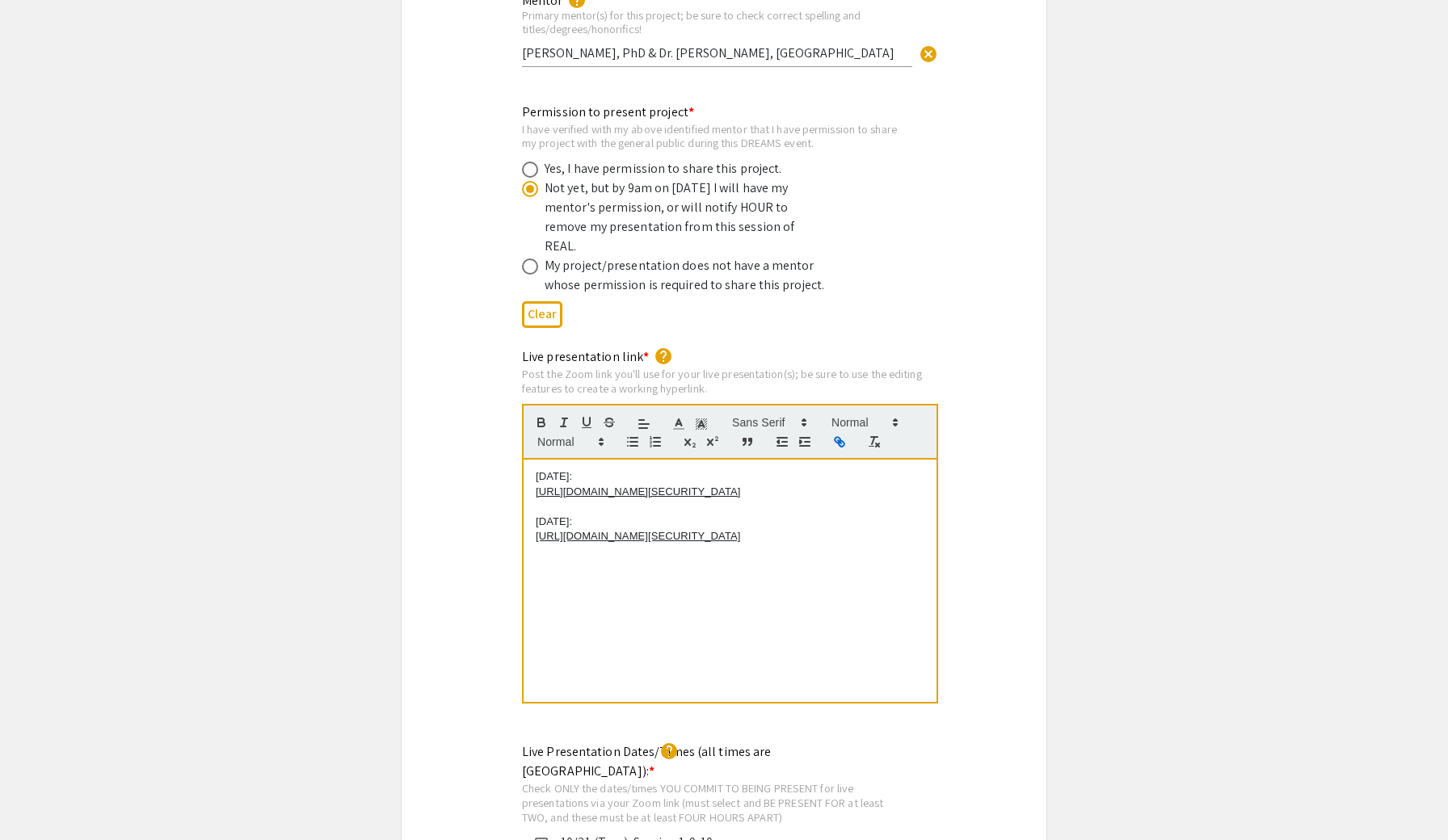
scroll to position [3127, 0]
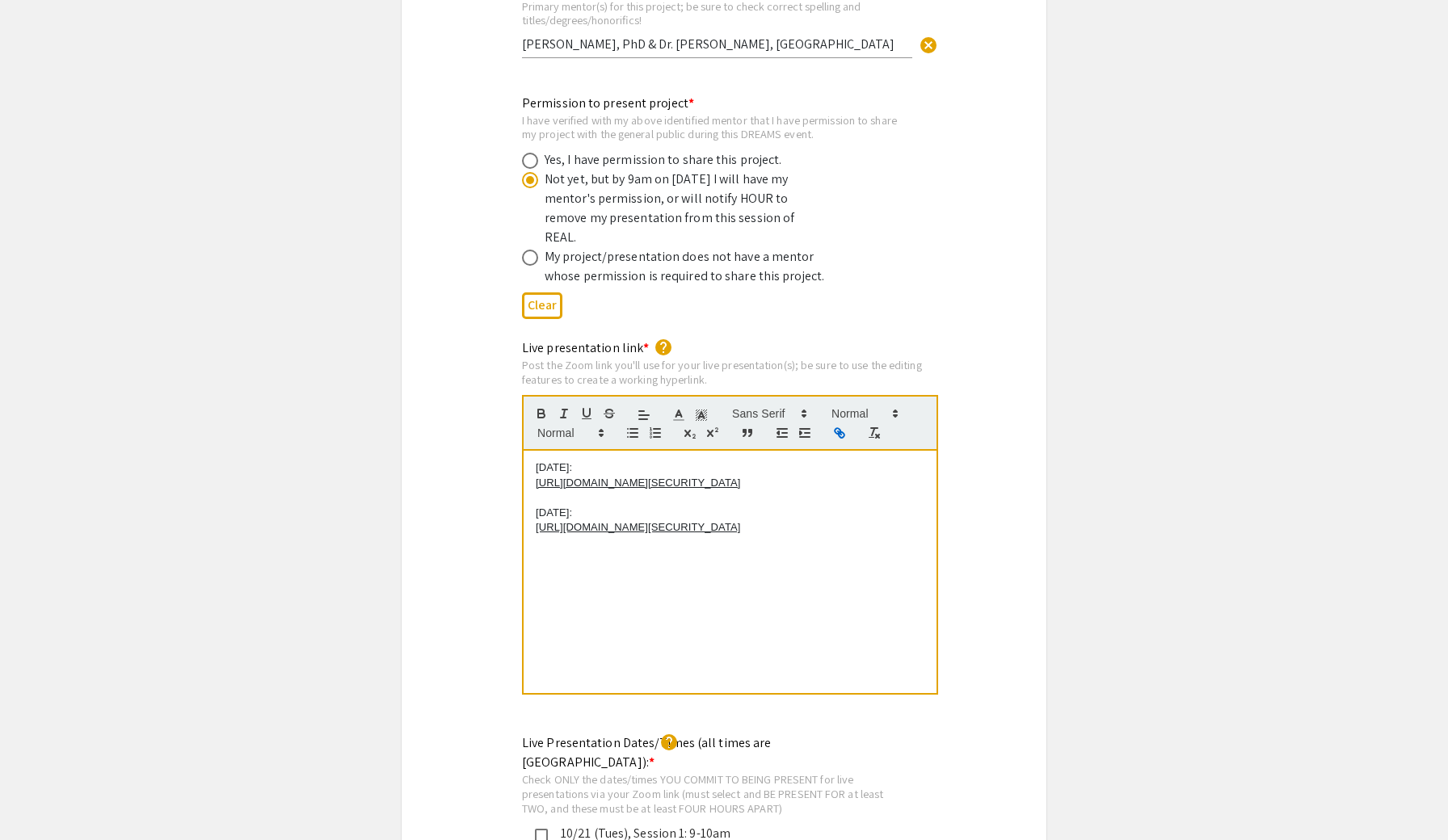
drag, startPoint x: 794, startPoint y: 521, endPoint x: 528, endPoint y: 405, distance: 290.2
click at [528, 405] on quill-editor "Tuesday: https://us05web.zoom.us/j/83927671789?pwd=PoxWsxVLVwkDZ43kQ5yfDSgXEJy6…" at bounding box center [730, 545] width 416 height 300
click at [711, 474] on div "https://JHUBlueJays.zoom.us/j/4334992138" at bounding box center [730, 571] width 413 height 242
click at [754, 575] on div "https://JHUBlueJays.zoom.us/j/4334992138" at bounding box center [730, 571] width 413 height 242
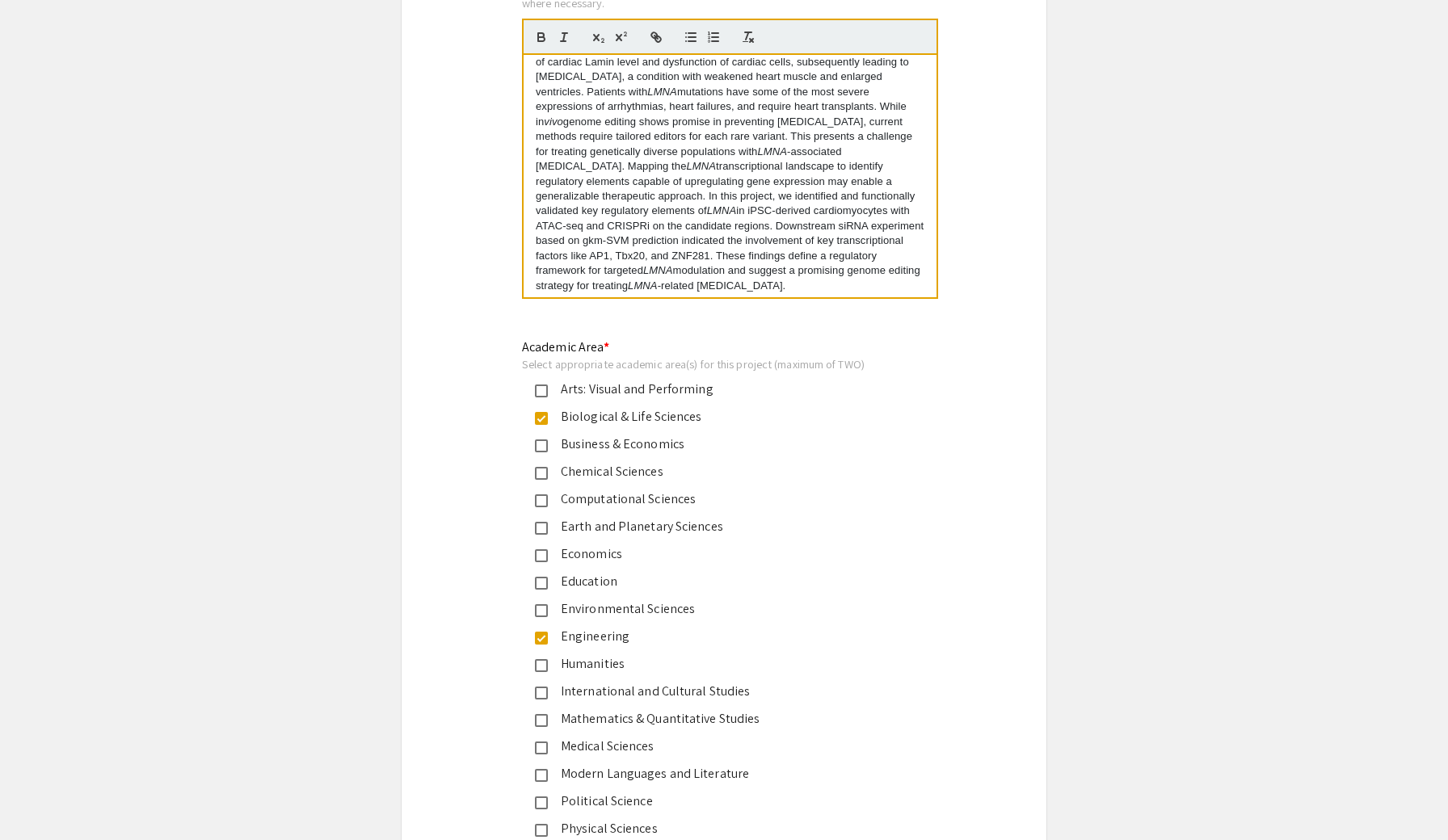
scroll to position [39, 0]
click at [718, 250] on p "LMNA is a gene that encodes Lamin A and C in cardiomyocytes, components of the …" at bounding box center [730, 160] width 389 height 268
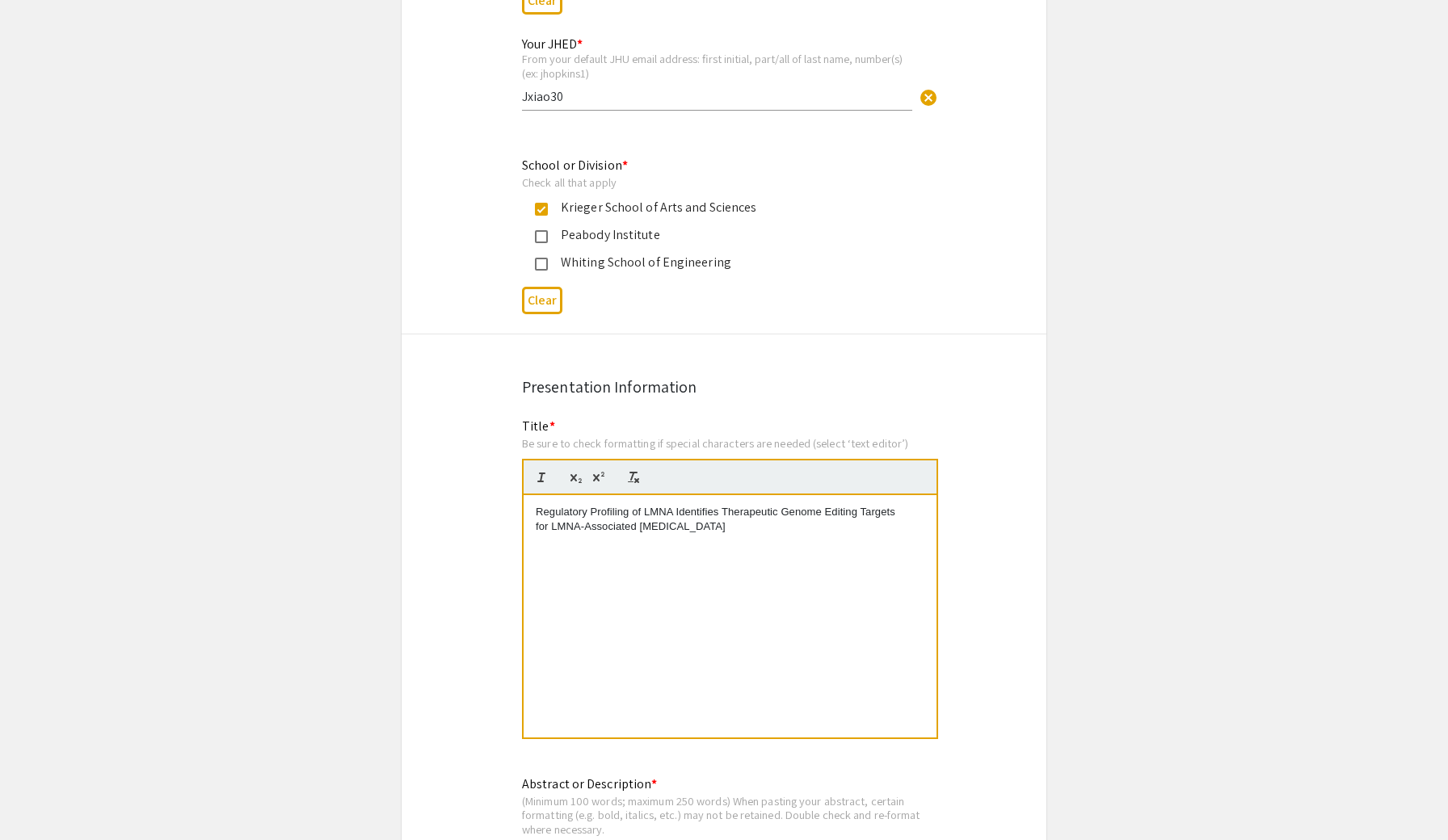
scroll to position [1183, 0]
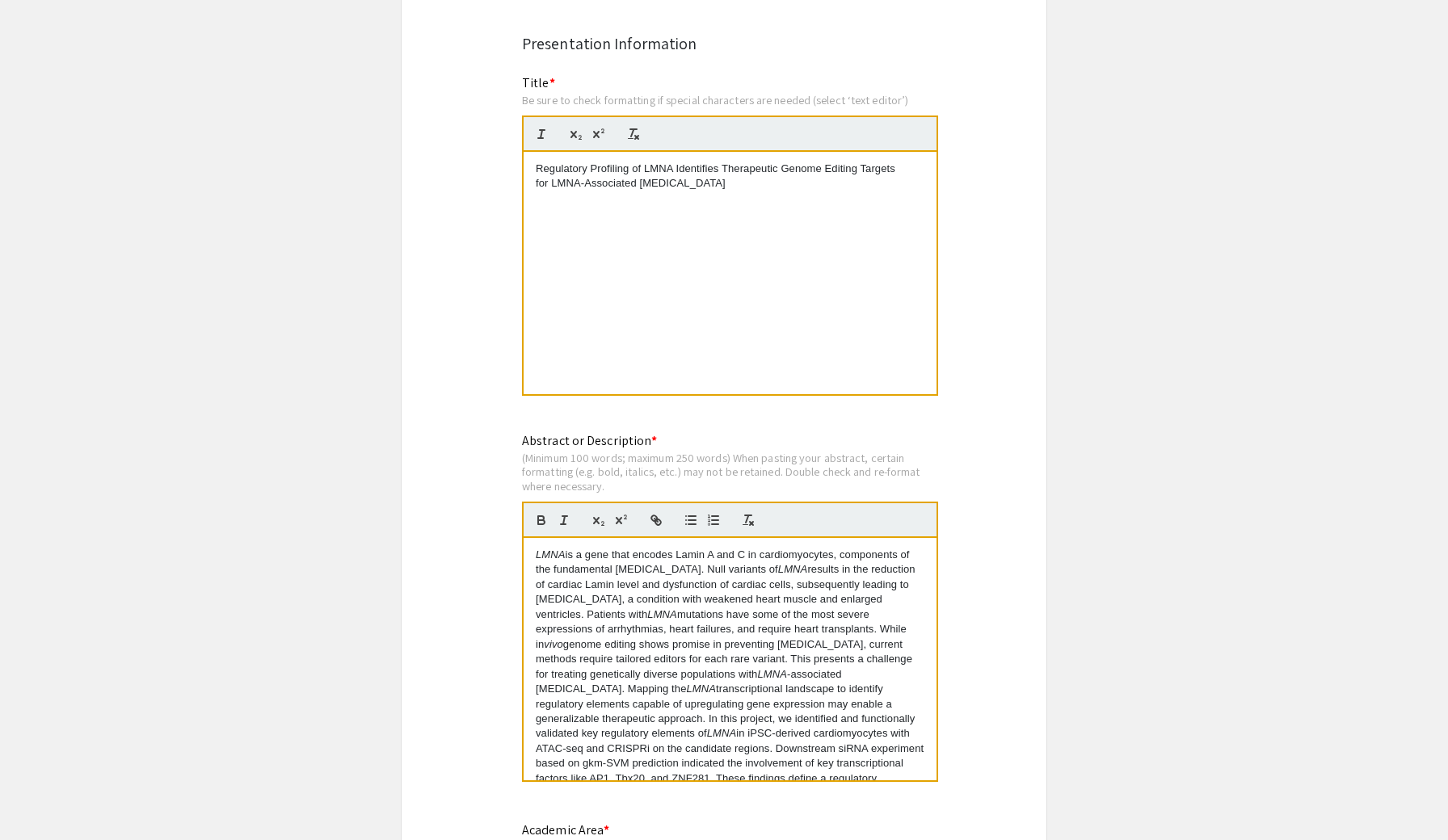
click at [535, 168] on div "Regulatory Profiling of LMNA Identifies Therapeutic Genome Editing Targets for …" at bounding box center [730, 273] width 413 height 242
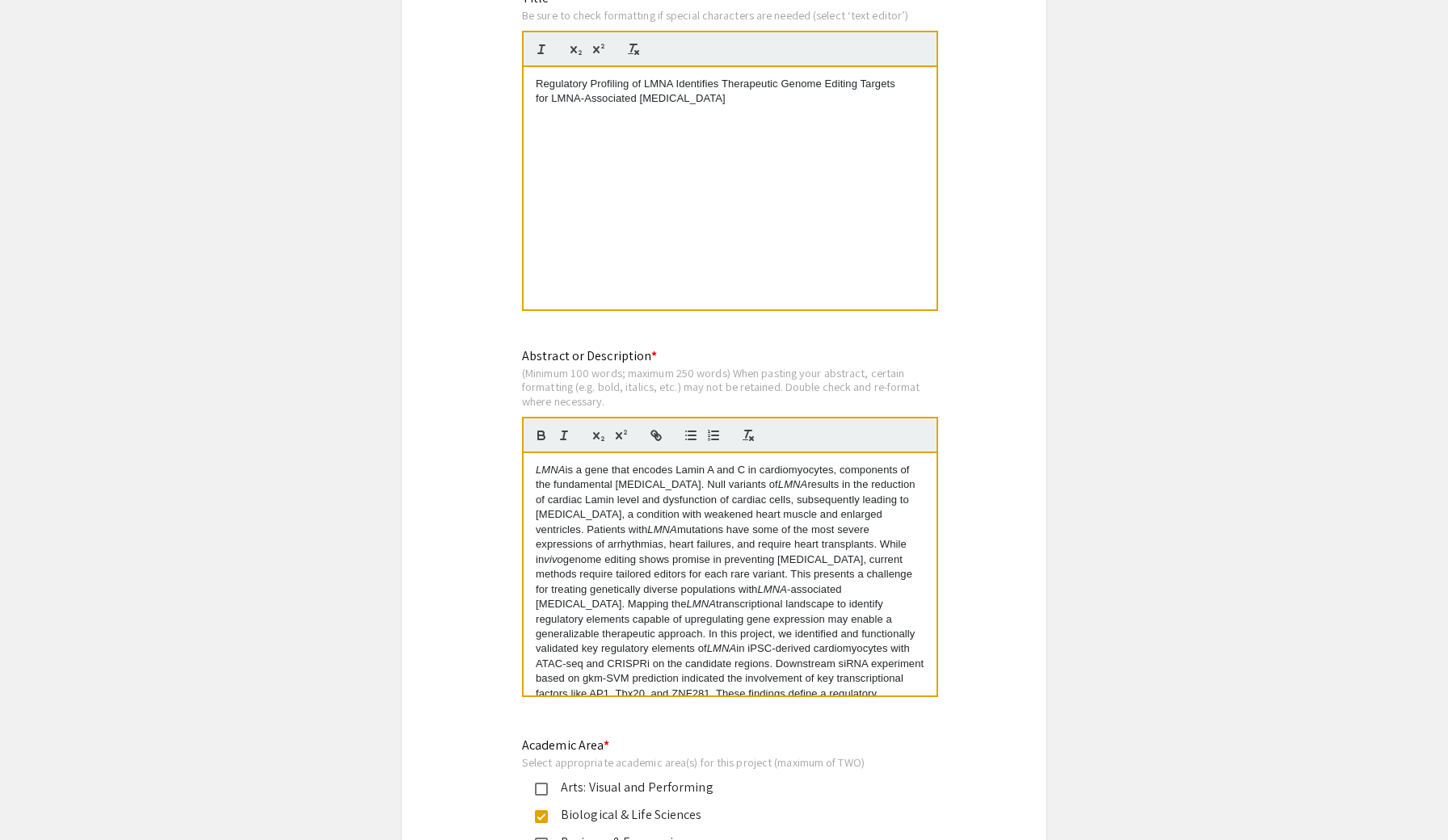
scroll to position [0, 0]
click at [585, 527] on p "LMNA is a gene that encodes Lamin A and C in cardiomyocytes, components of the …" at bounding box center [730, 596] width 389 height 268
click at [587, 529] on p "LMNA is a gene that encodes Lamin A and C in cardiomyocytes, components of the …" at bounding box center [730, 596] width 389 height 268
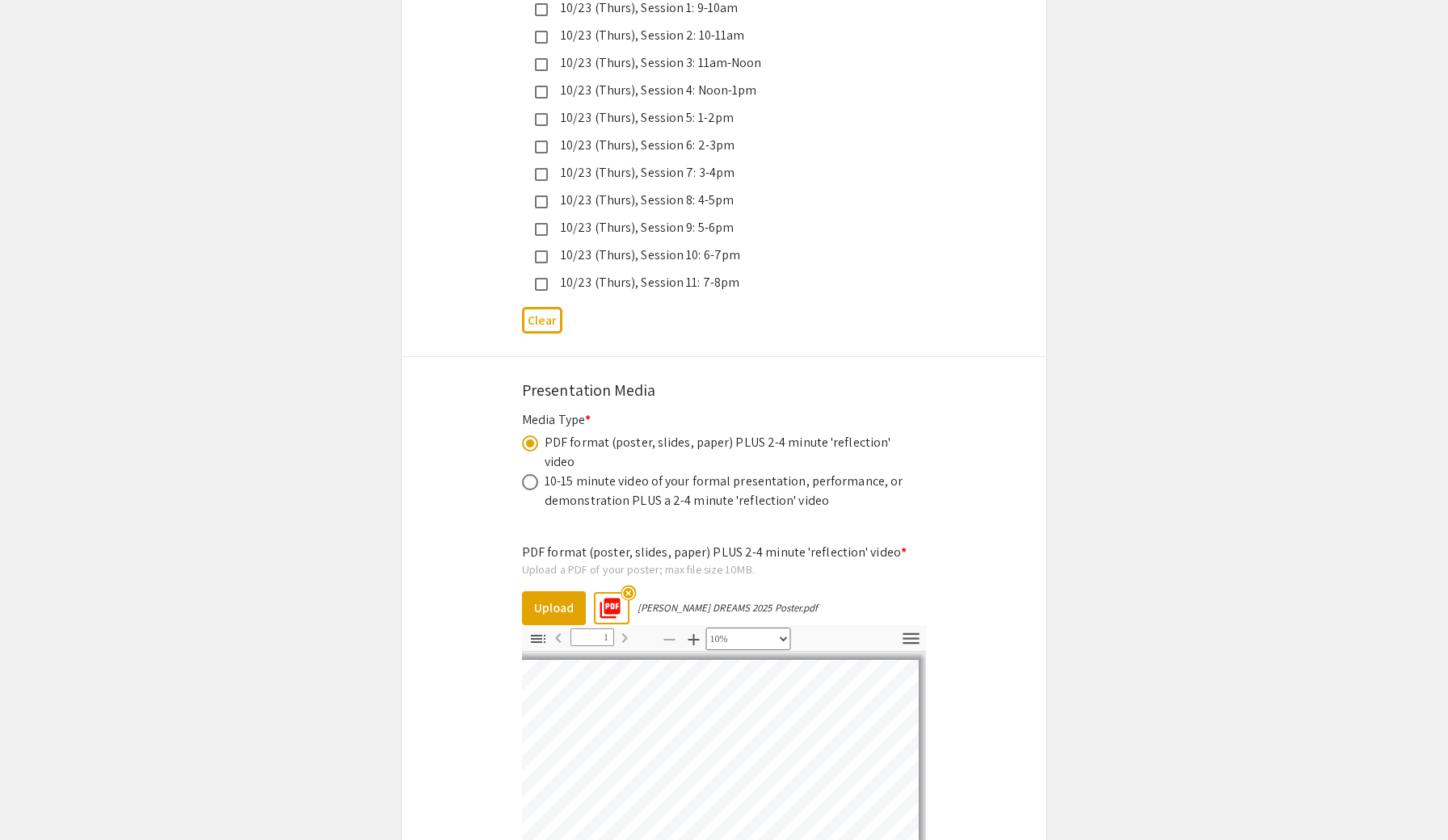
scroll to position [4229, 0]
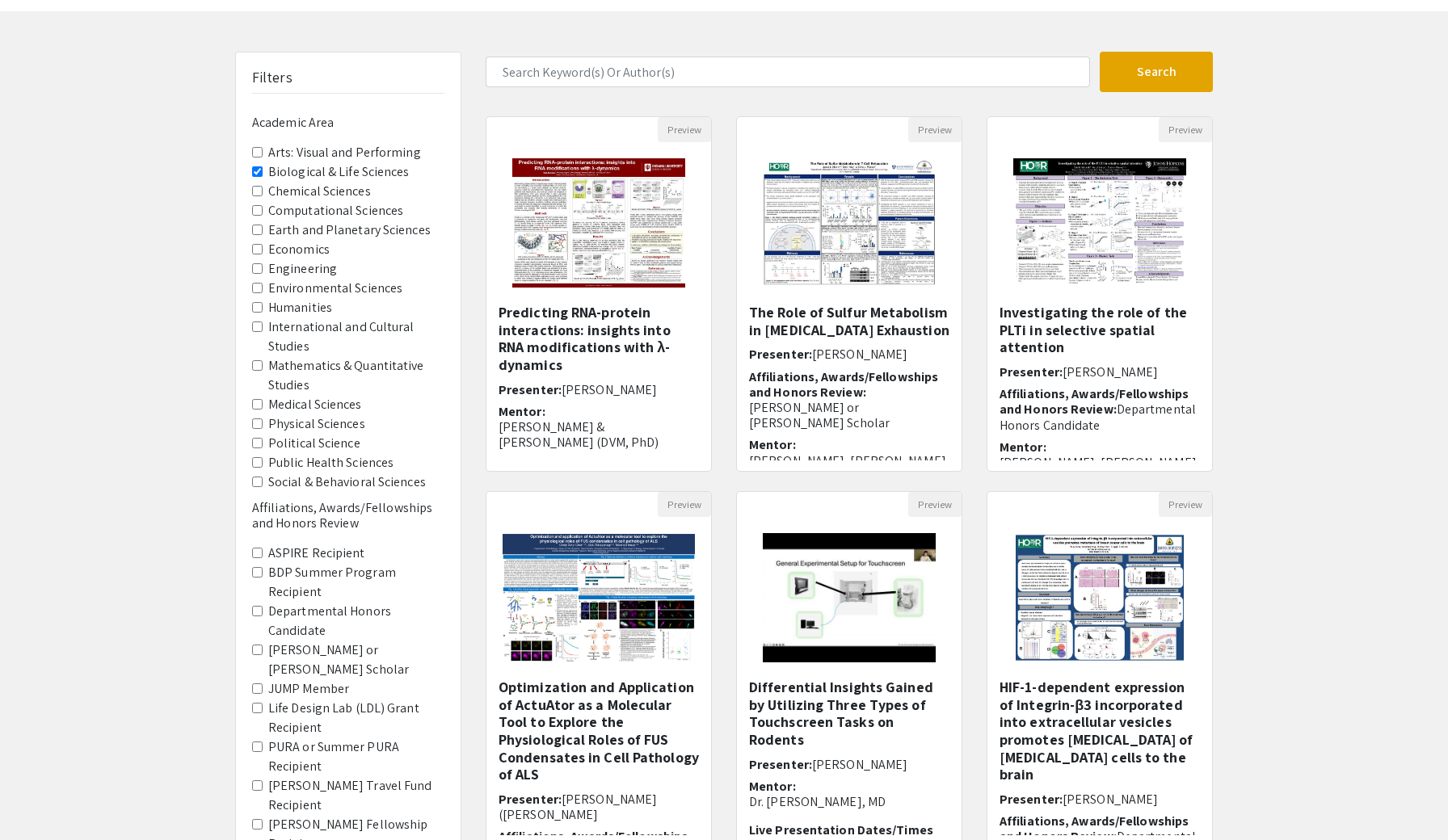
scroll to position [82, 0]
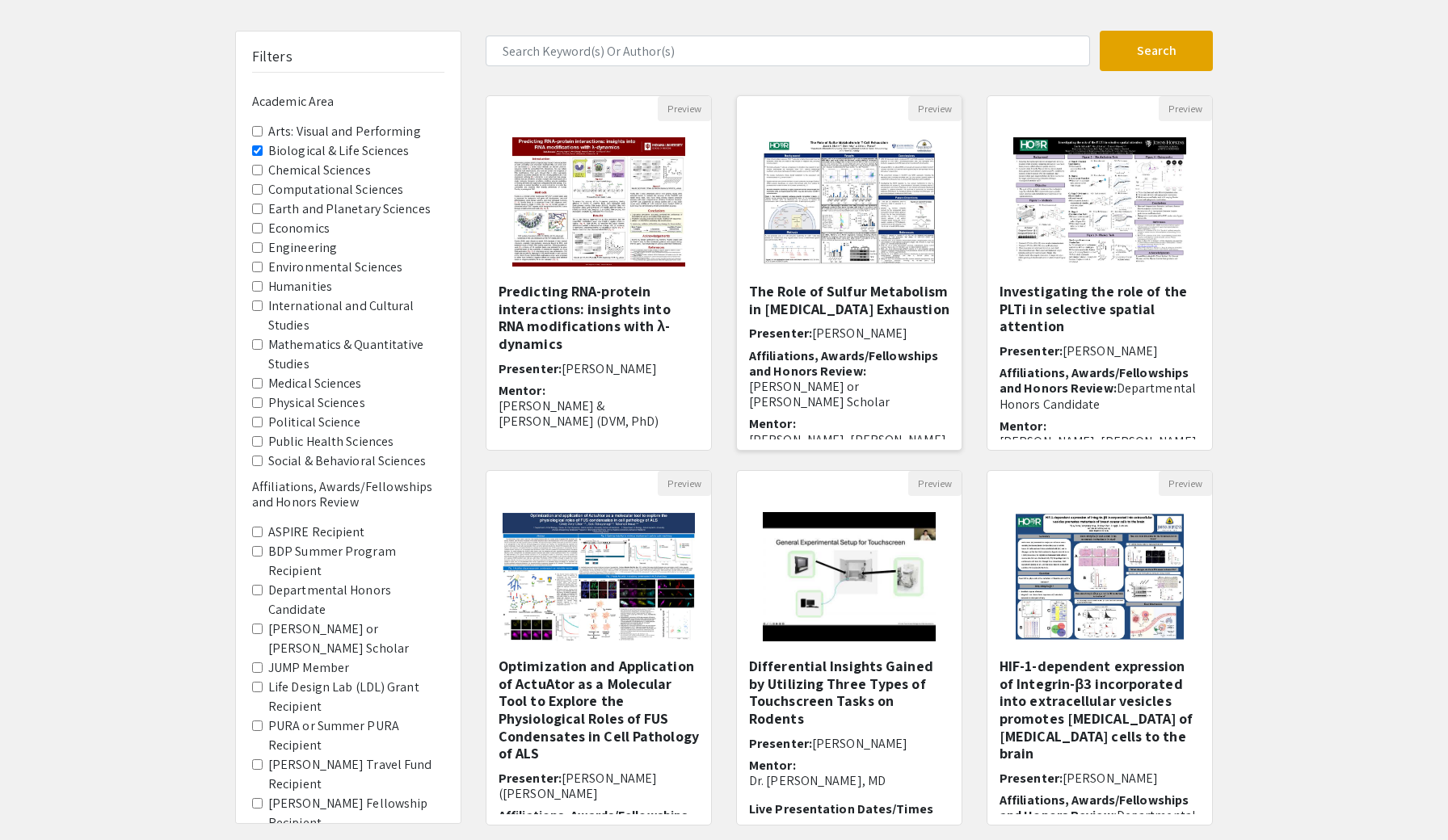
click at [909, 416] on h6 "Mentor: [PERSON_NAME], [PERSON_NAME]" at bounding box center [849, 432] width 200 height 31
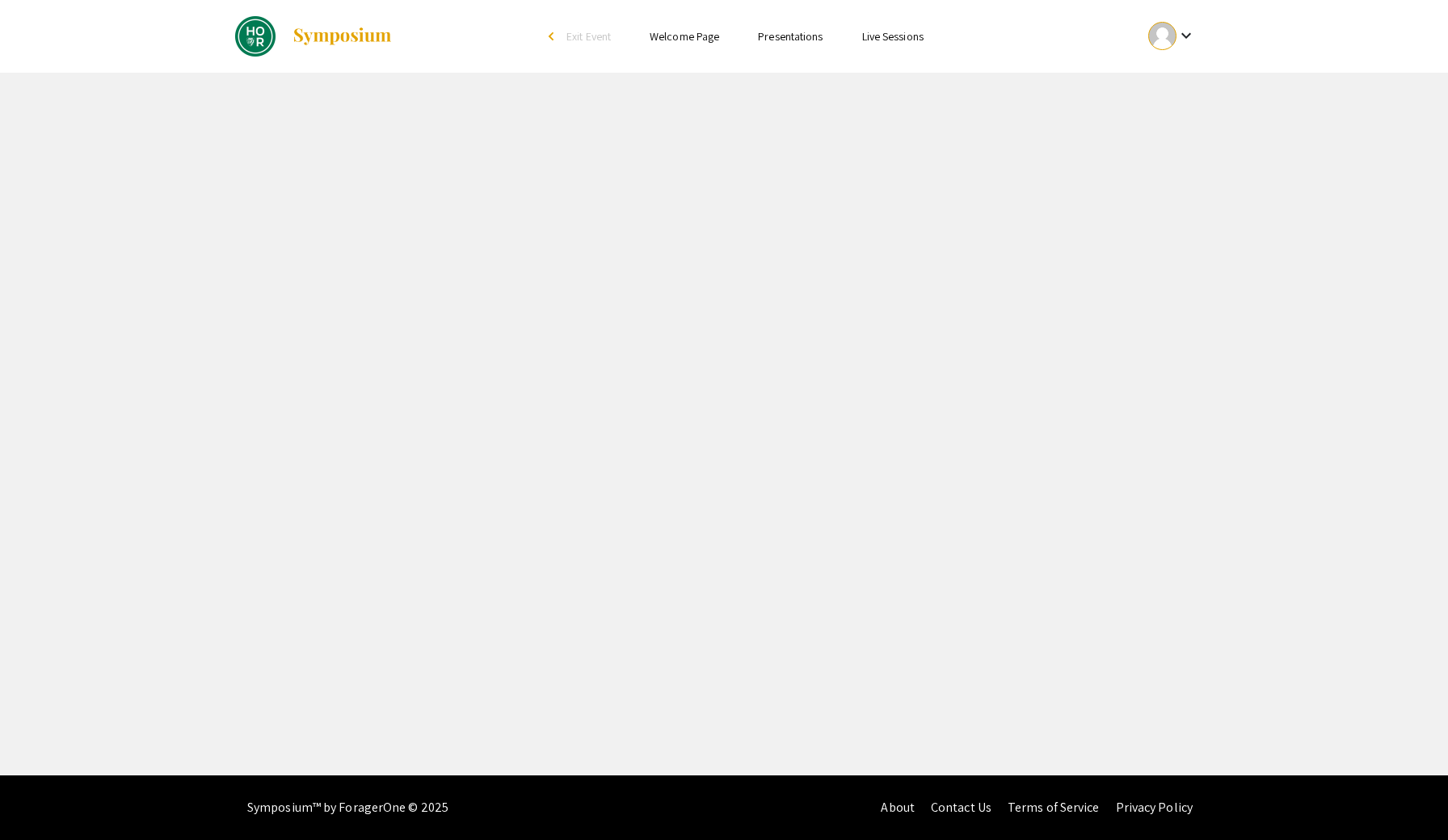
select select "custom"
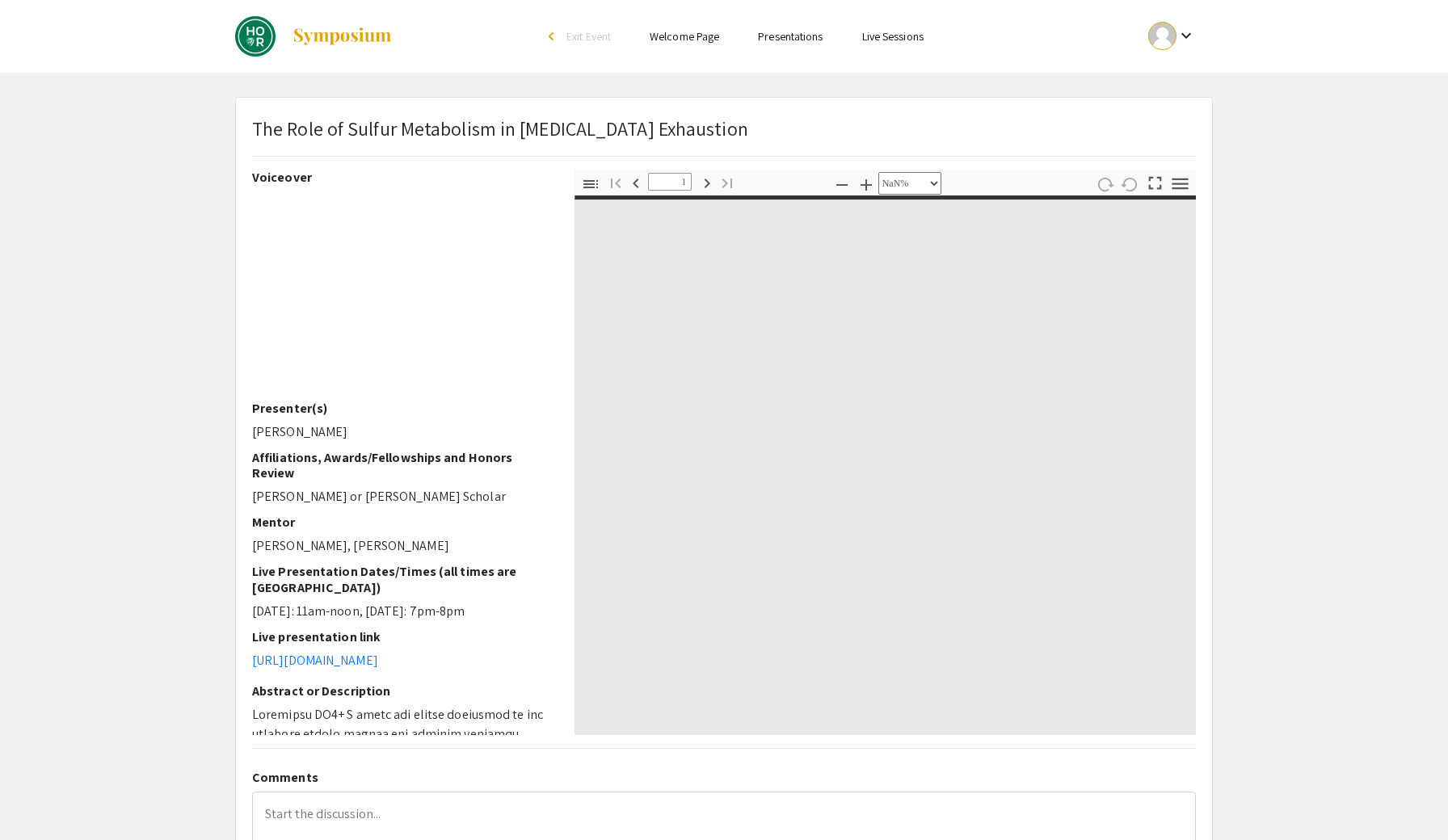
type input "0"
select select "custom"
type input "1"
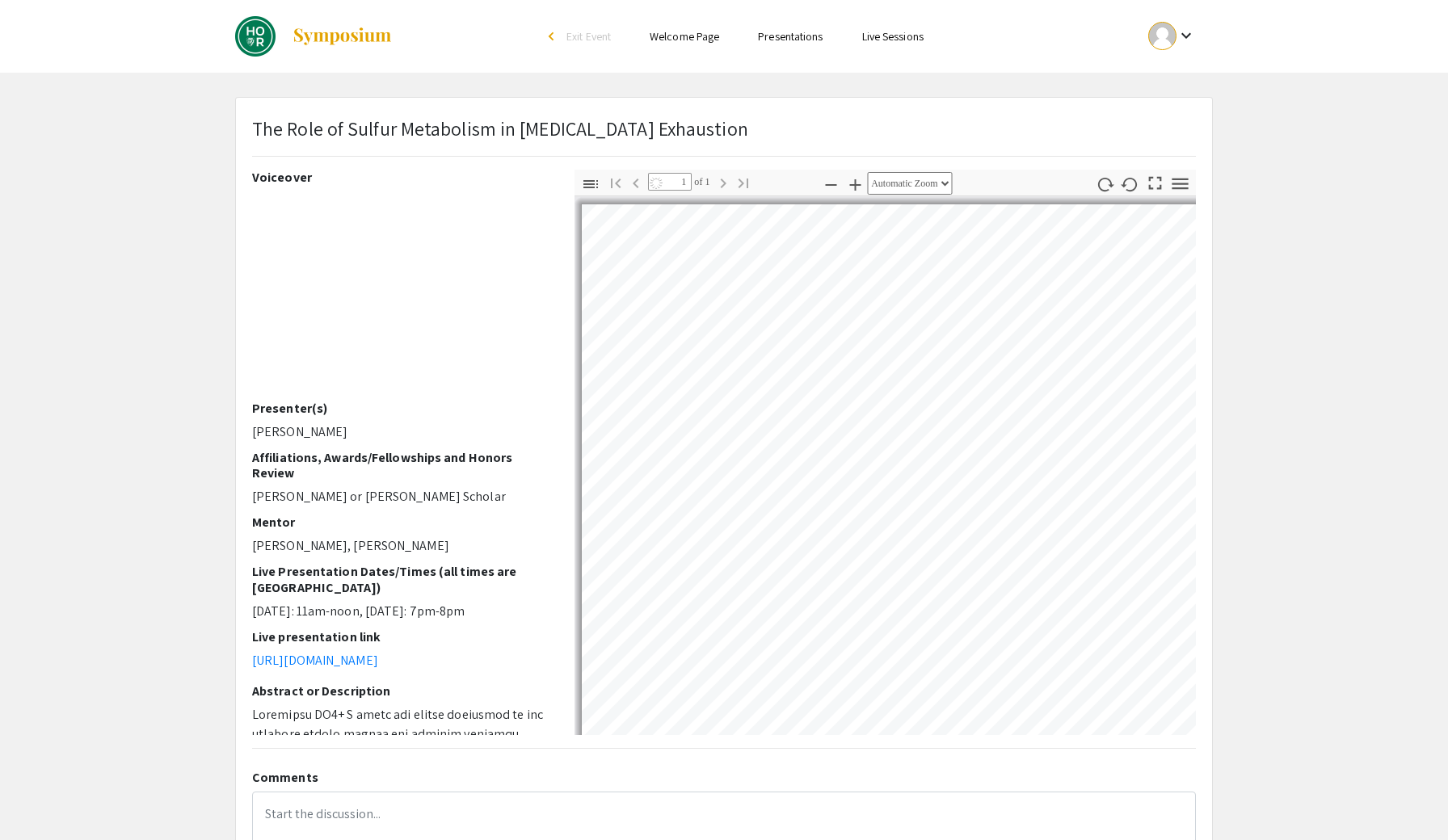
select select "auto"
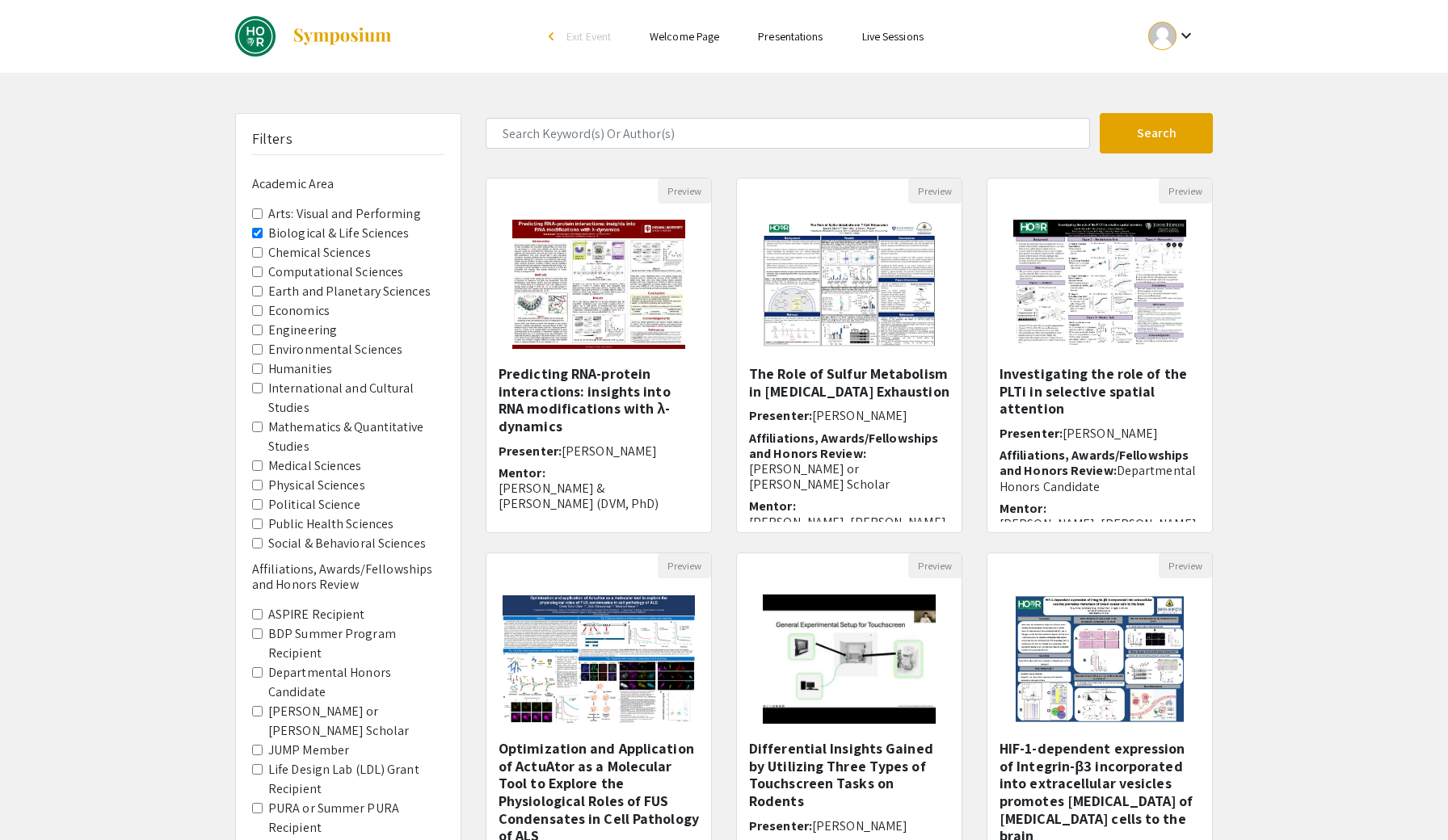
scroll to position [82, 0]
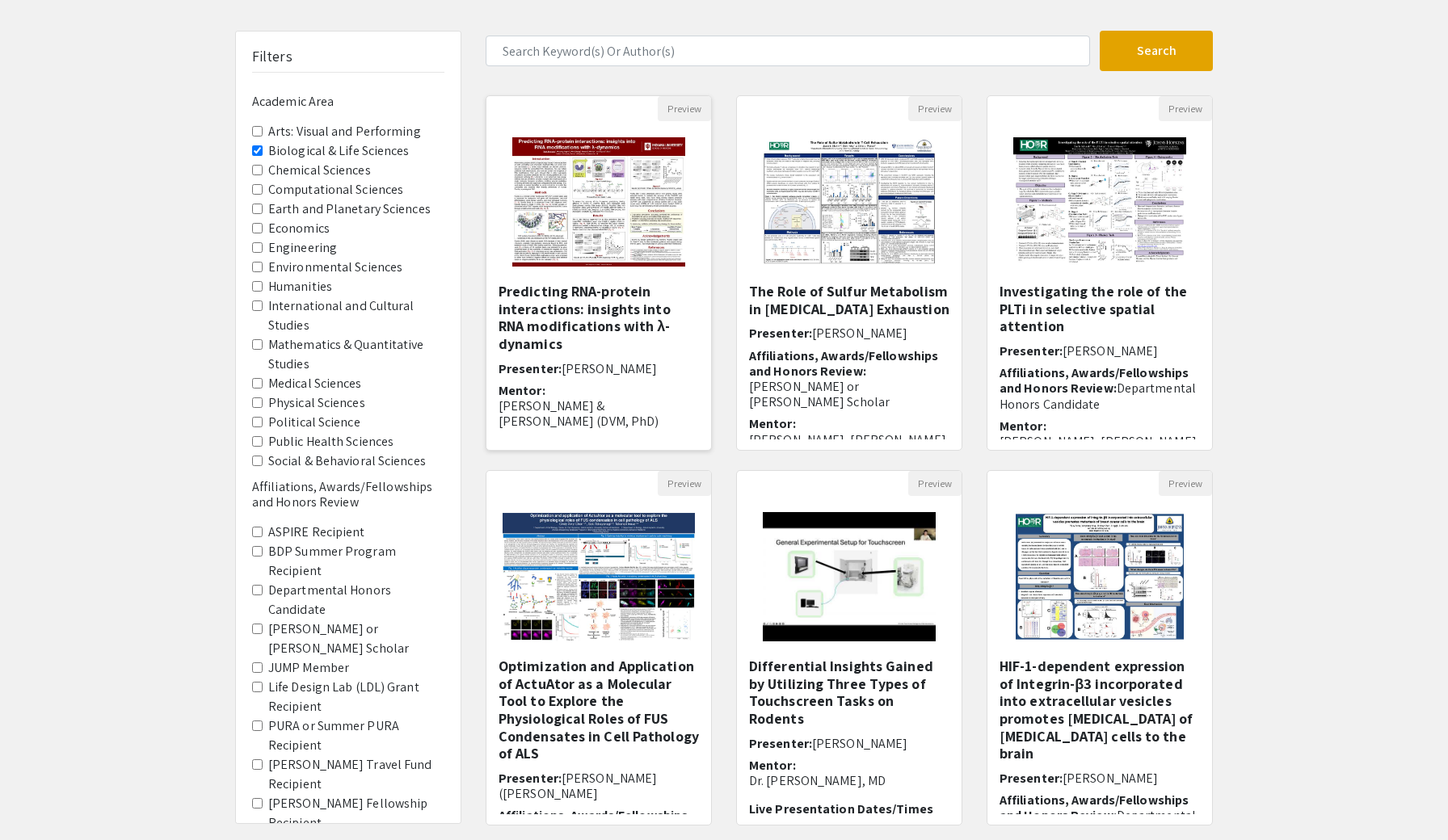
click at [614, 327] on h5 "Predicting RNA-protein interactions: insights into RNA modifications with λ-dyn…" at bounding box center [598, 317] width 200 height 69
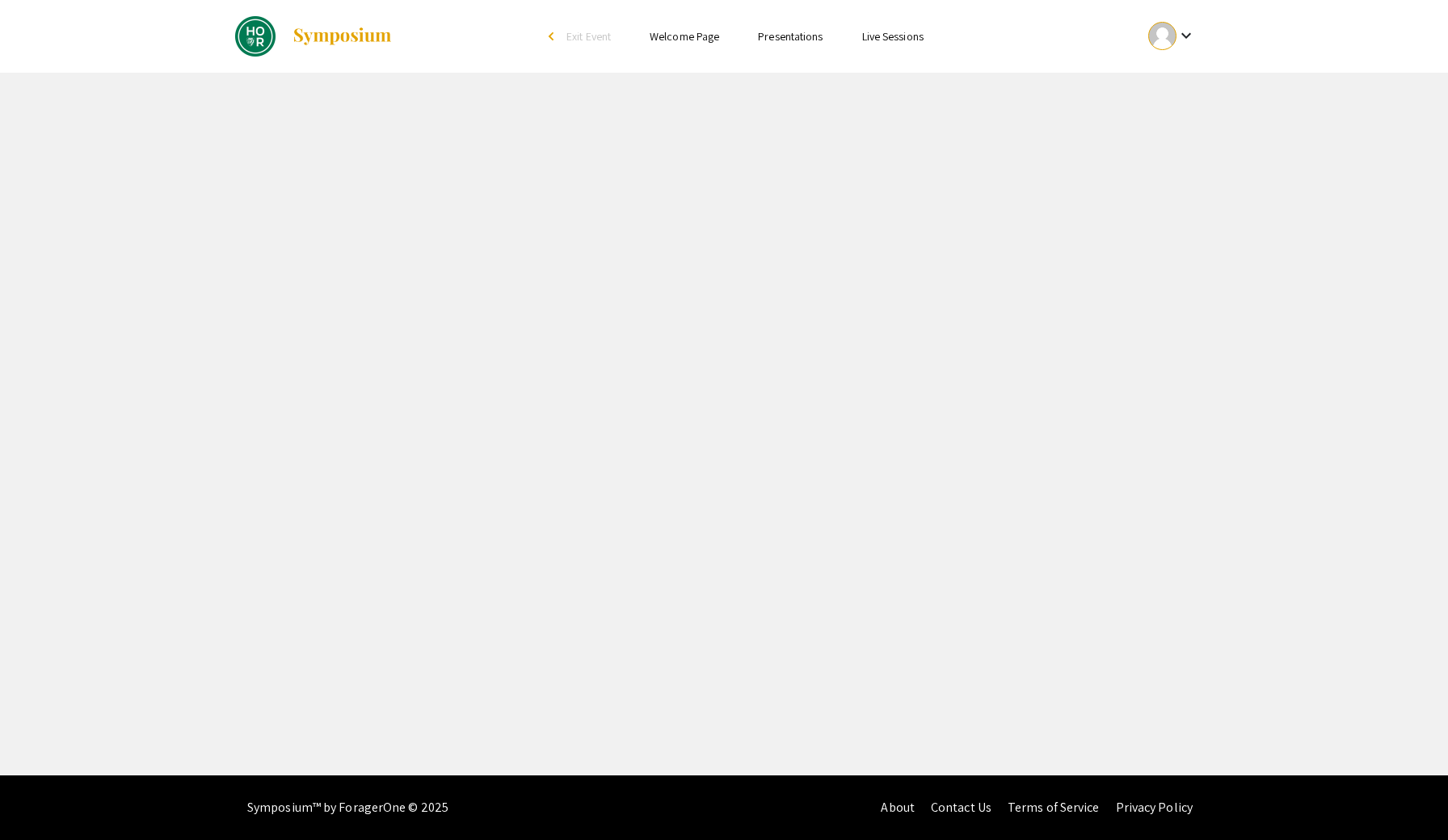
select select "custom"
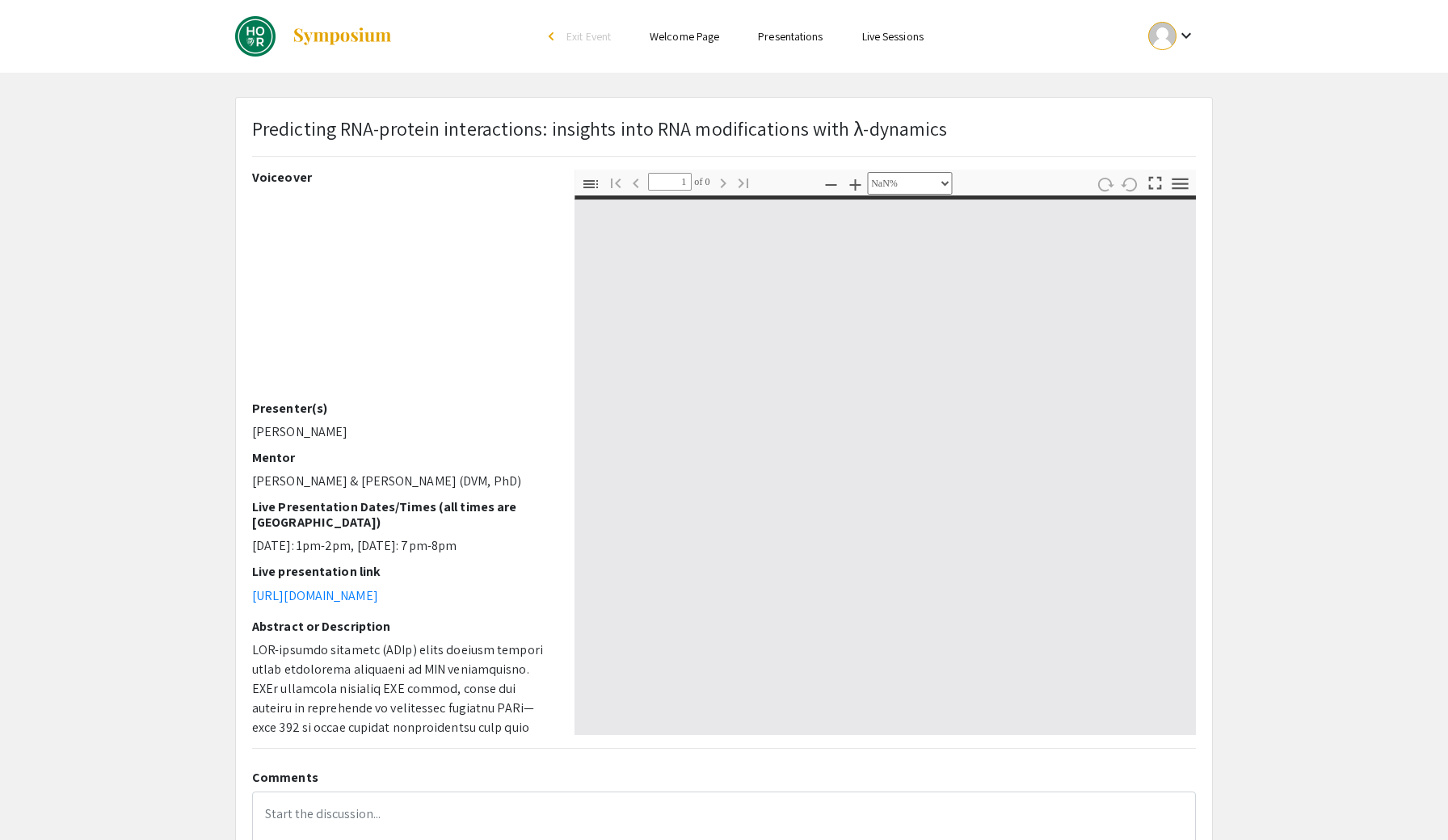
type input "0"
select select "custom"
type input "1"
select select "auto"
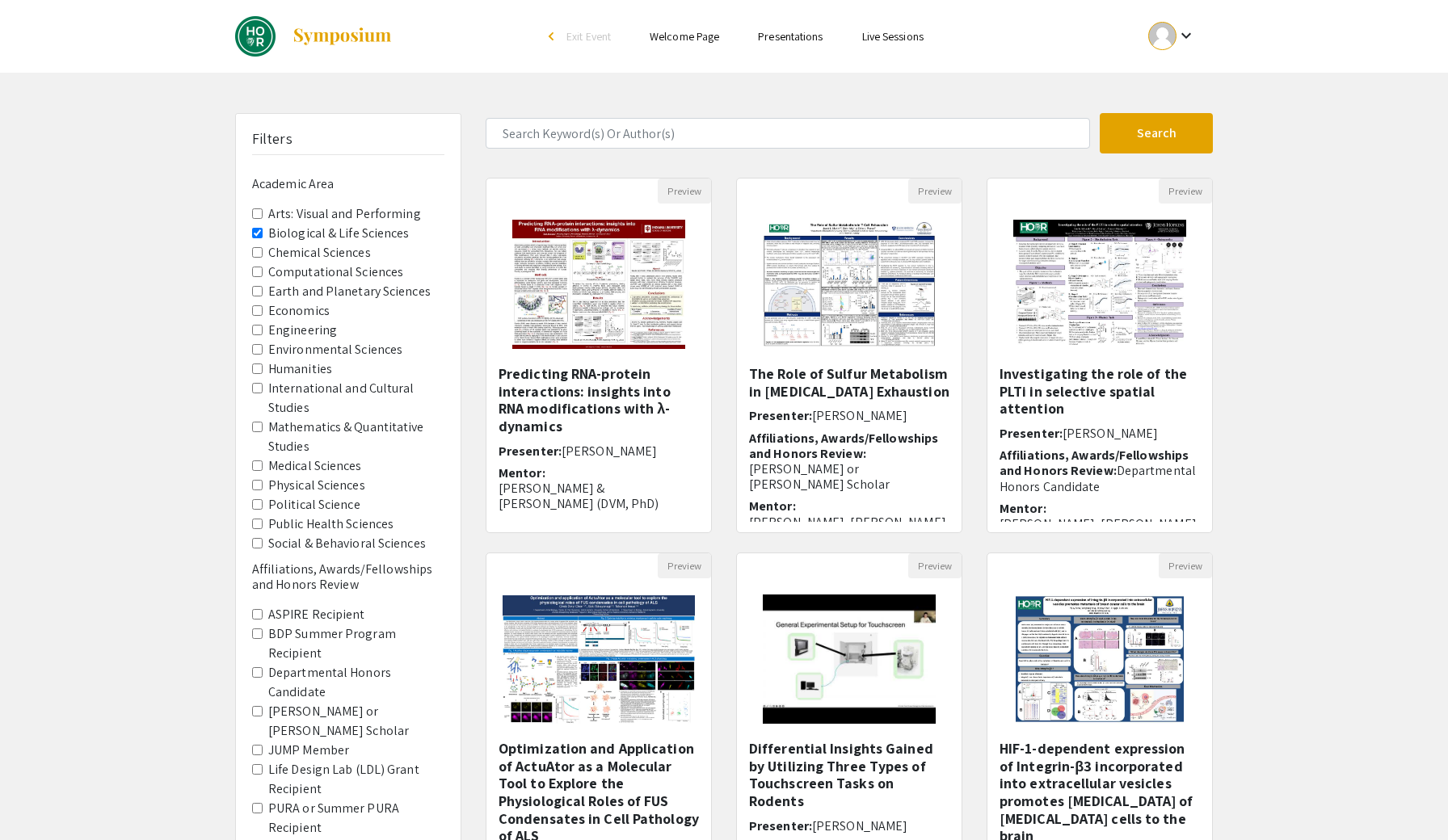
scroll to position [82, 0]
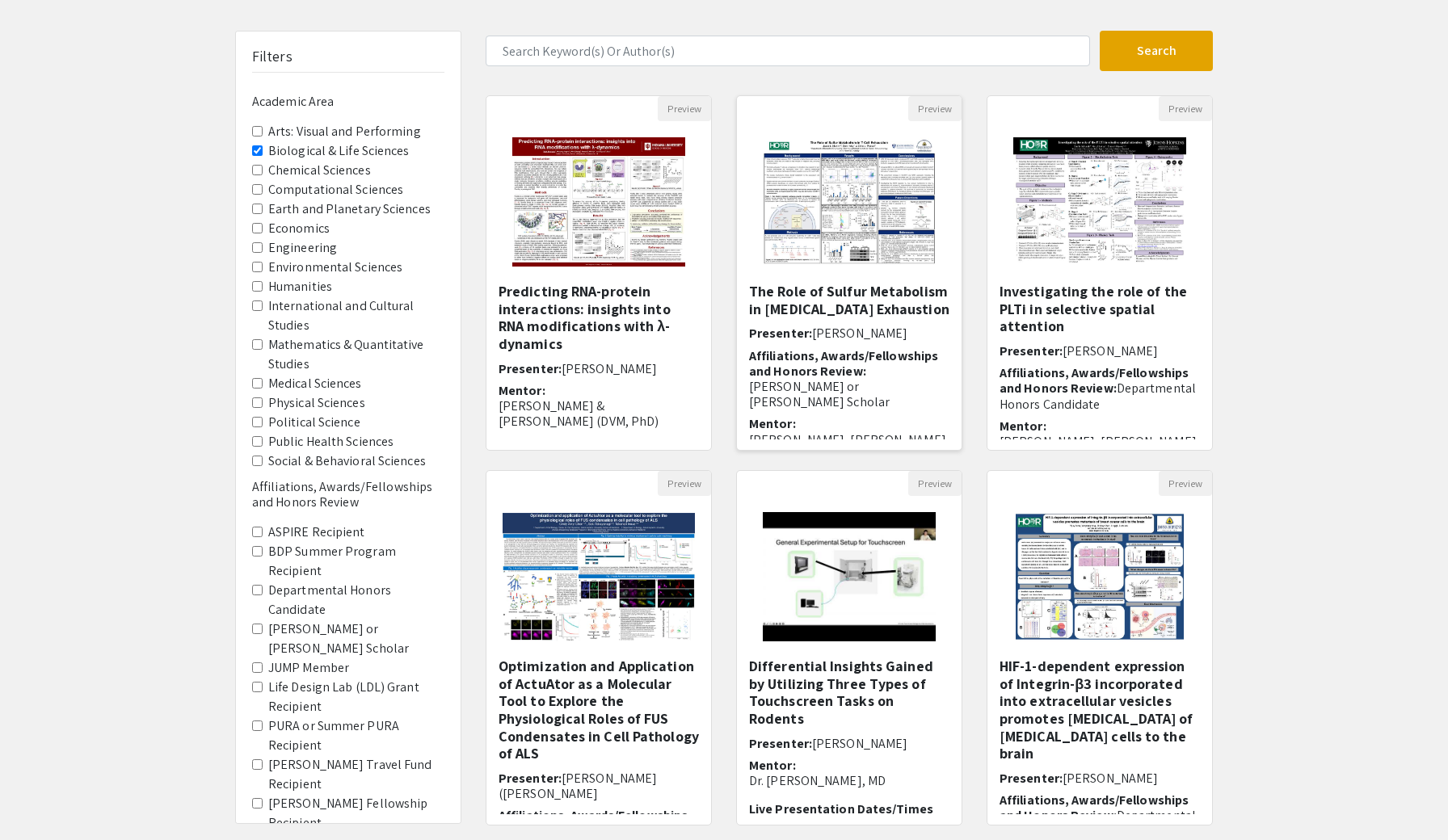
click at [895, 273] on img "Open Presentation <p>The Role of Sulfur Metabolism in T Cell Exhaustion</p>" at bounding box center [849, 202] width 204 height 161
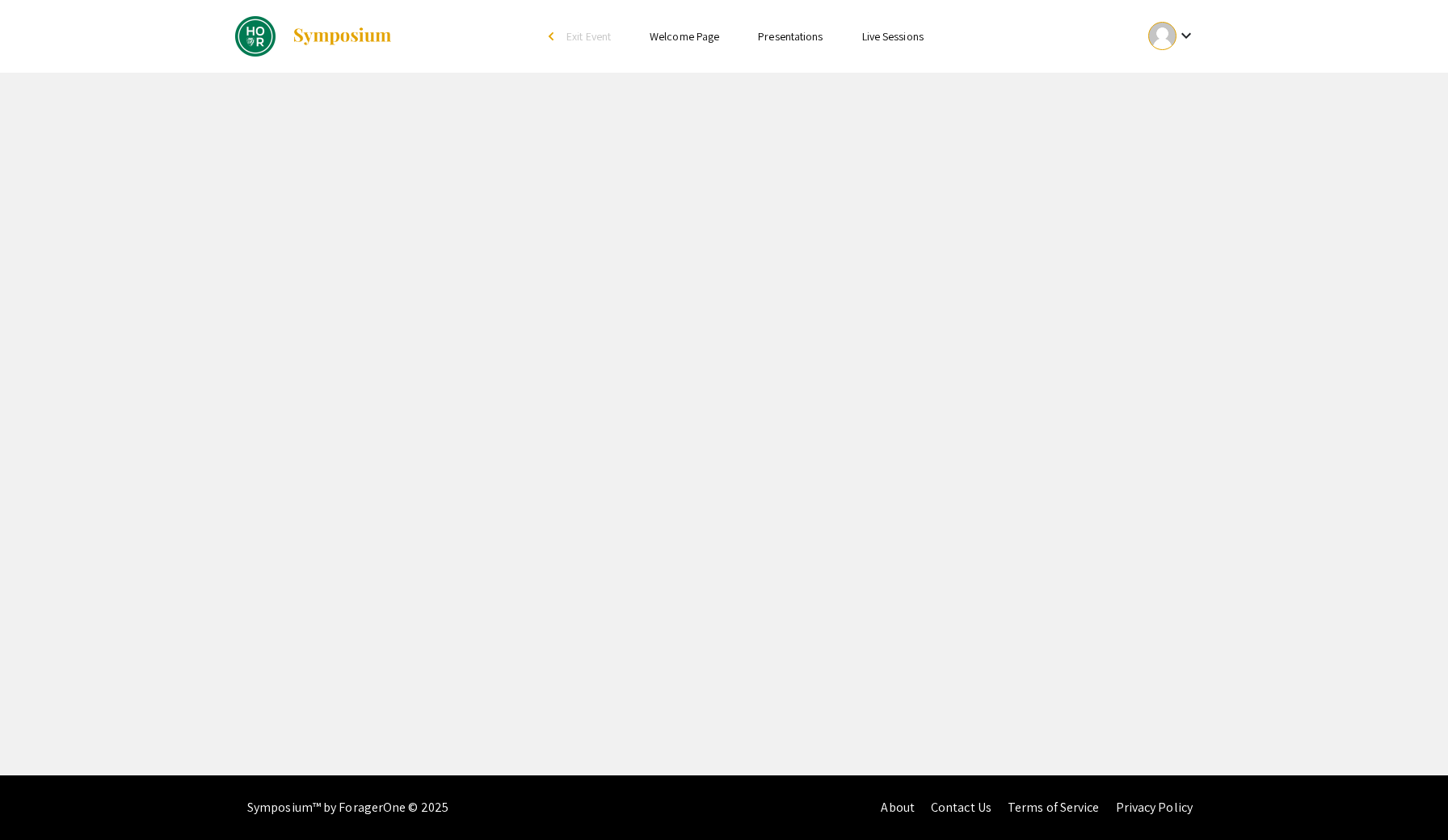
select select "custom"
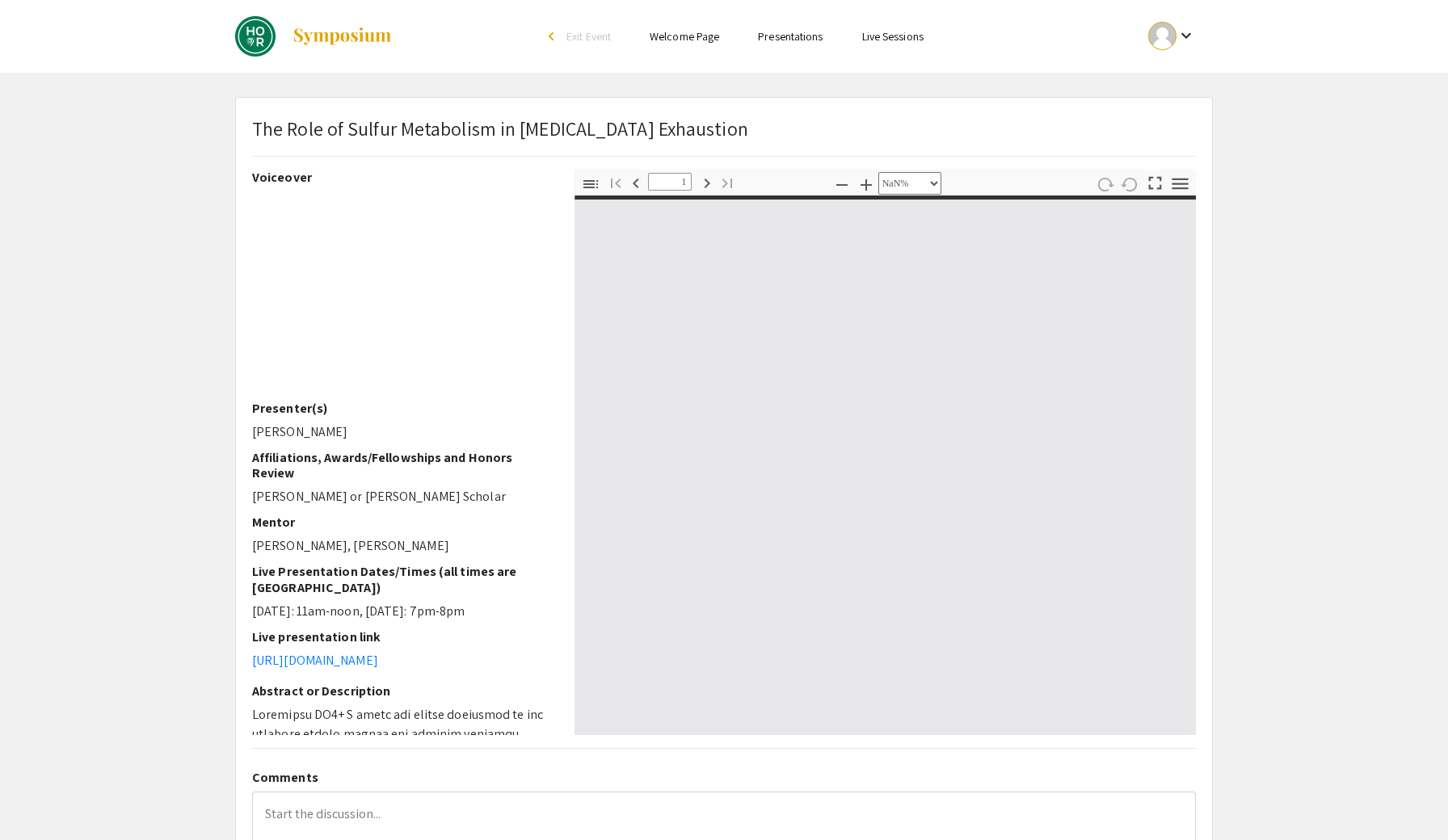
type input "0"
select select "auto"
type input "1"
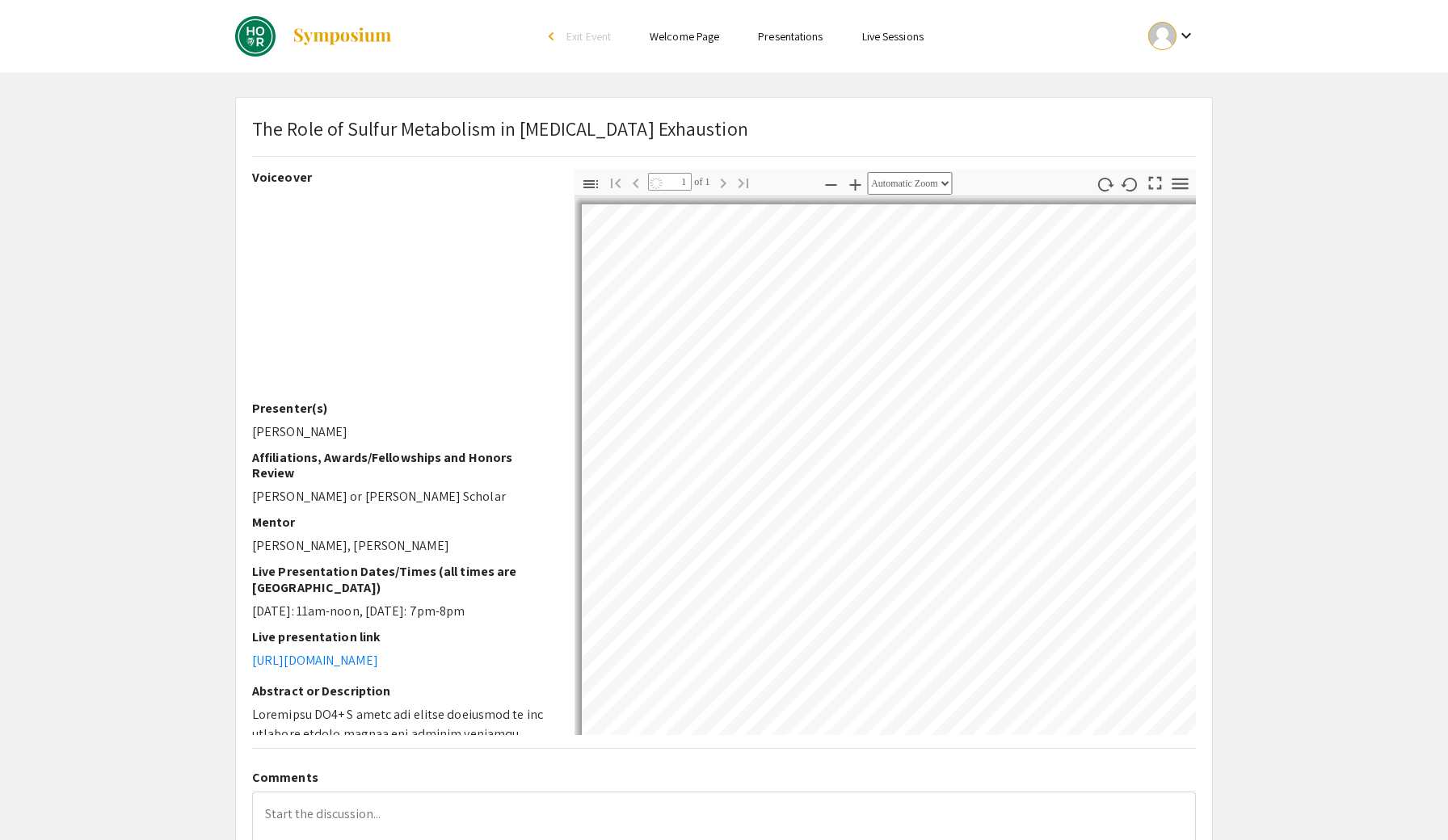
select select "auto"
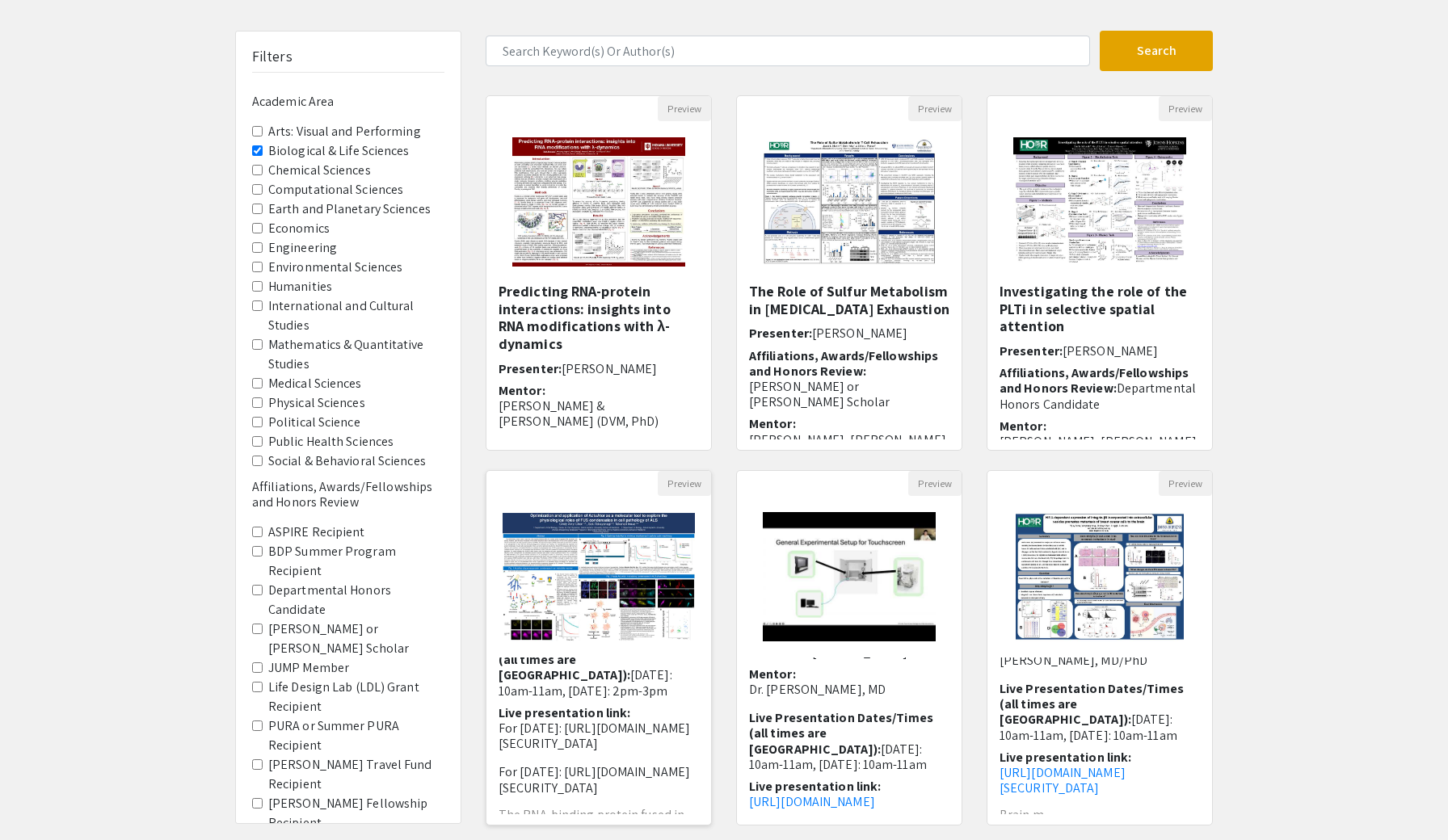
scroll to position [268, 0]
click at [1068, 680] on span "Live Presentation Dates/Times (all times are [GEOGRAPHIC_DATA]):" at bounding box center [1091, 704] width 185 height 48
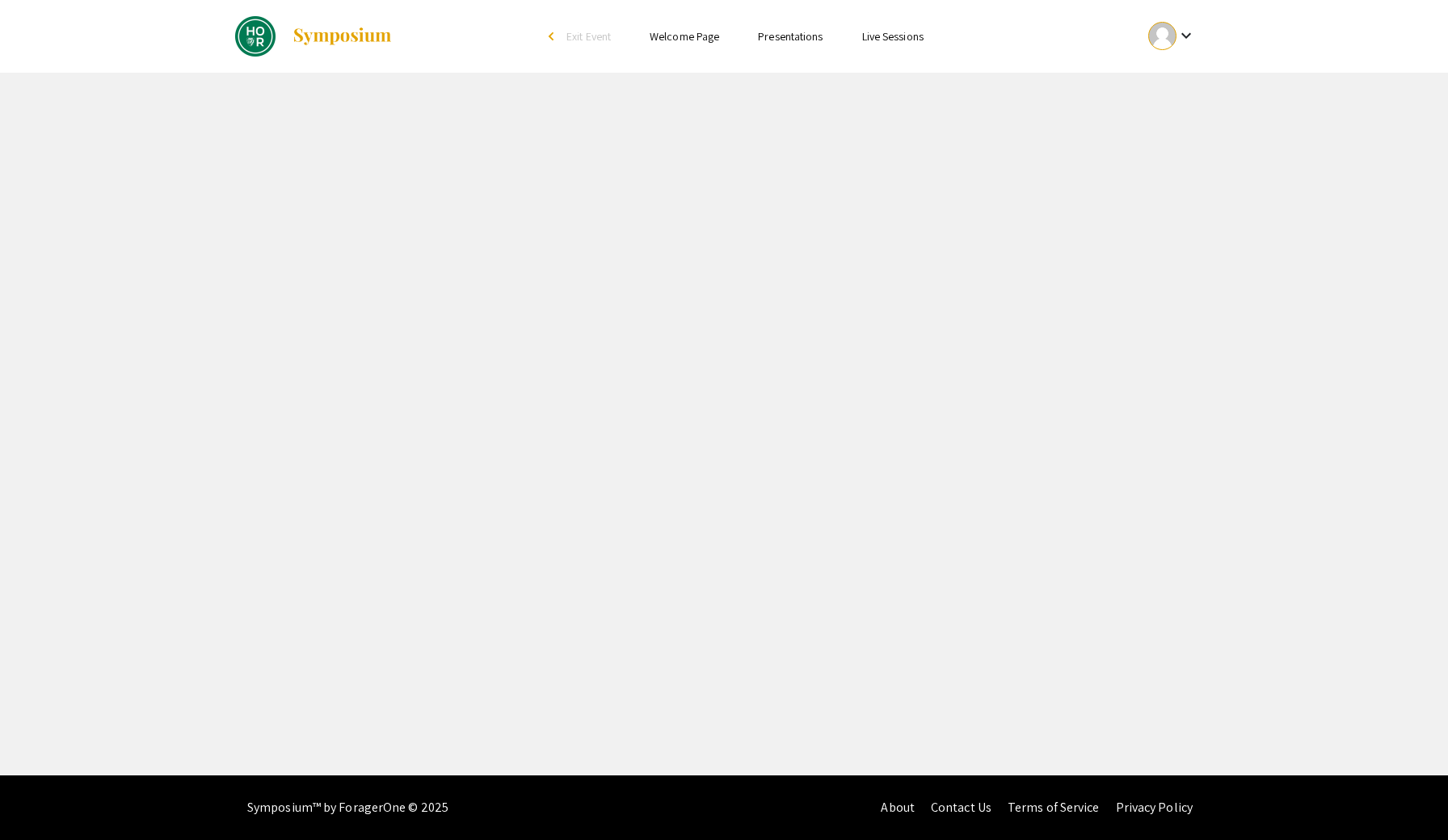
select select "custom"
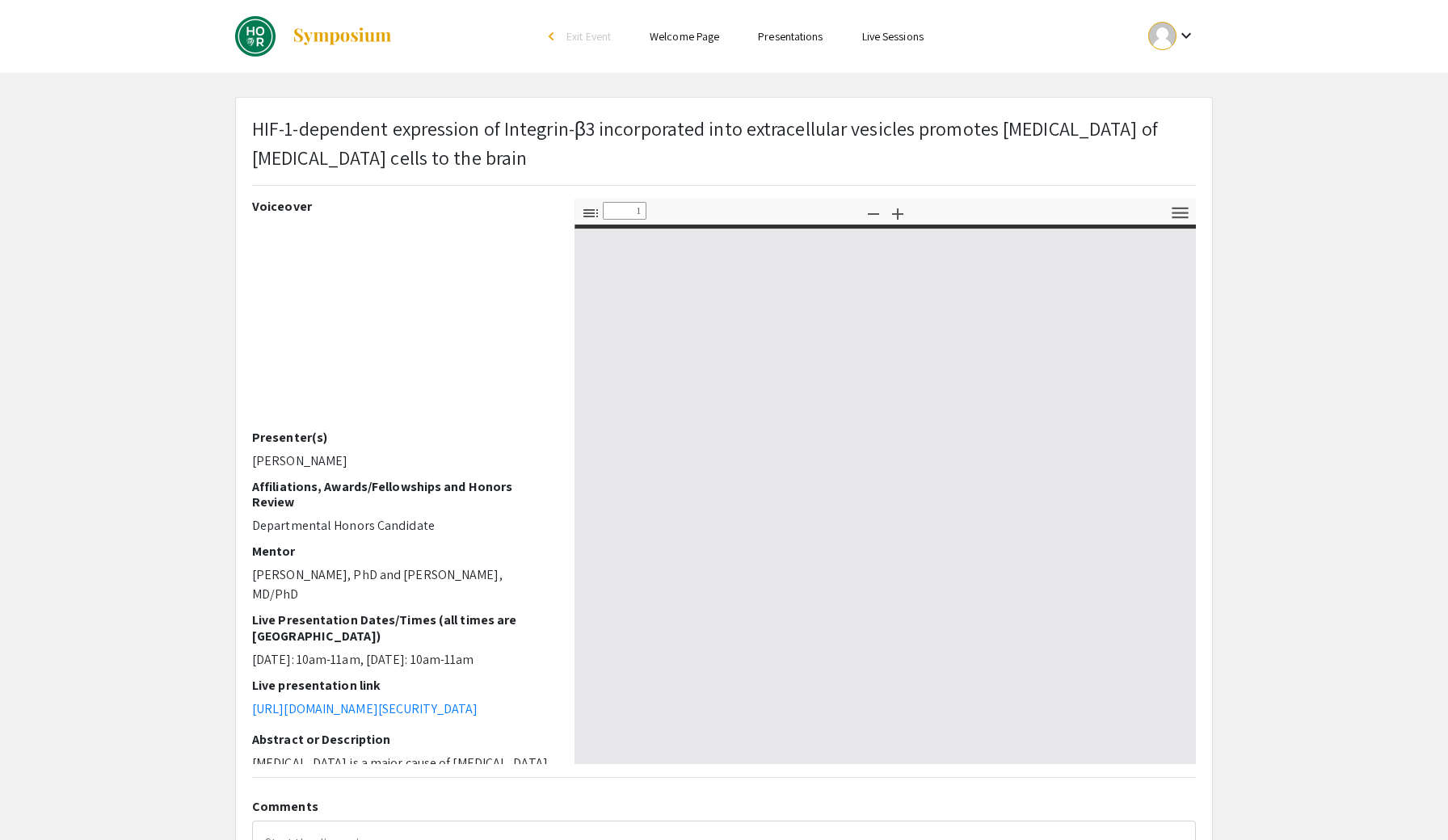
type input "0"
select select "custom"
type input "1"
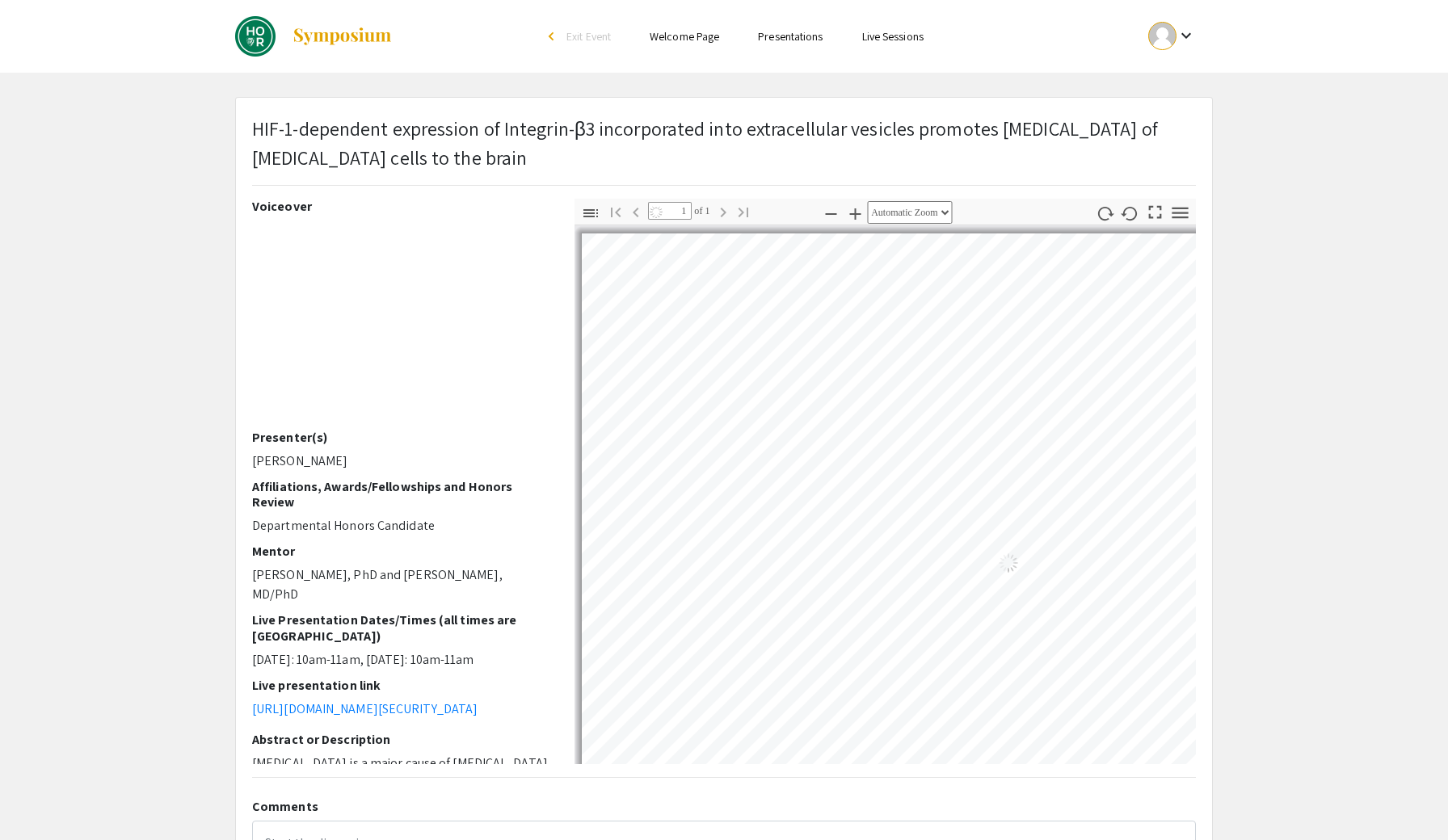
select select "auto"
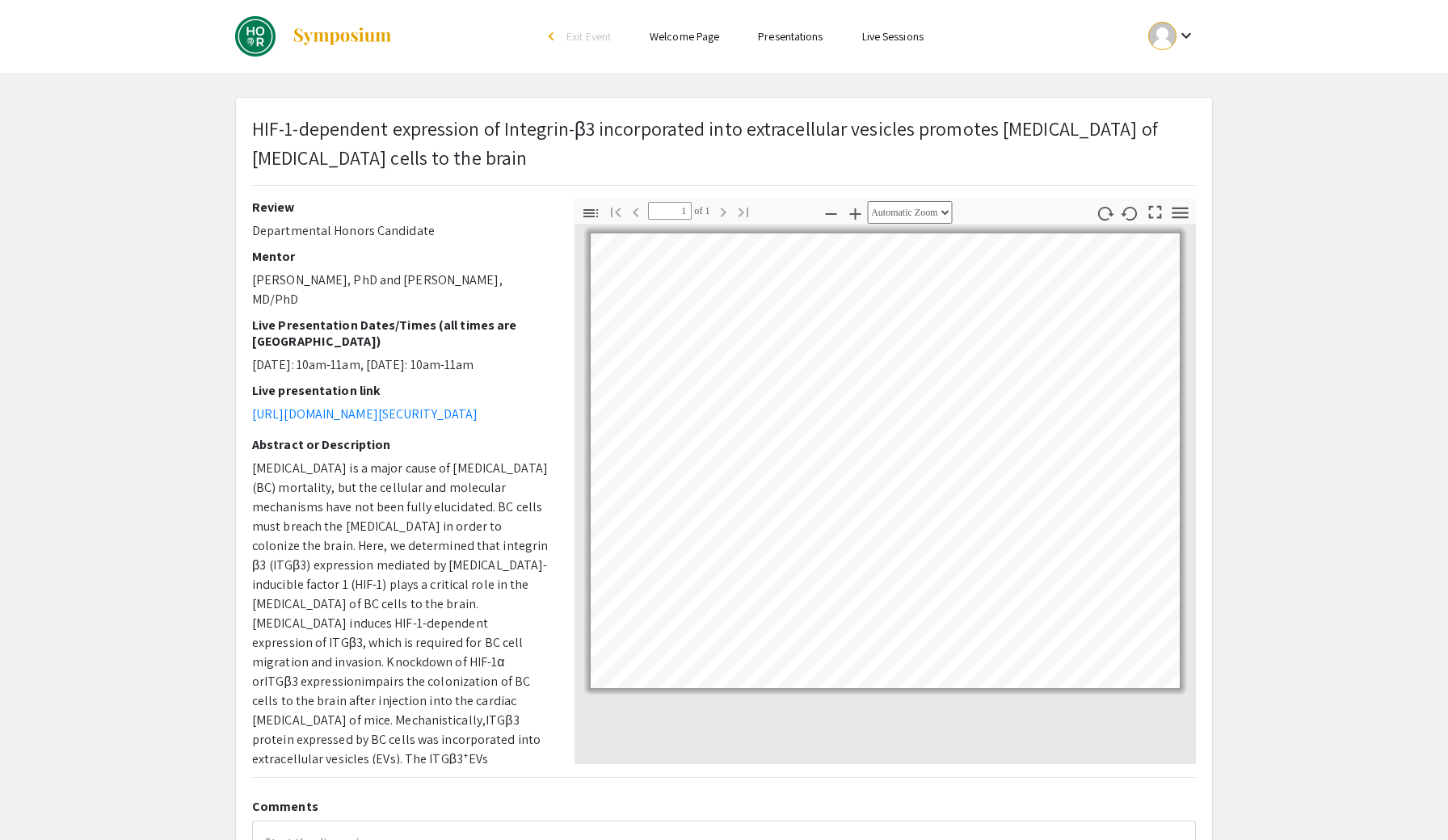
scroll to position [295, 0]
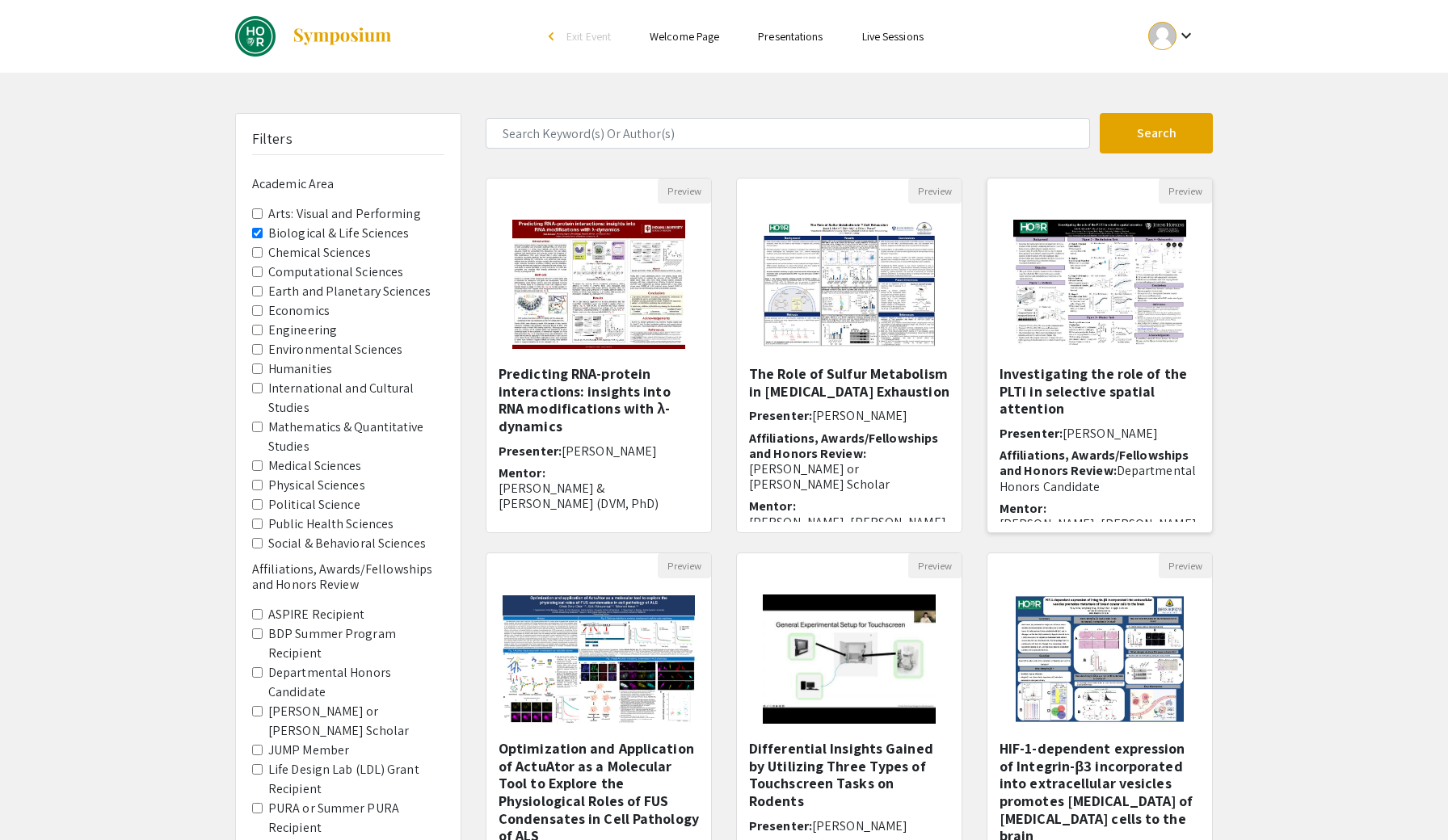
click at [1123, 386] on h5 "Investigating the role of the PLTi in selective spatial attention" at bounding box center [1099, 390] width 200 height 52
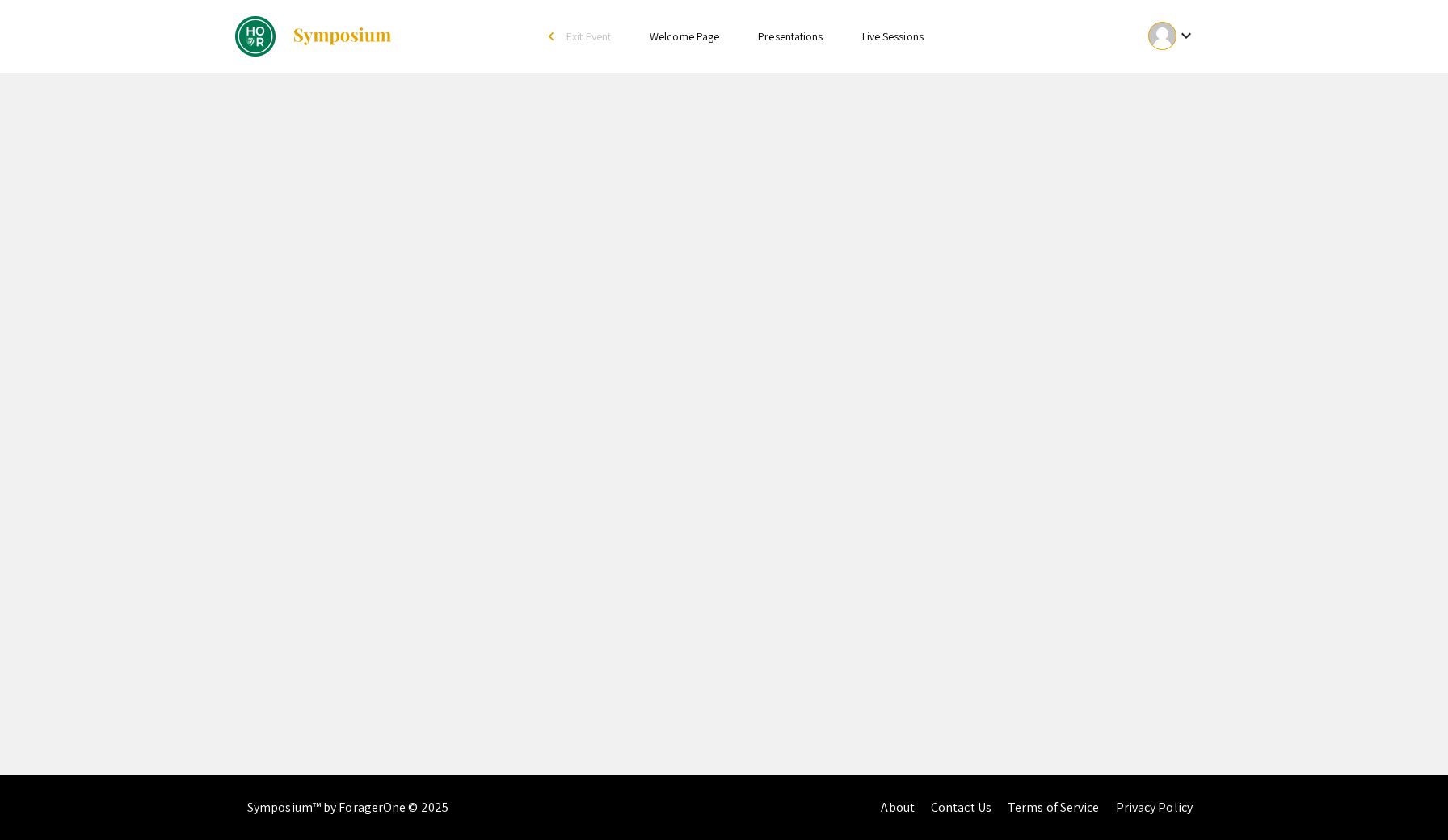
select select "custom"
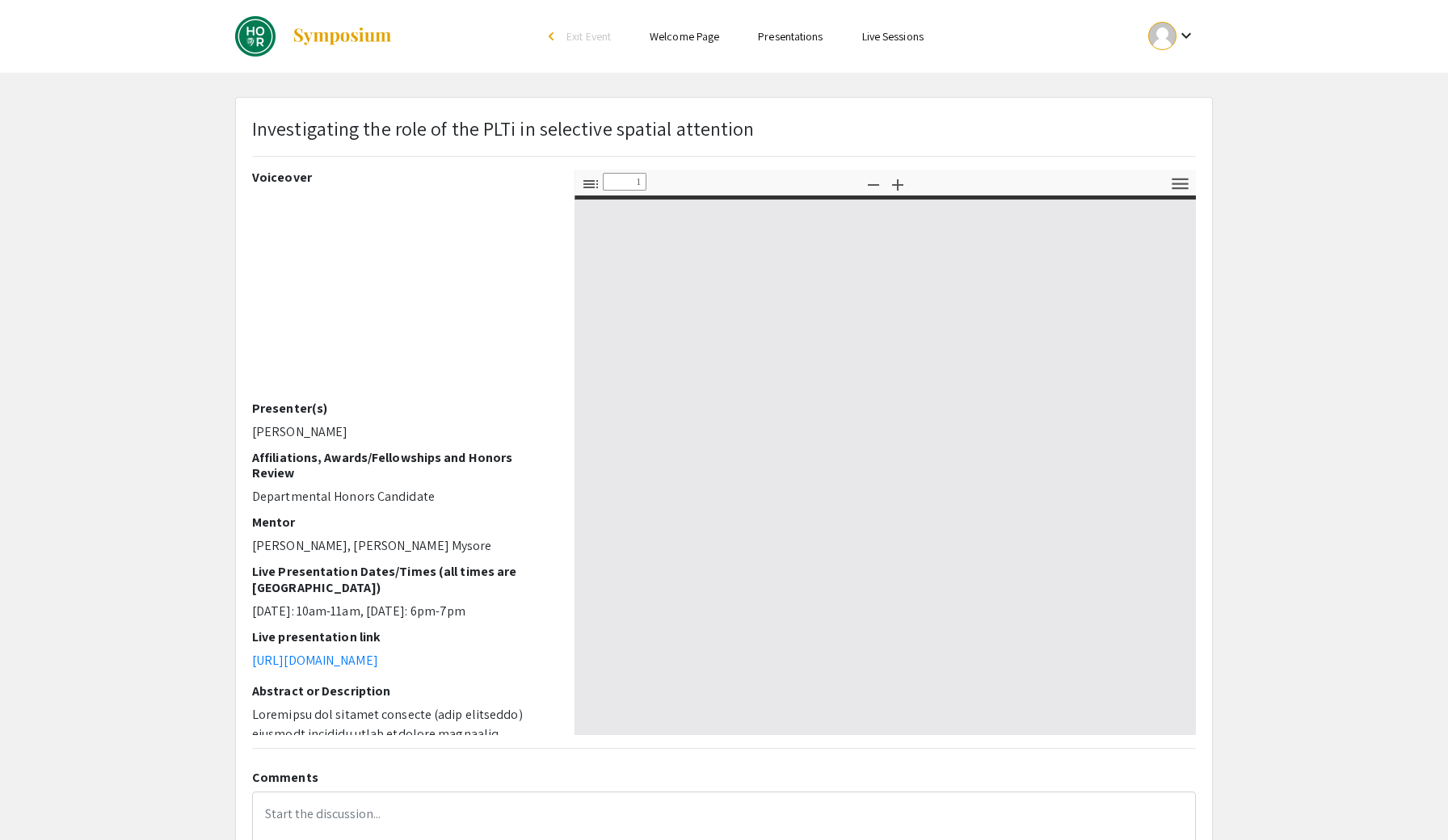
type input "0"
select select "custom"
type input "1"
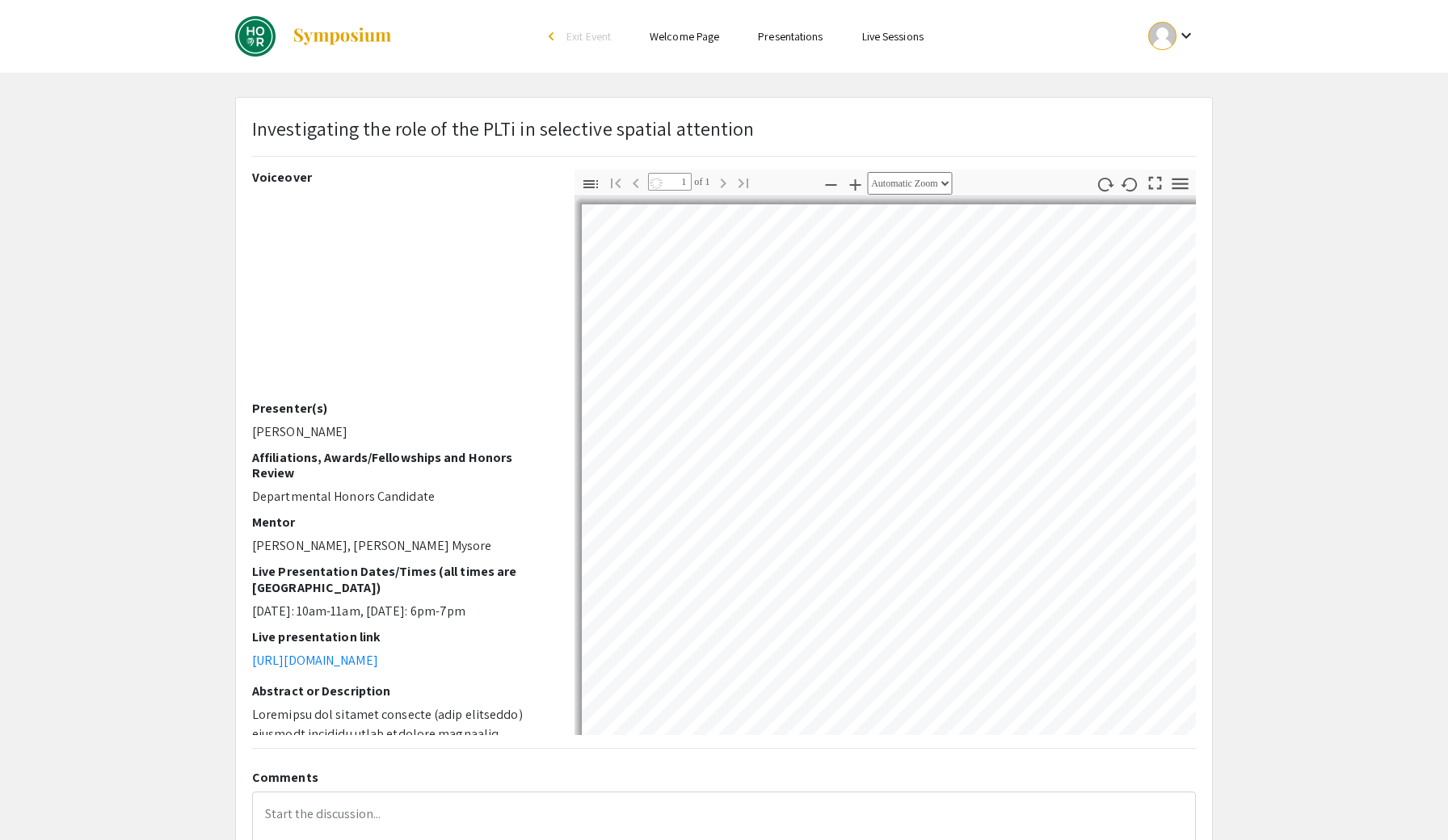
select select "custom"
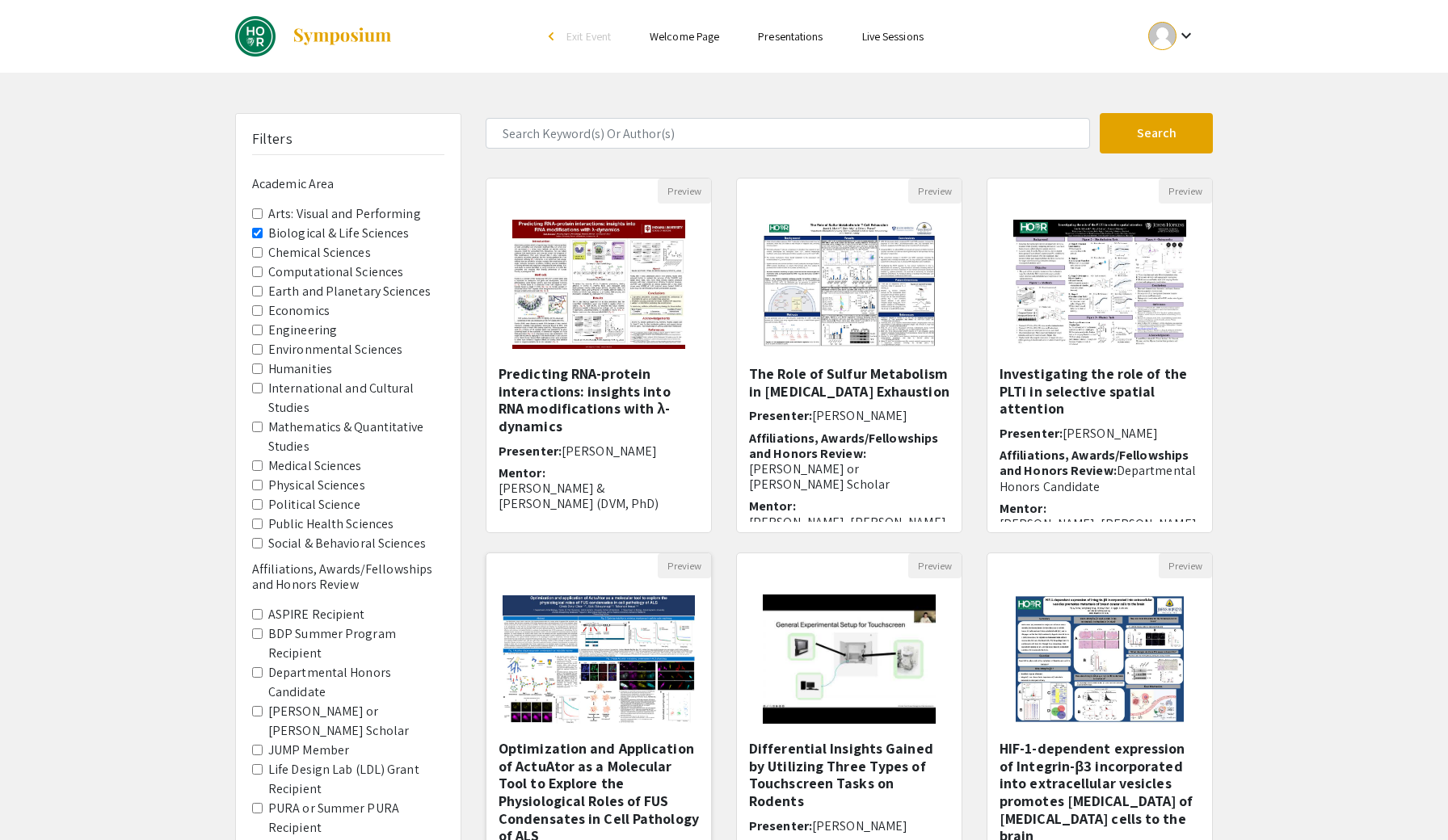
click at [611, 674] on img "Open Presentation <p>Optimization and Application of ActuAtor as a Molecular To…" at bounding box center [599, 659] width 225 height 160
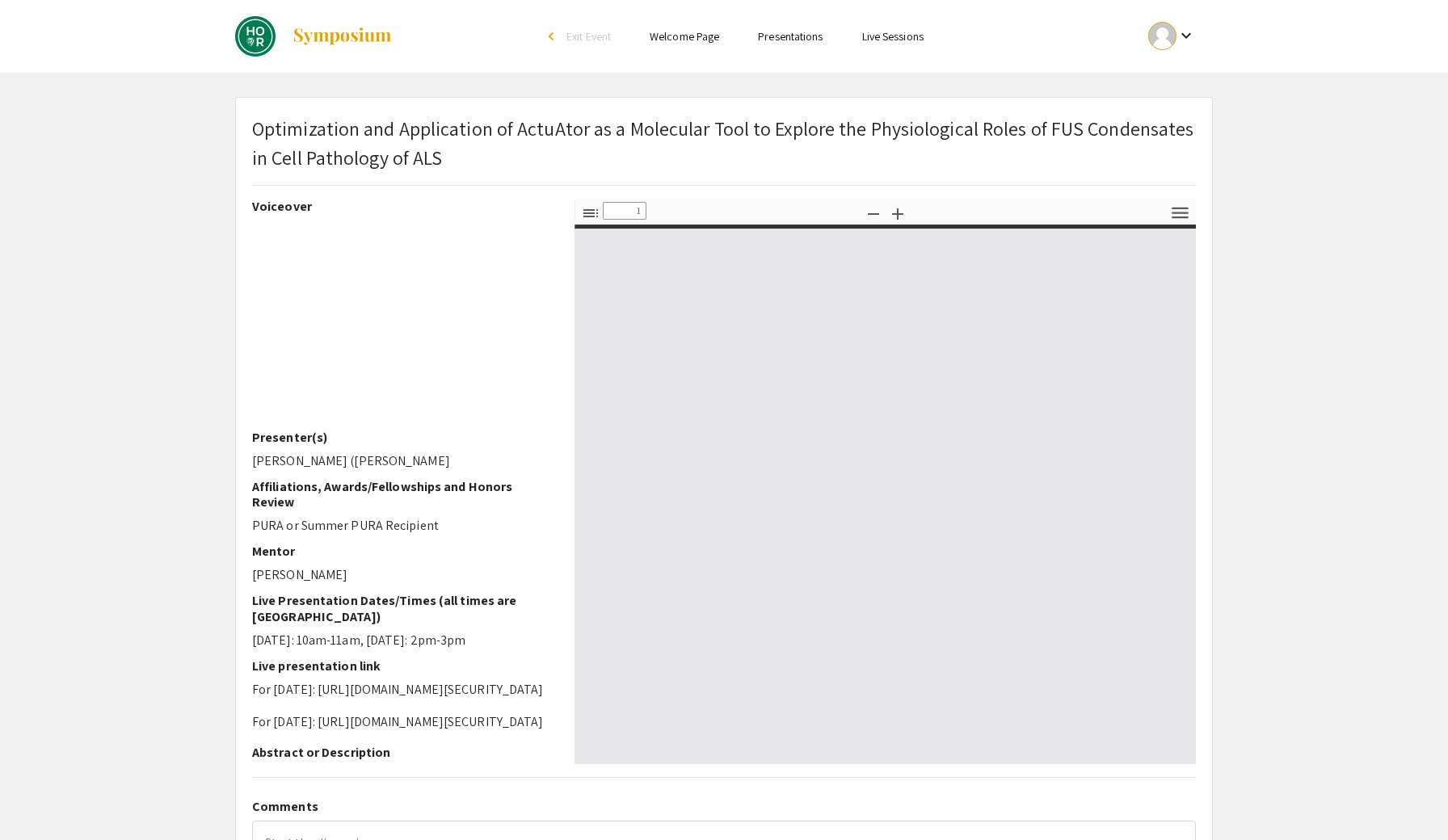
select select "custom"
type input "0"
select select "auto"
type input "1"
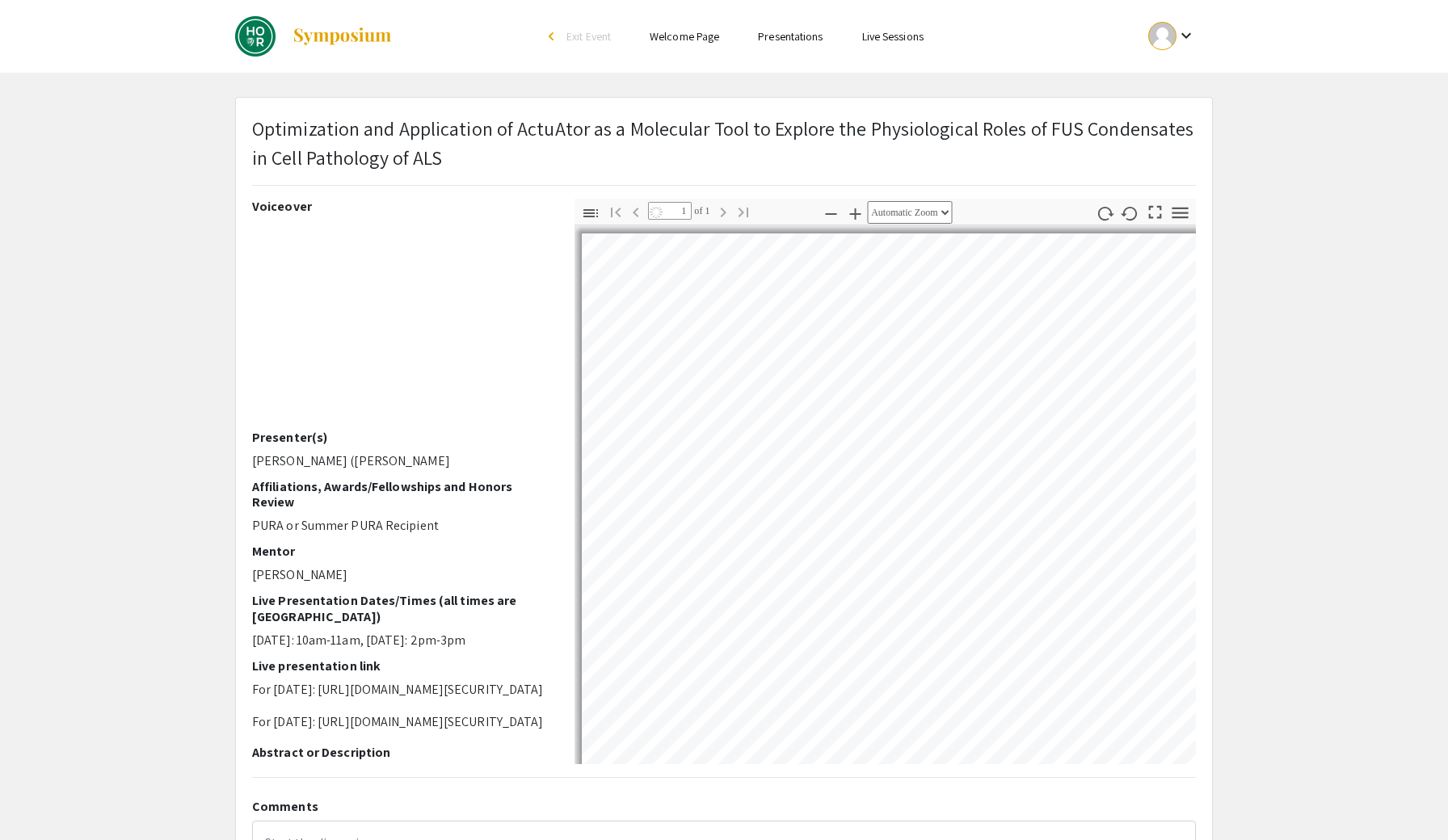
select select "custom"
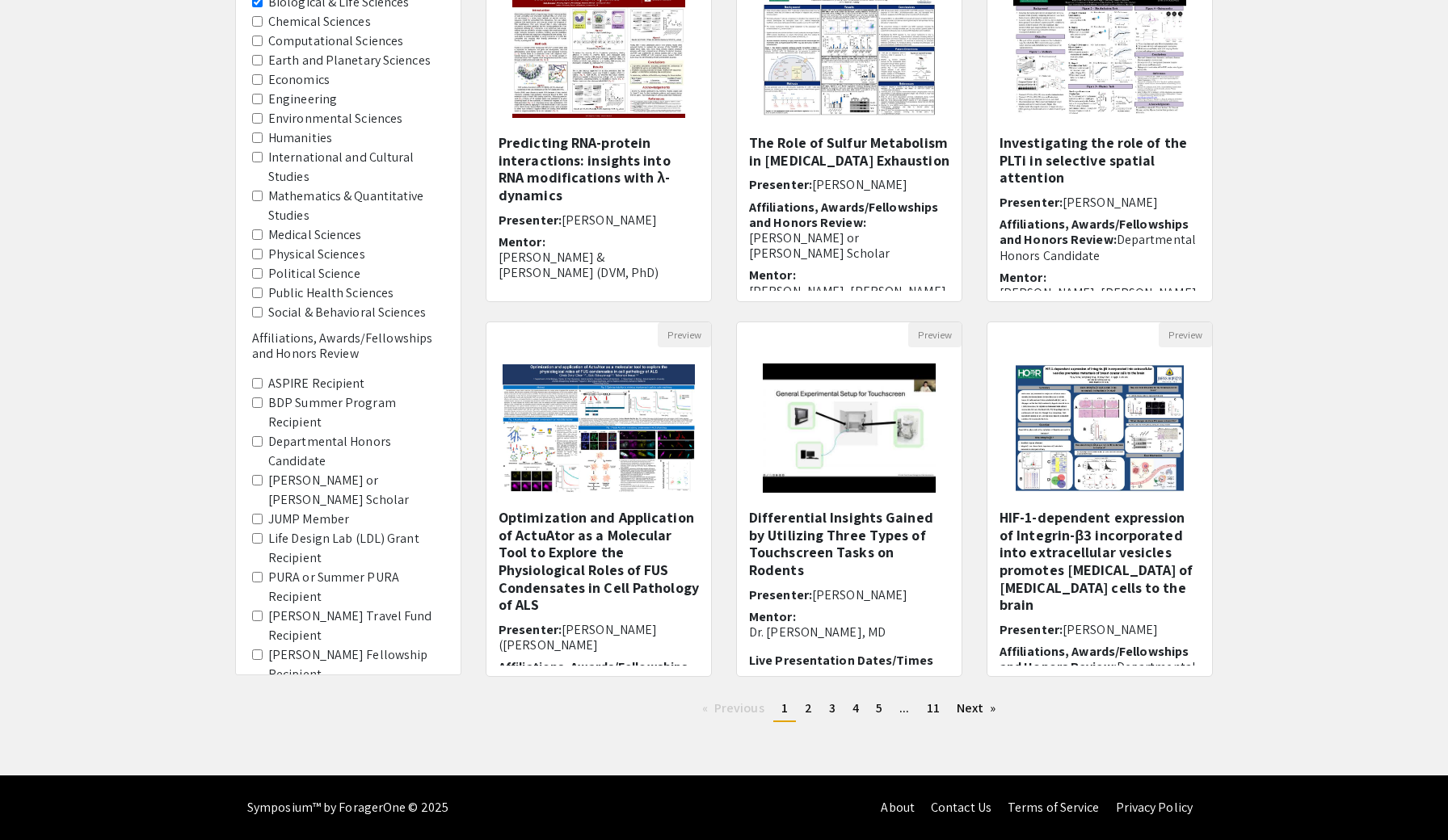
scroll to position [231, 0]
click at [813, 586] on span "[PERSON_NAME]" at bounding box center [859, 595] width 95 height 17
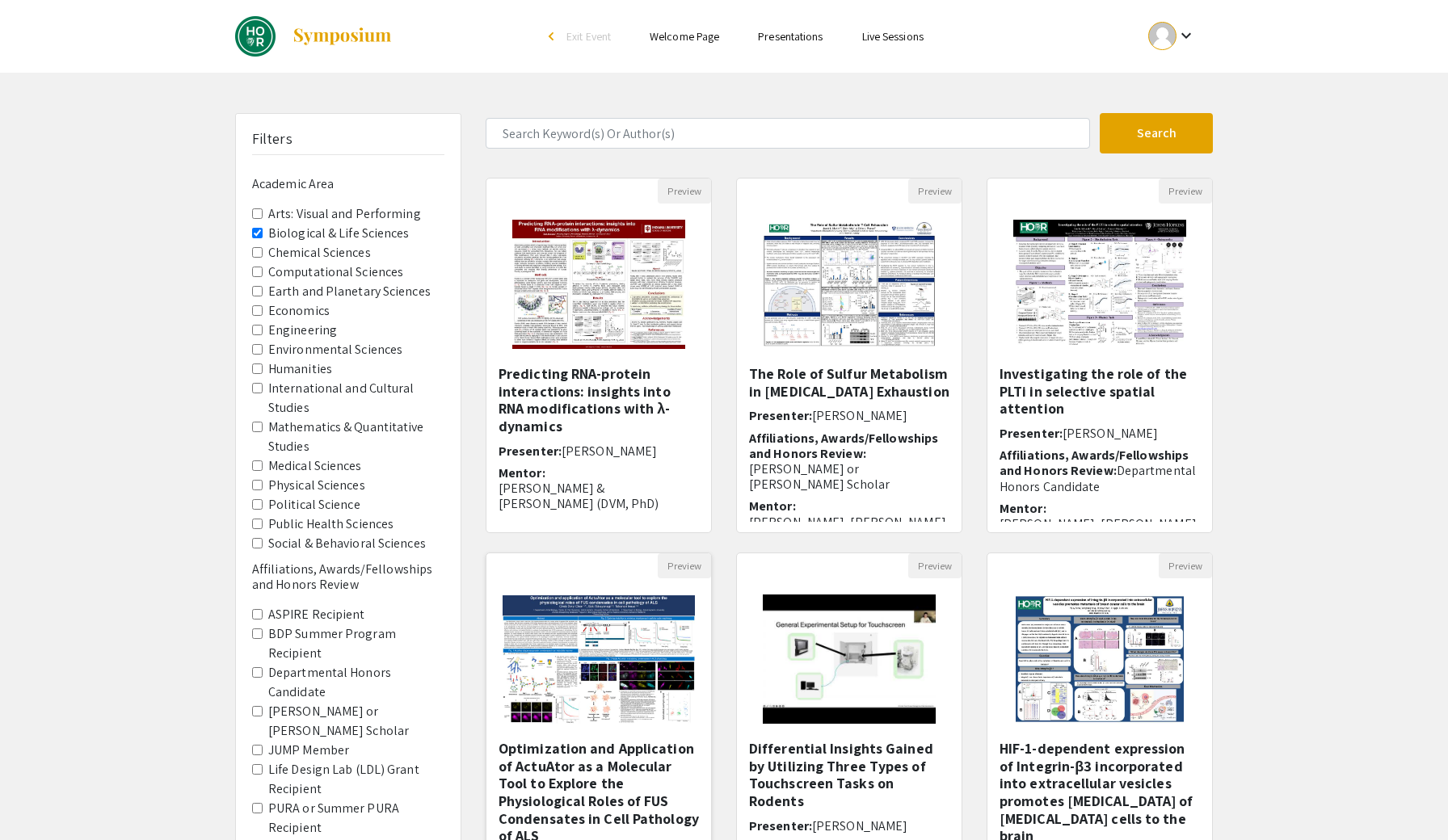
scroll to position [231, 0]
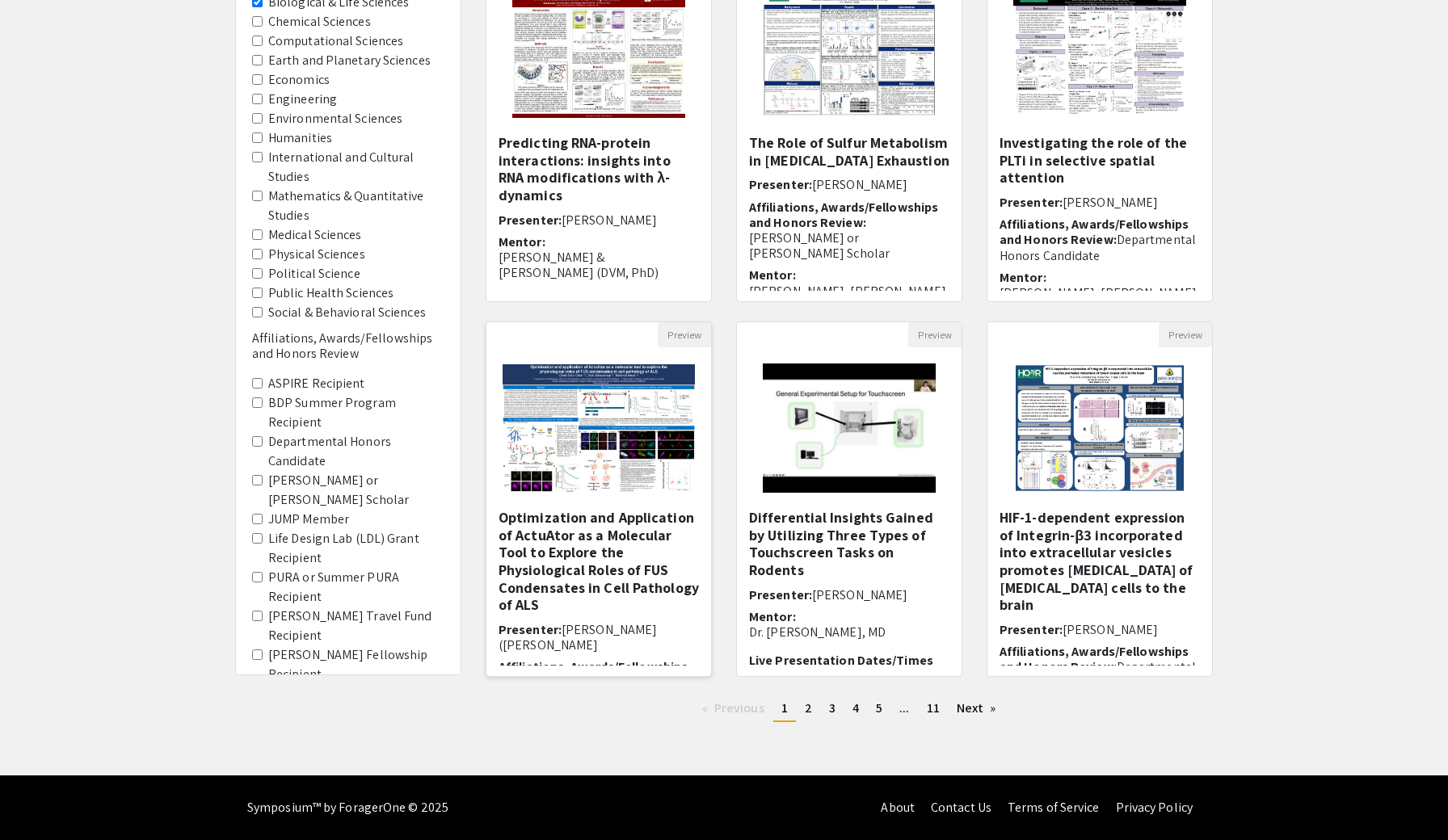
click at [640, 541] on h5 "Optimization and Application of ActuAtor as a Molecular Tool to Explore the Phy…" at bounding box center [598, 561] width 200 height 105
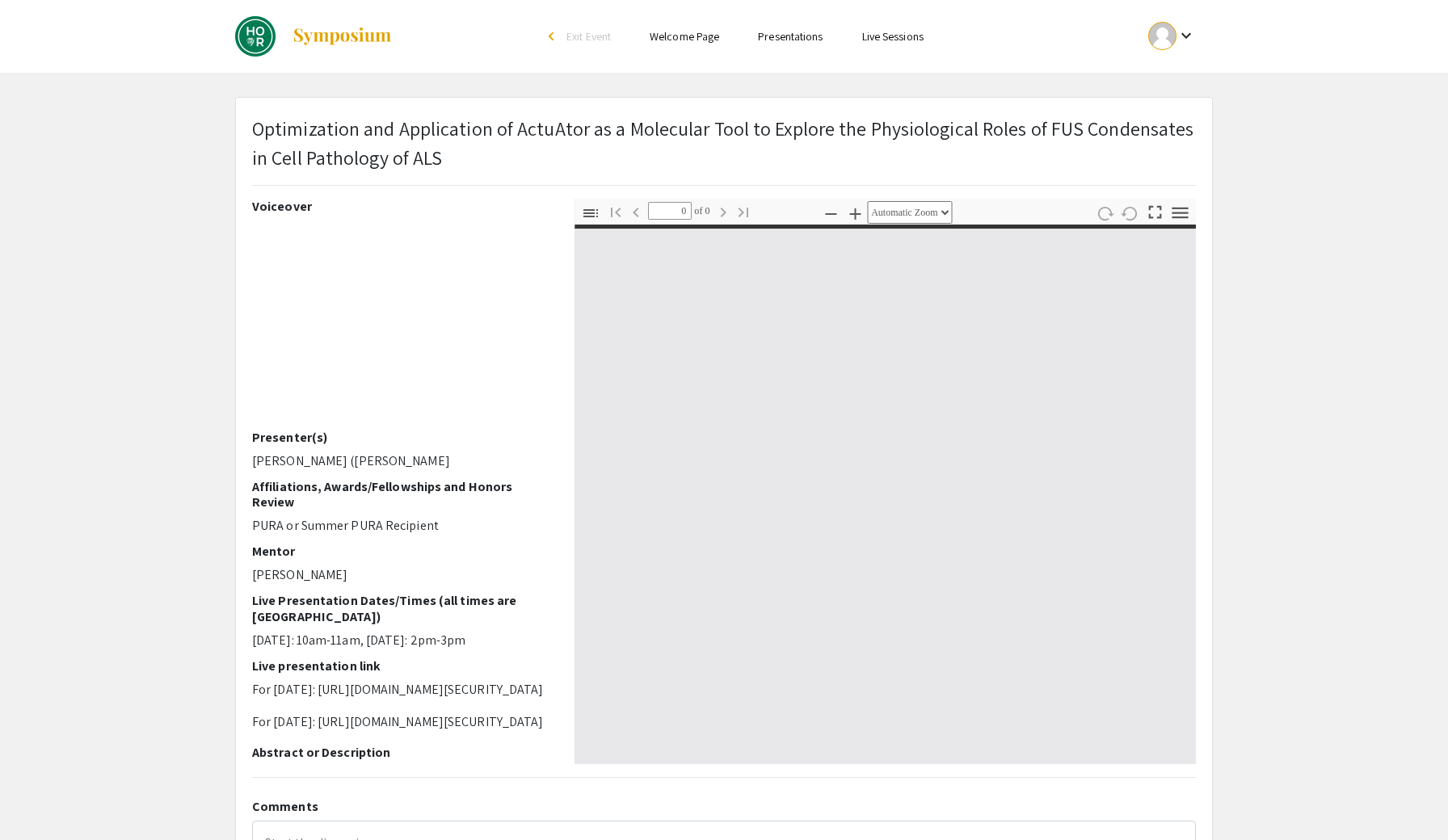
select select "custom"
type input "1"
select select "auto"
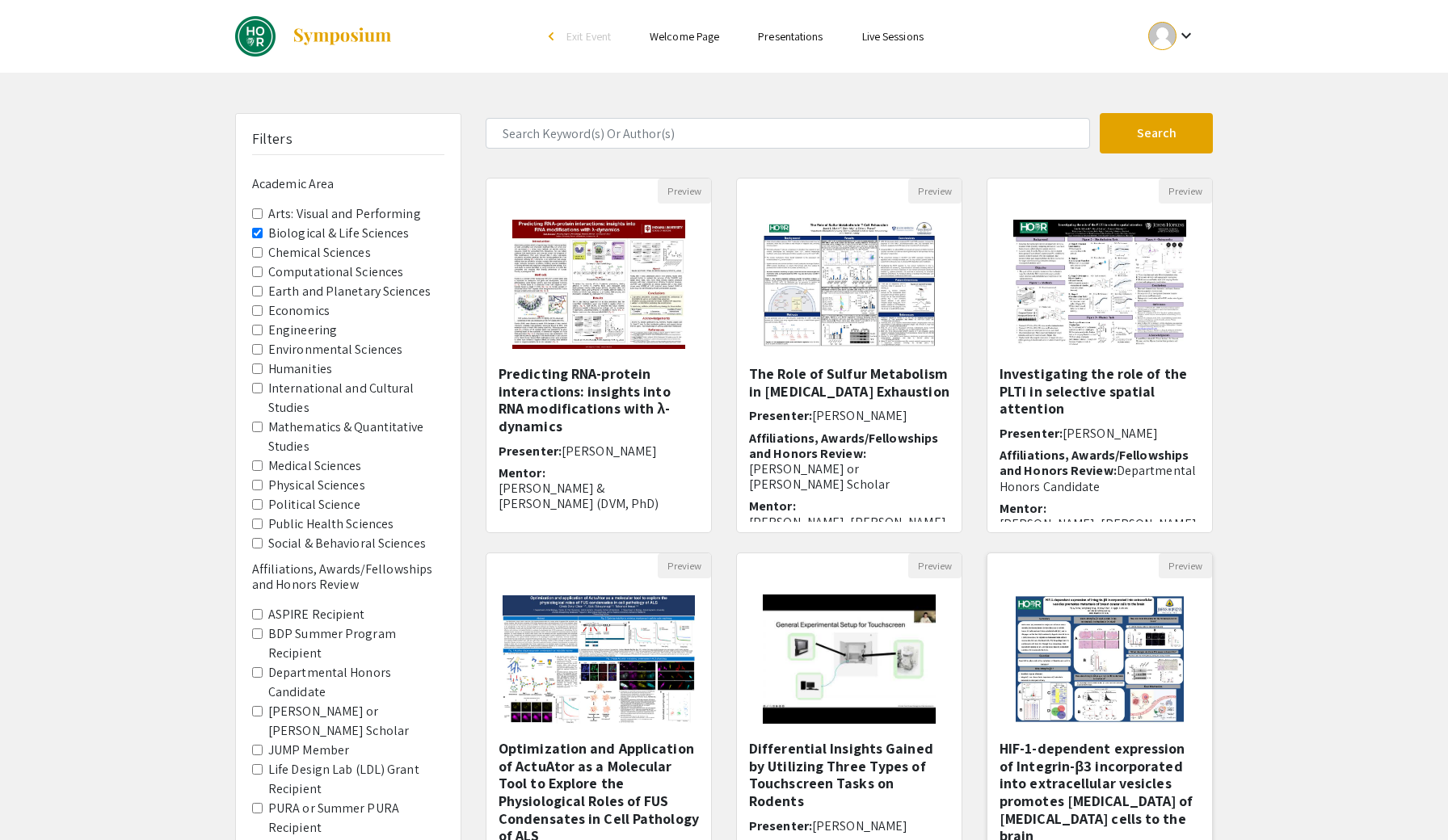
scroll to position [231, 0]
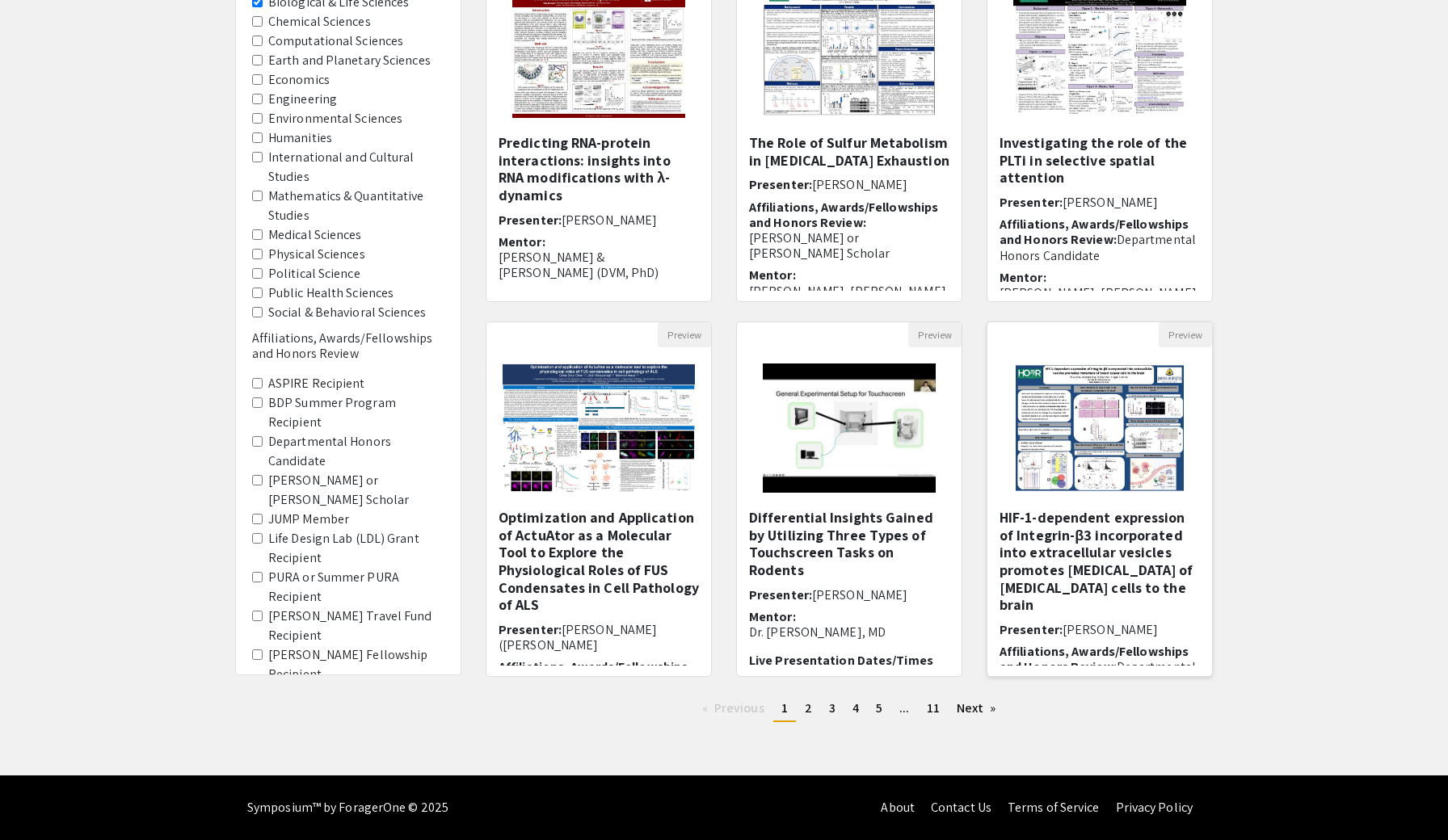
click at [1126, 481] on img at bounding box center [1099, 428] width 199 height 161
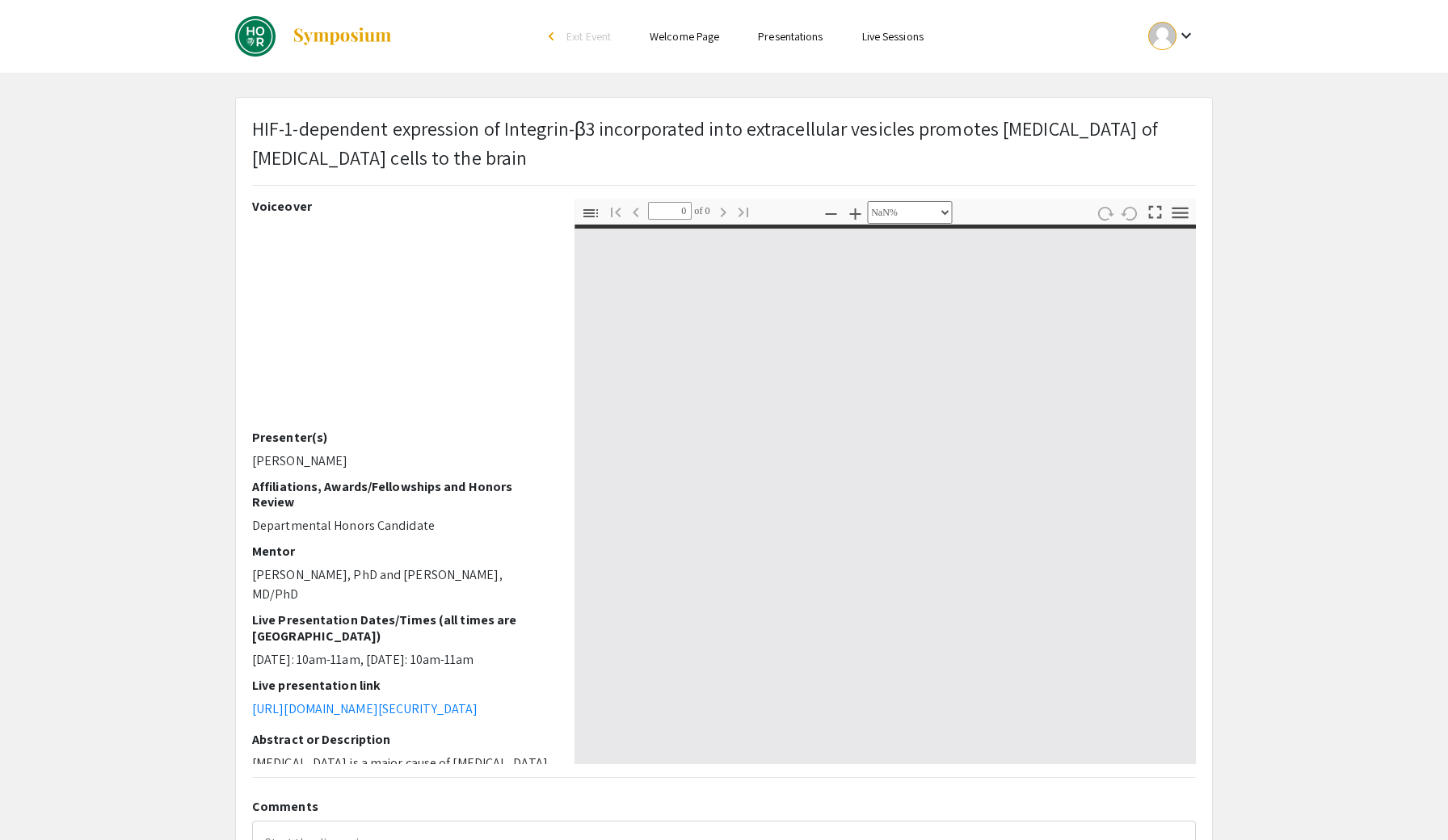
select select "auto"
type input "1"
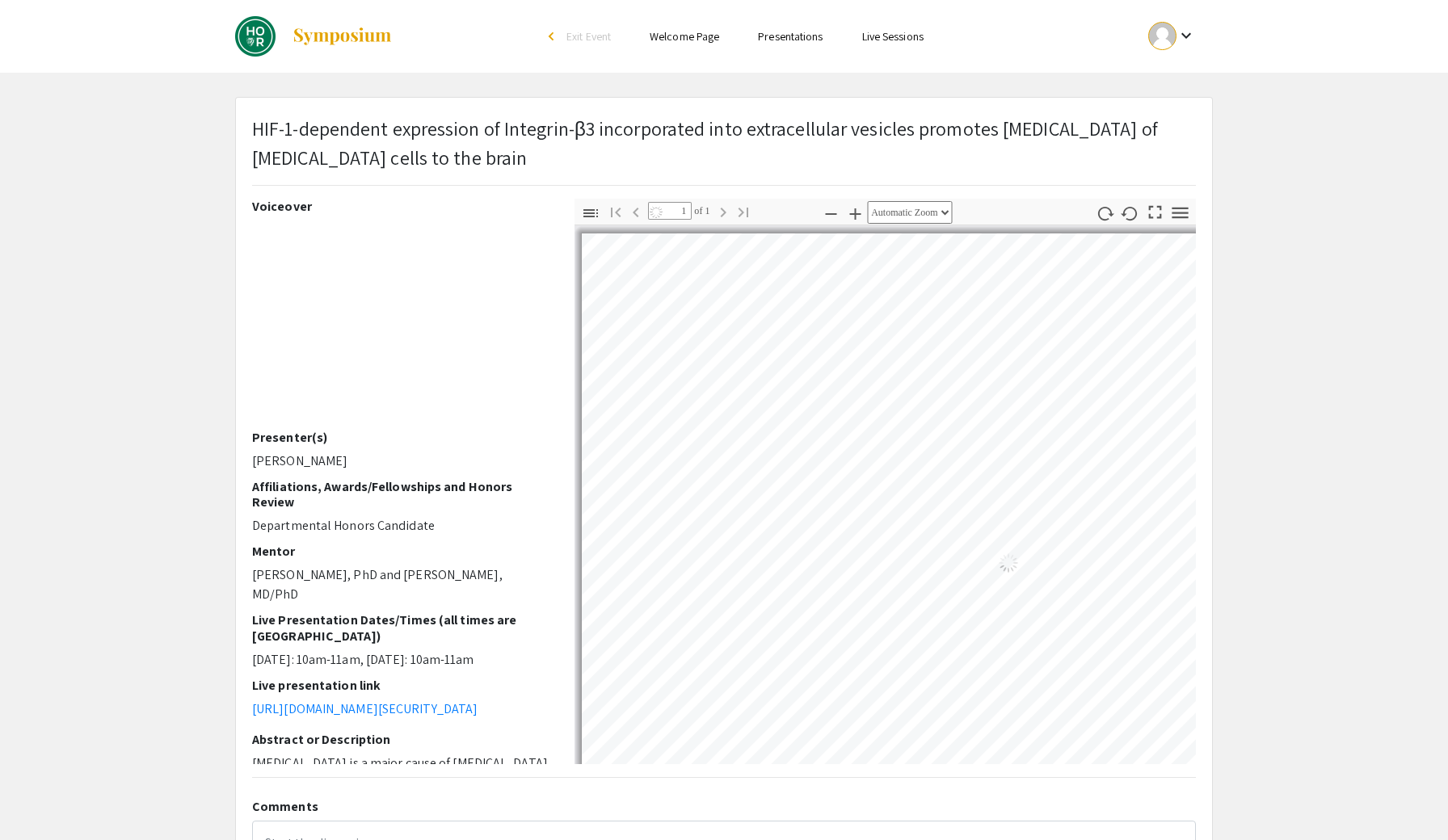
select select "auto"
